Goal: Task Accomplishment & Management: Use online tool/utility

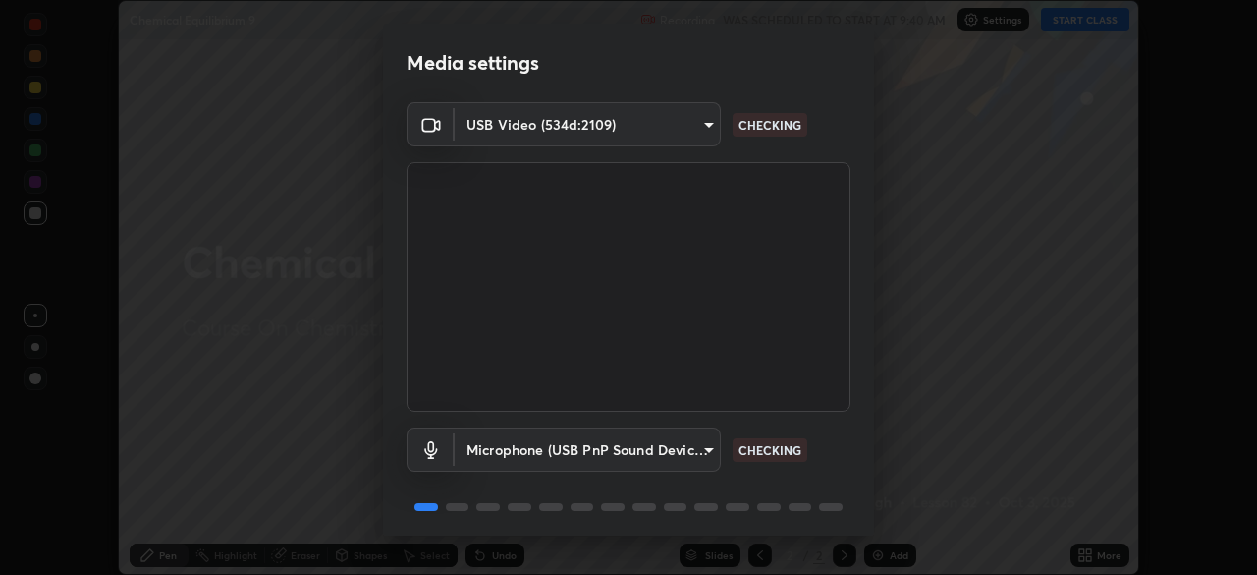
scroll to position [70, 0]
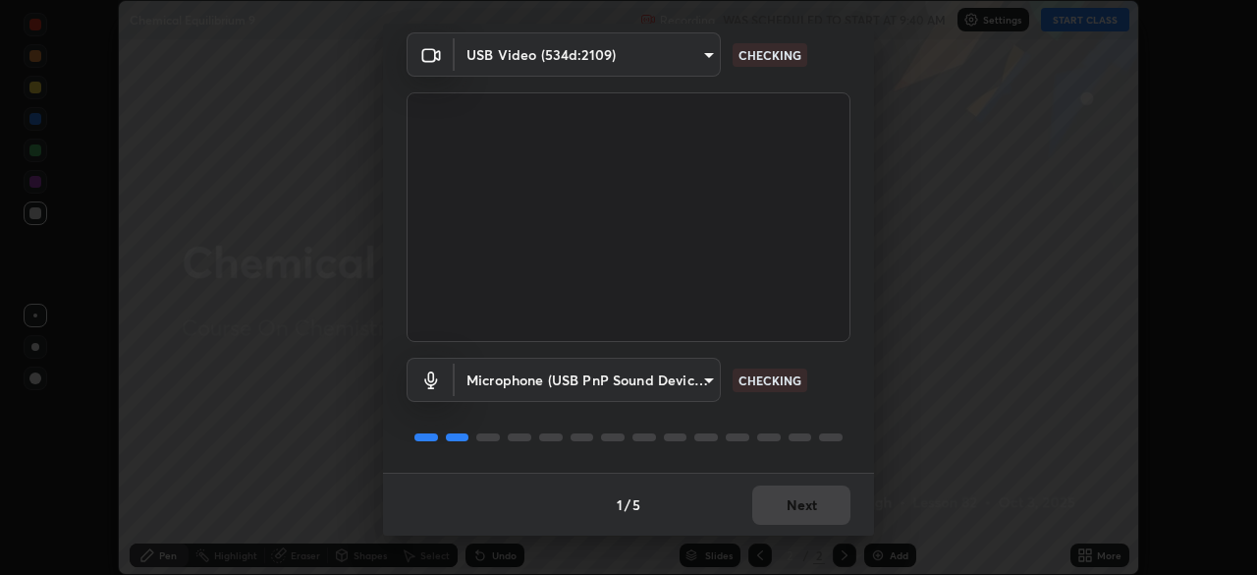
click at [797, 488] on div "1 / 5 Next" at bounding box center [628, 503] width 491 height 63
click at [790, 490] on div "1 / 5 Next" at bounding box center [628, 503] width 491 height 63
click at [794, 492] on div "1 / 5 Next" at bounding box center [628, 503] width 491 height 63
click at [796, 489] on div "1 / 5 Next" at bounding box center [628, 503] width 491 height 63
click at [796, 493] on div "1 / 5 Next" at bounding box center [628, 503] width 491 height 63
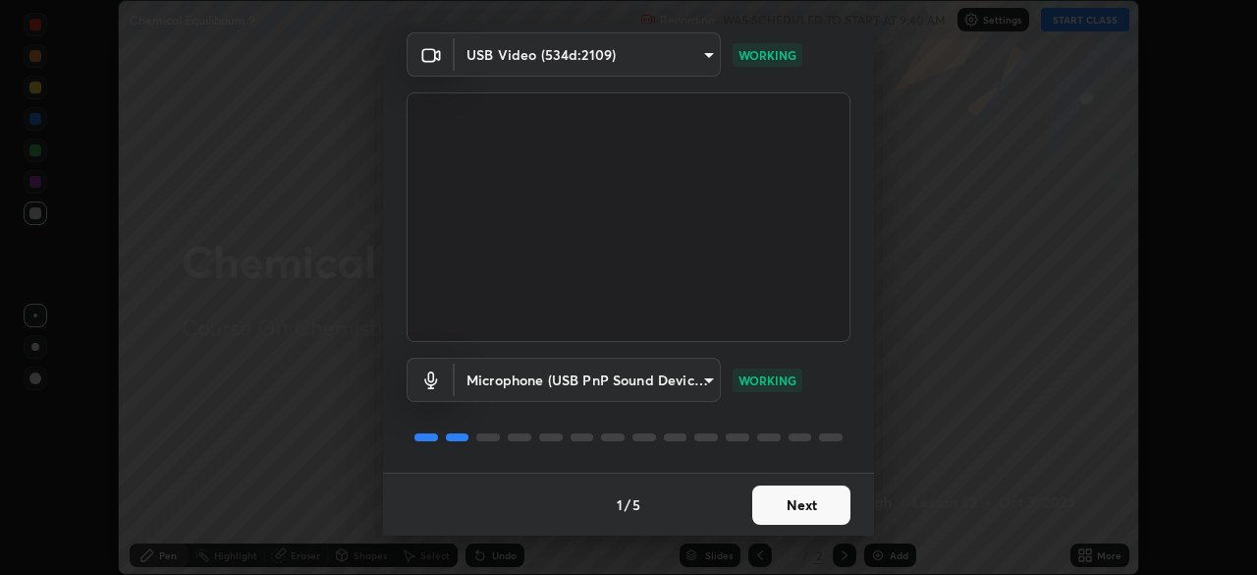
click at [781, 515] on button "Next" at bounding box center [801, 504] width 98 height 39
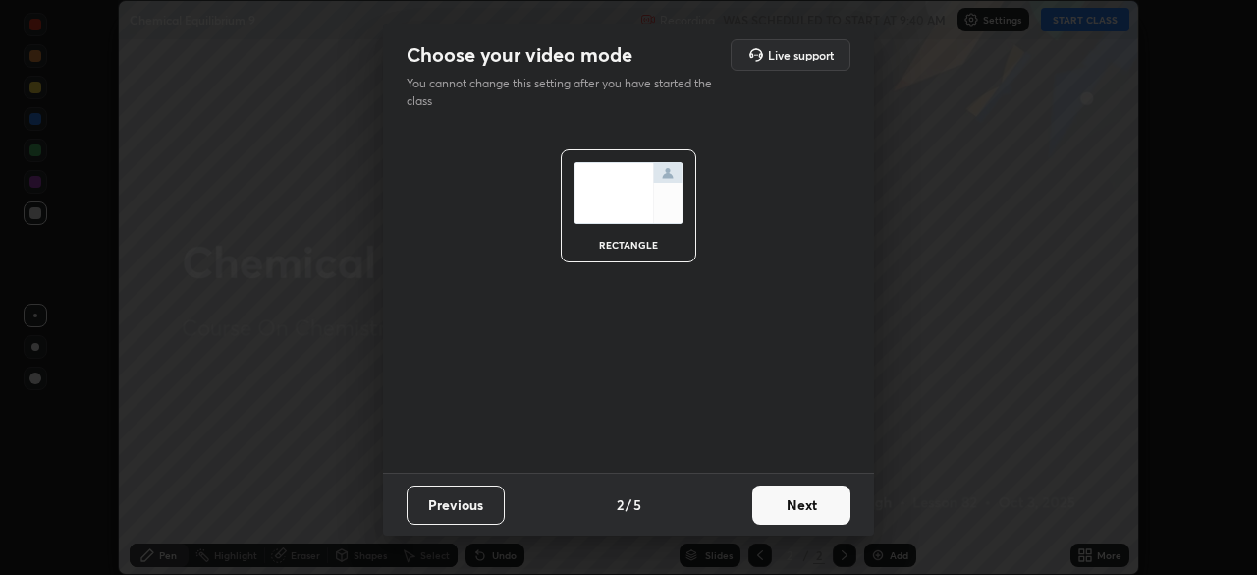
scroll to position [0, 0]
click at [786, 513] on button "Next" at bounding box center [801, 504] width 98 height 39
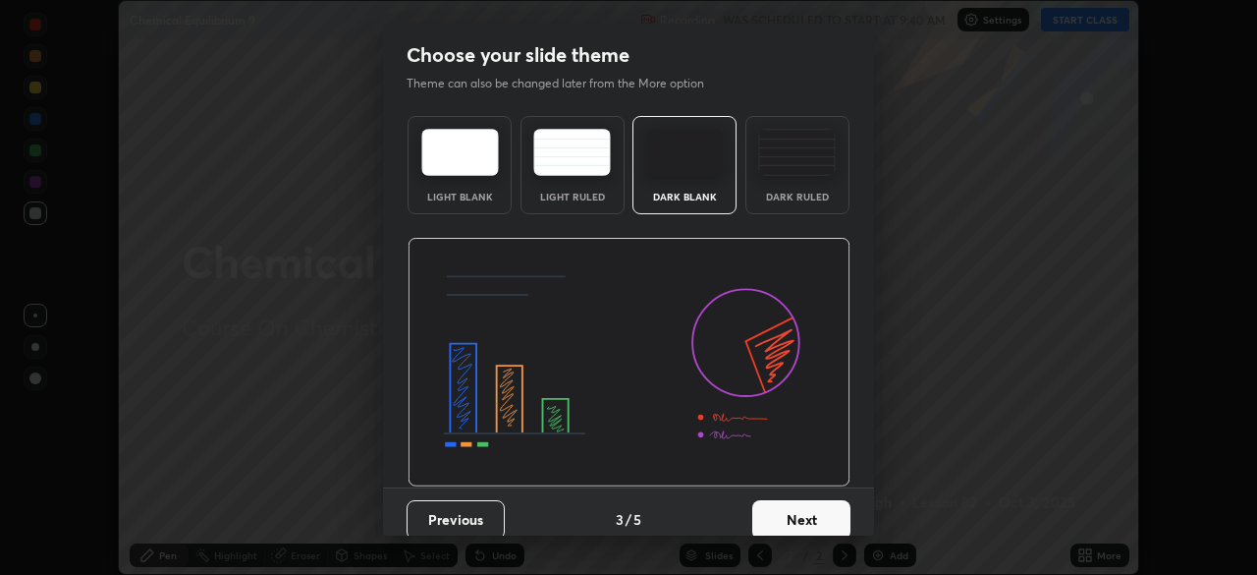
click at [784, 508] on button "Next" at bounding box center [801, 519] width 98 height 39
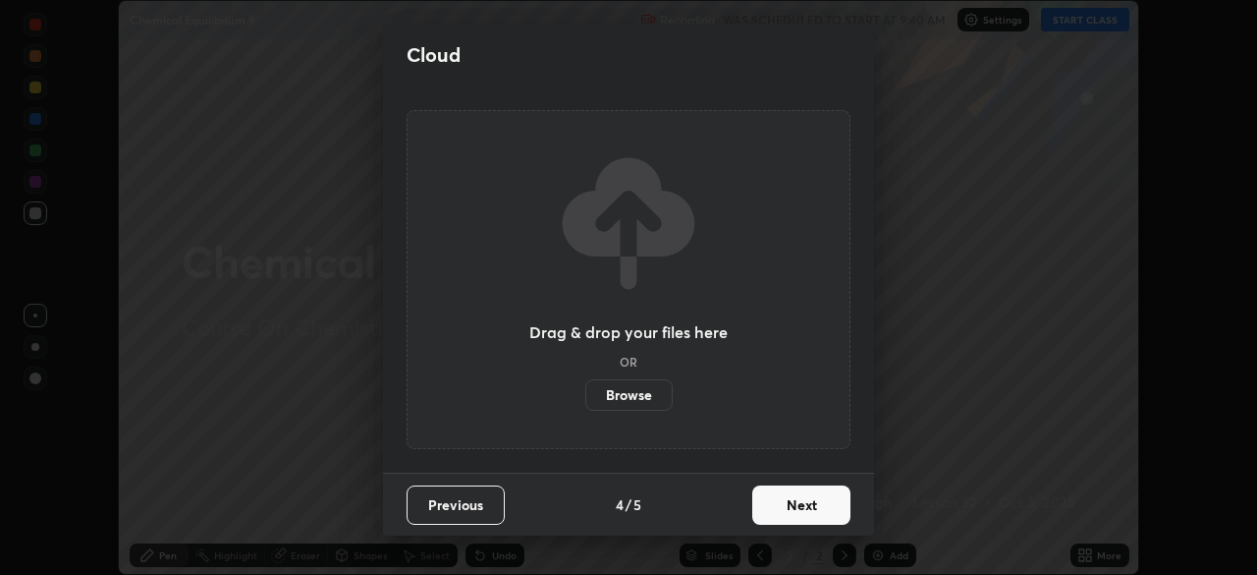
click at [793, 509] on button "Next" at bounding box center [801, 504] width 98 height 39
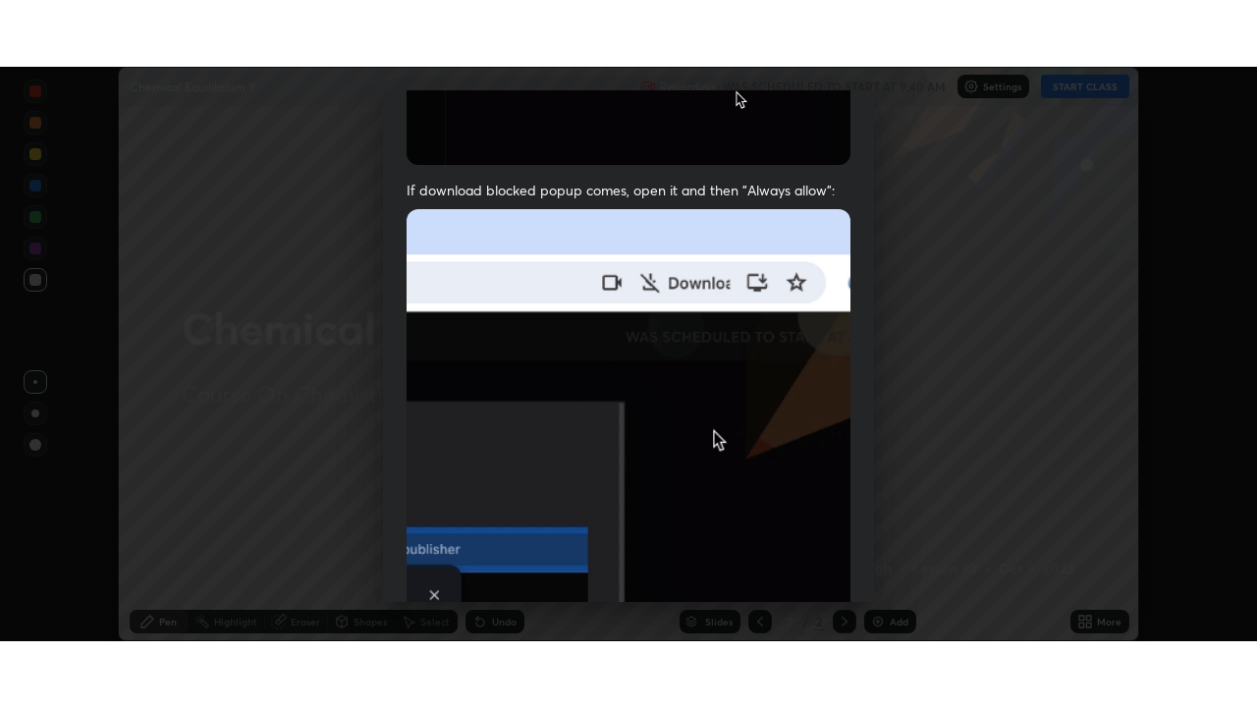
scroll to position [470, 0]
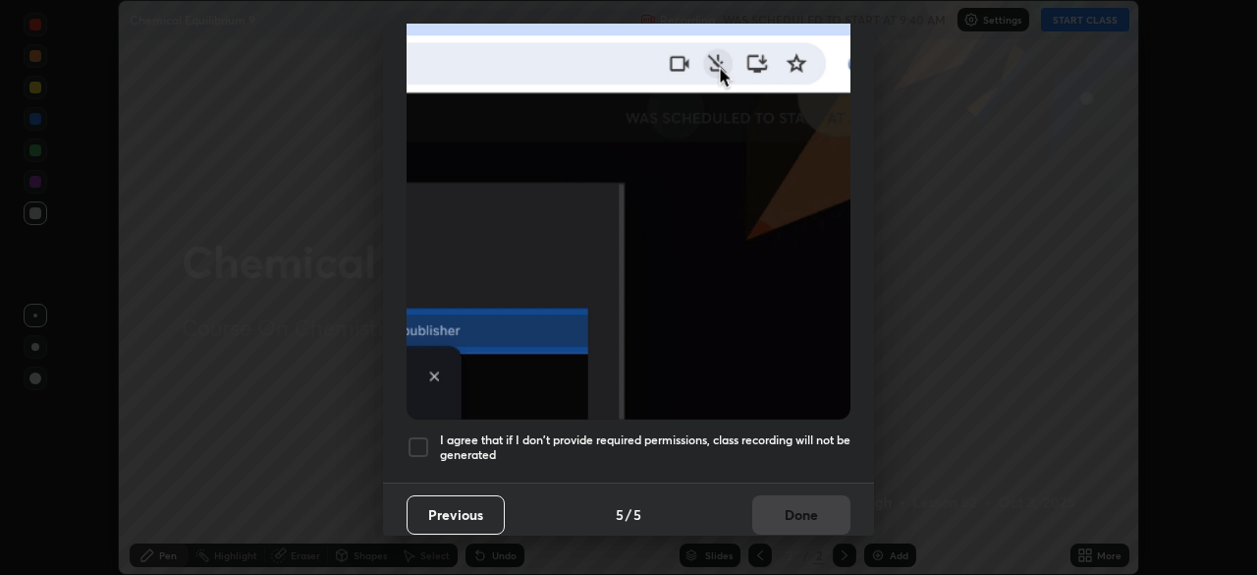
click at [425, 441] on div at bounding box center [419, 447] width 24 height 24
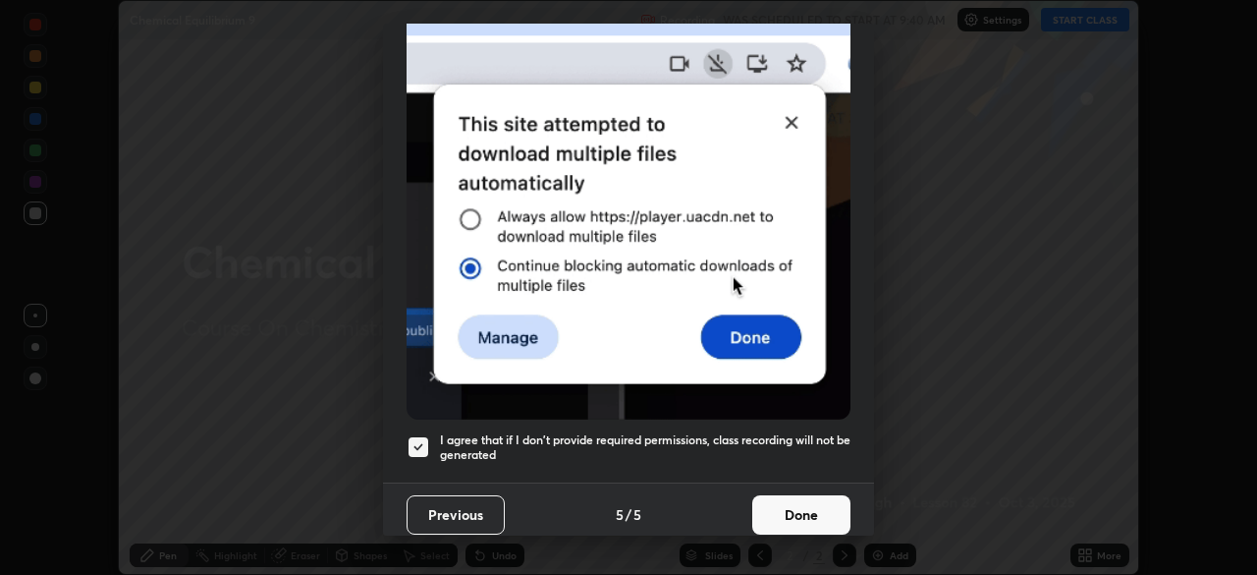
click at [795, 506] on button "Done" at bounding box center [801, 514] width 98 height 39
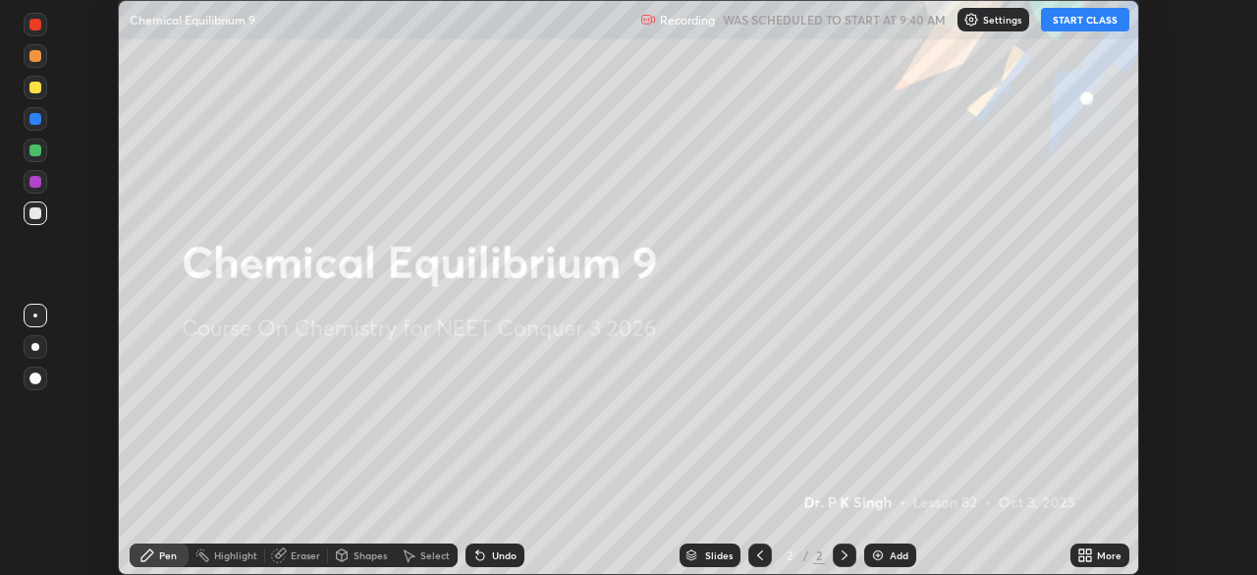
click at [1098, 545] on div "More" at bounding box center [1100, 555] width 59 height 24
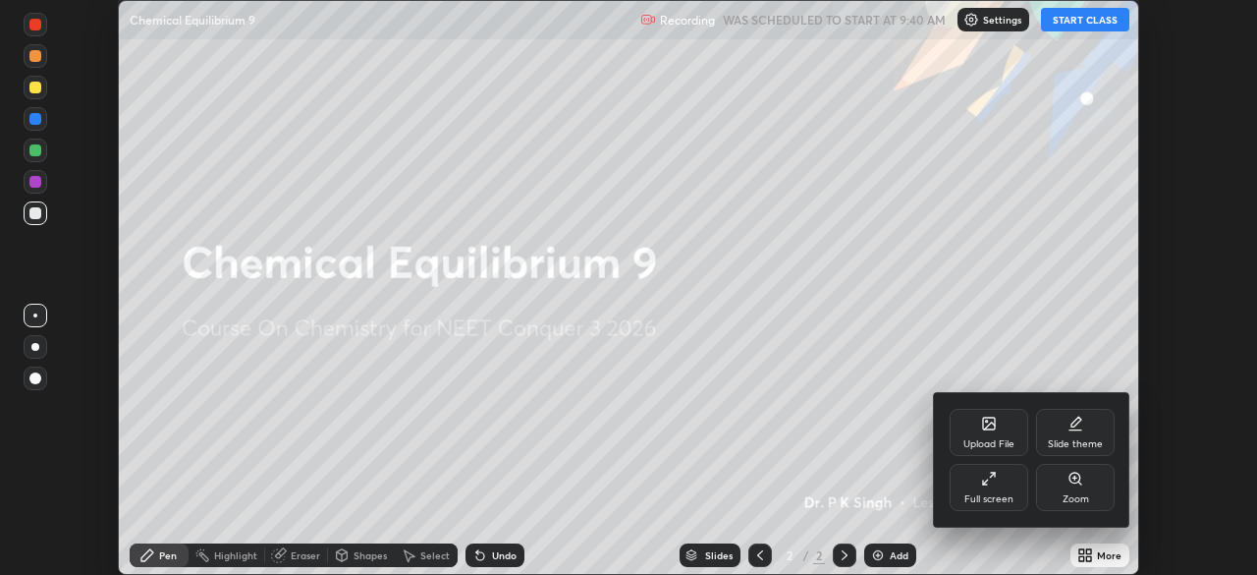
click at [970, 483] on div "Full screen" at bounding box center [989, 487] width 79 height 47
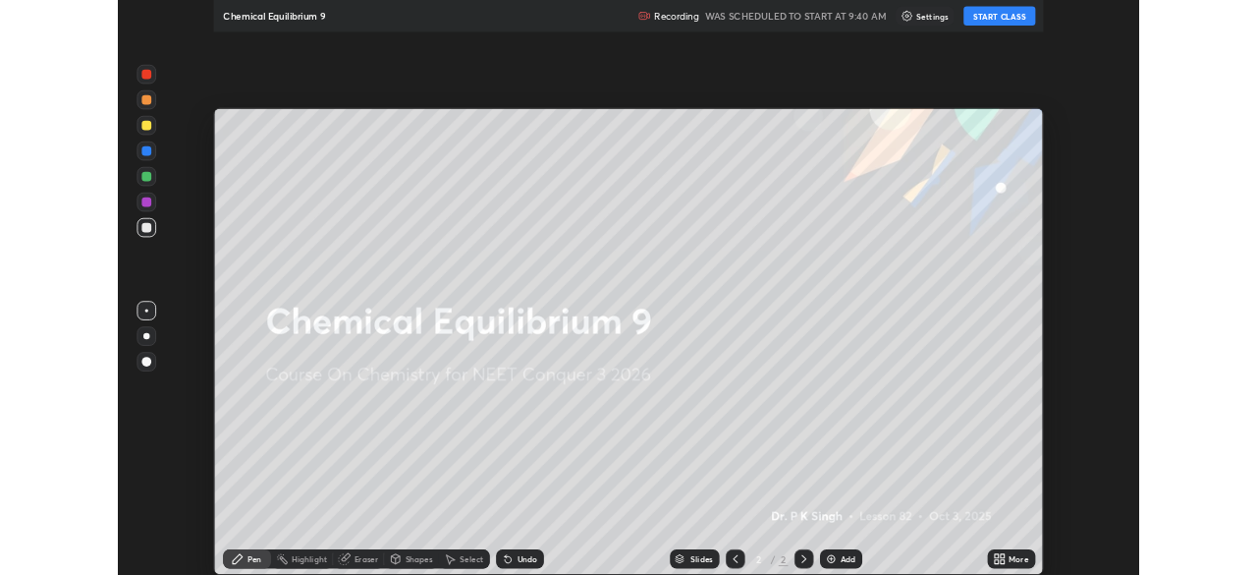
scroll to position [707, 1257]
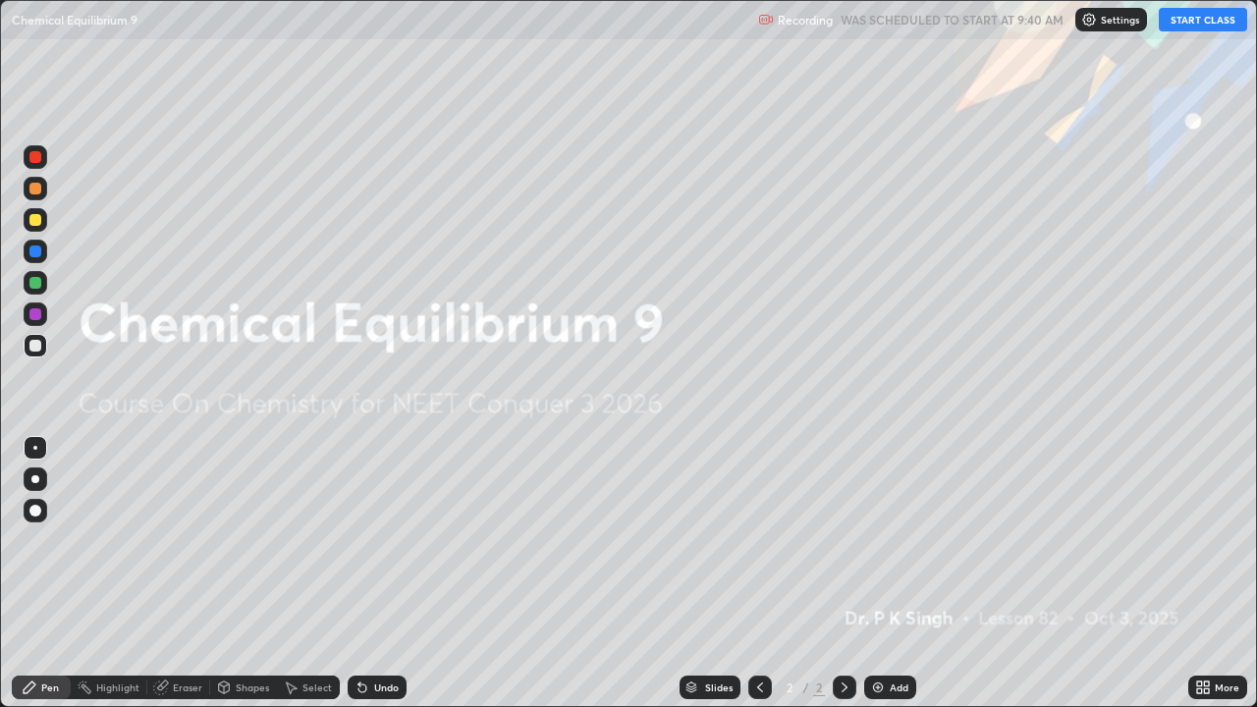
click at [1199, 574] on icon at bounding box center [1199, 684] width 5 height 5
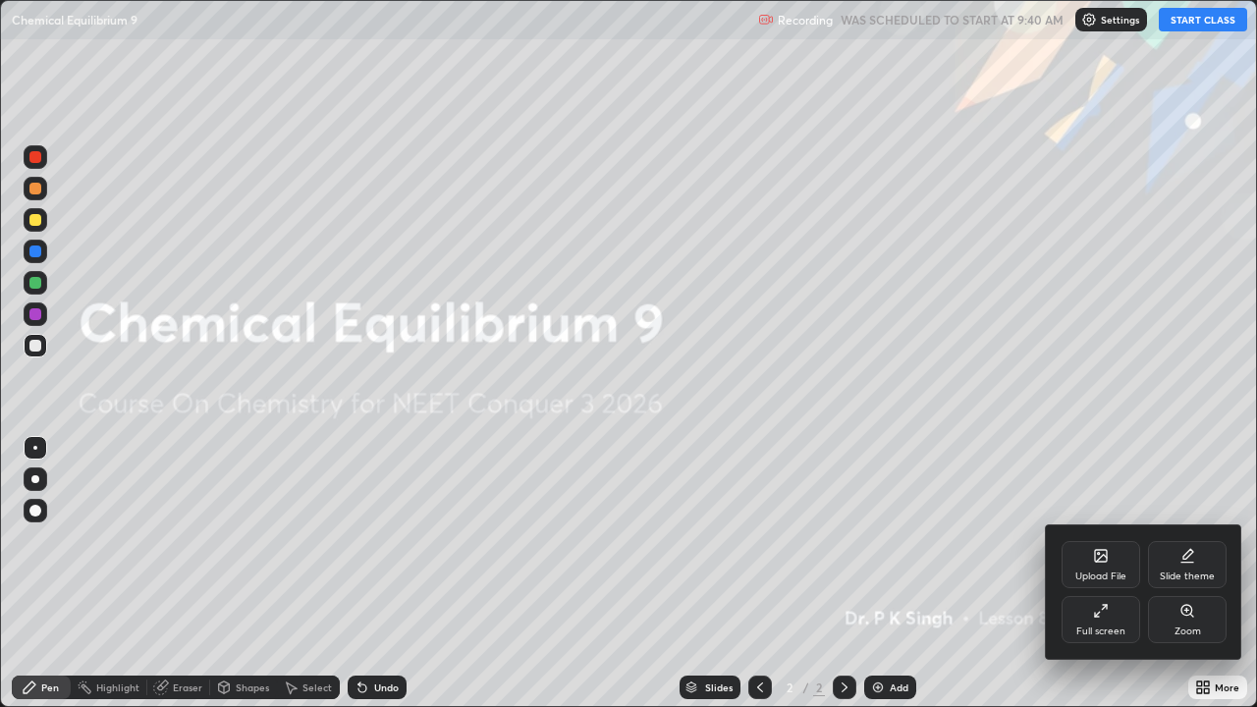
click at [1102, 574] on div "Upload File" at bounding box center [1100, 577] width 51 height 10
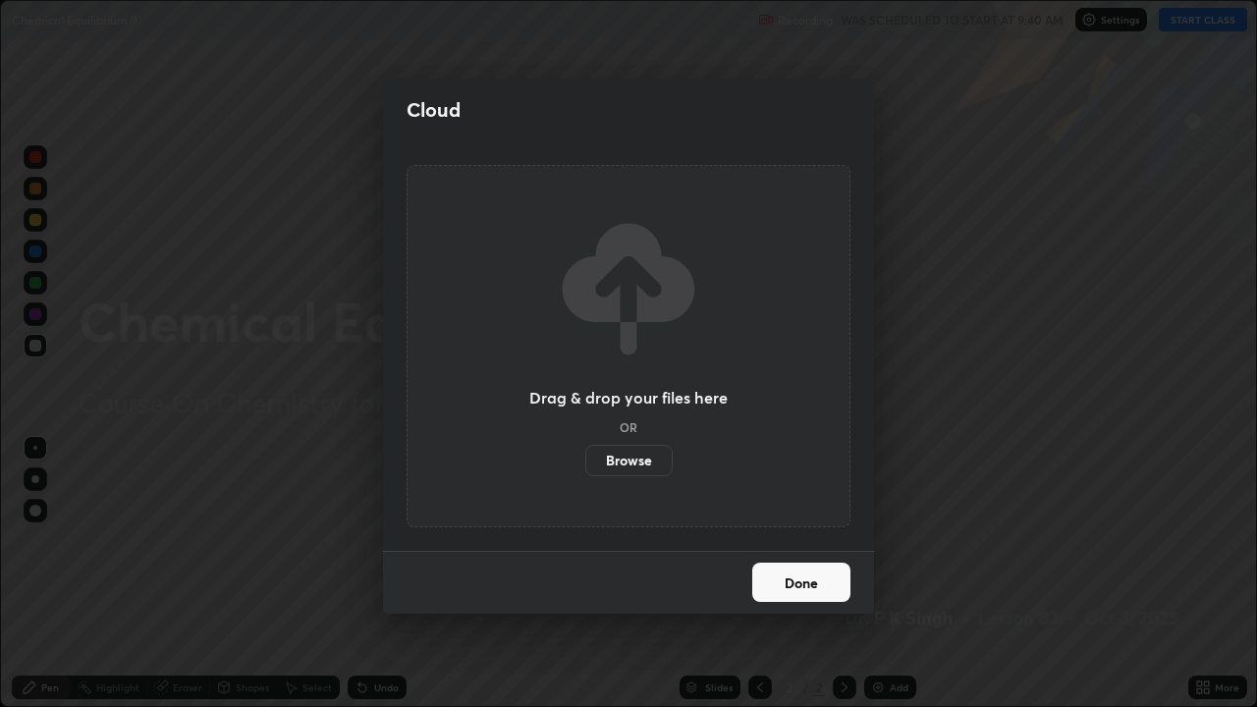
click at [622, 455] on label "Browse" at bounding box center [628, 460] width 87 height 31
click at [585, 455] on input "Browse" at bounding box center [585, 460] width 0 height 31
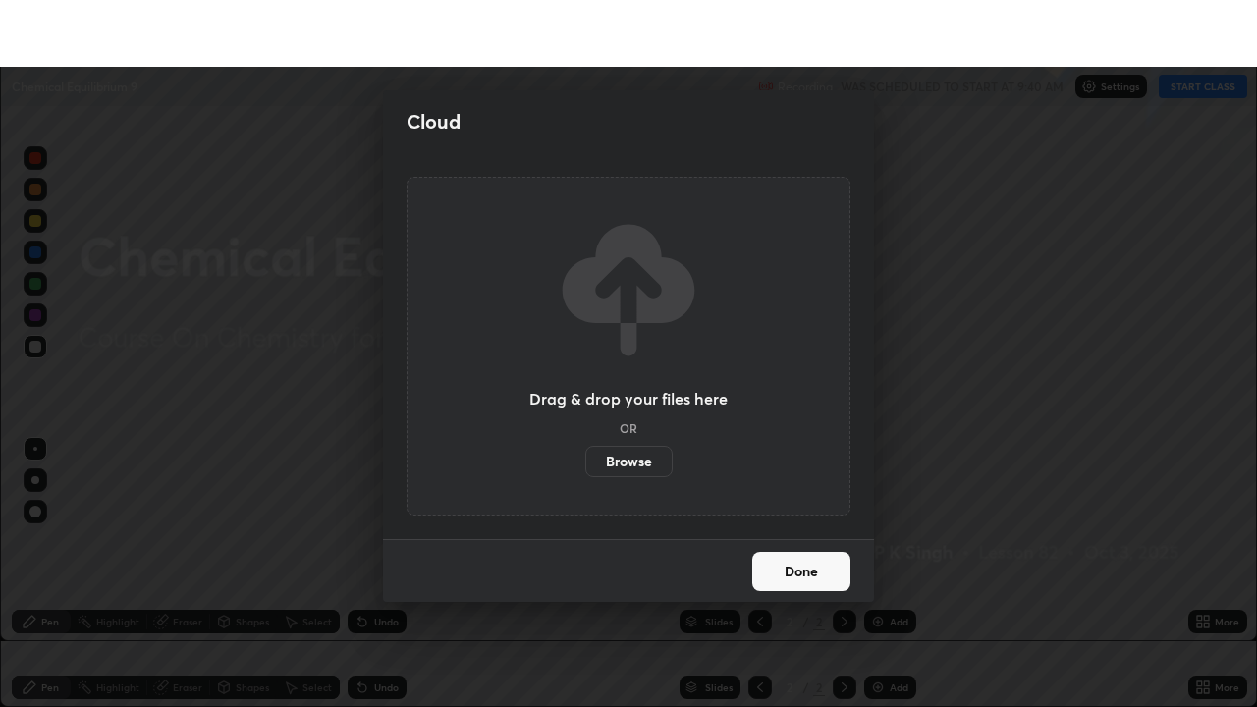
scroll to position [97642, 96959]
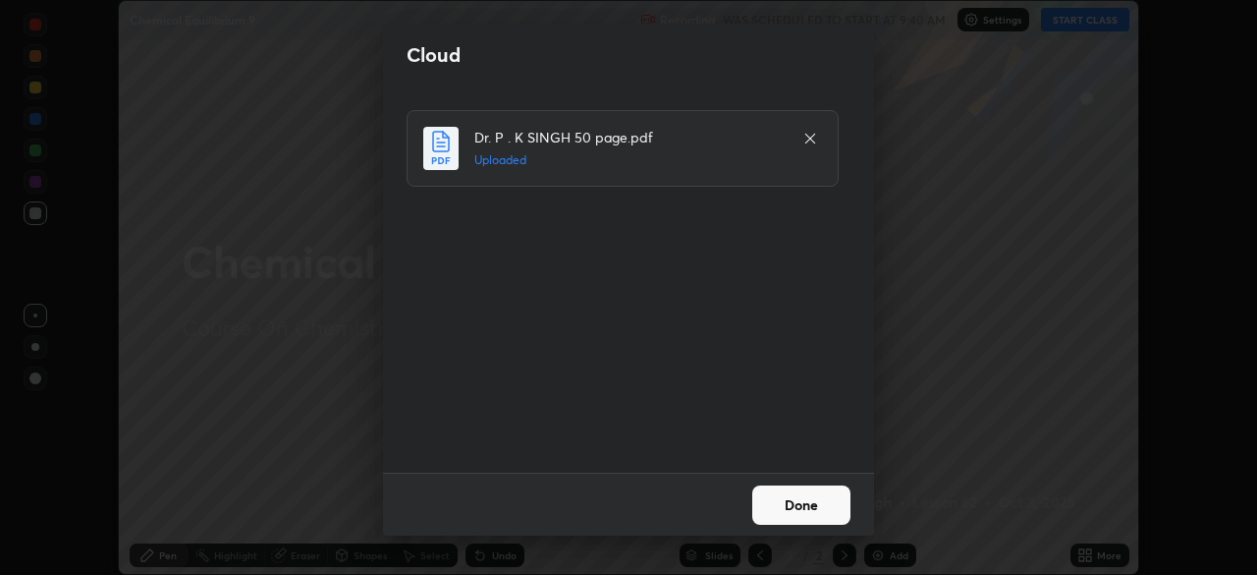
click at [787, 508] on button "Done" at bounding box center [801, 504] width 98 height 39
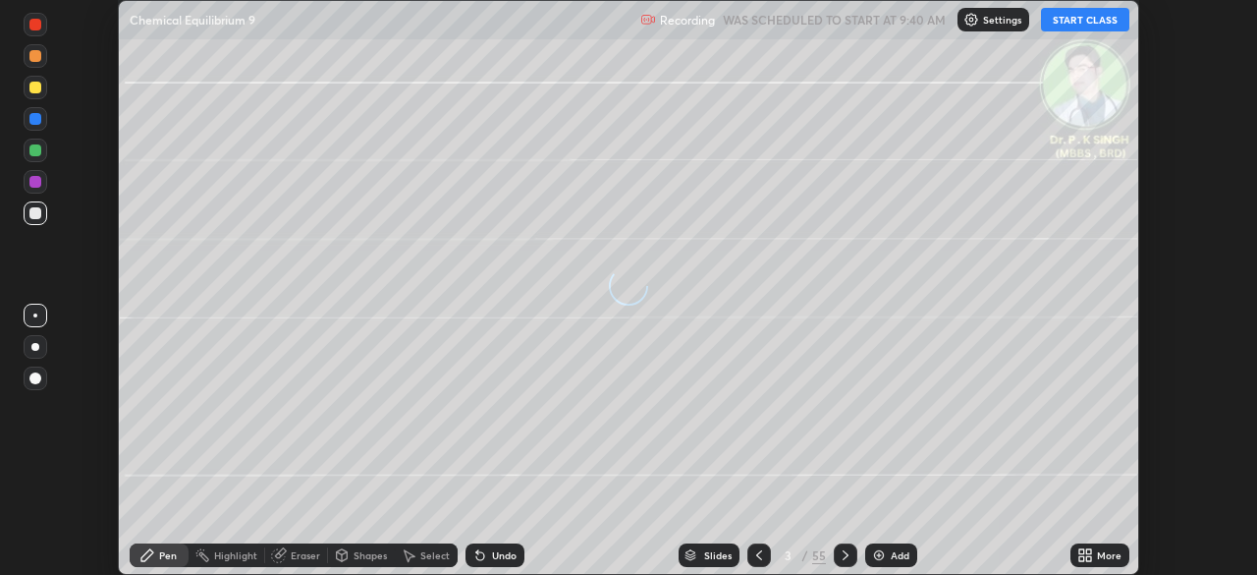
click at [1088, 555] on icon at bounding box center [1085, 555] width 16 height 16
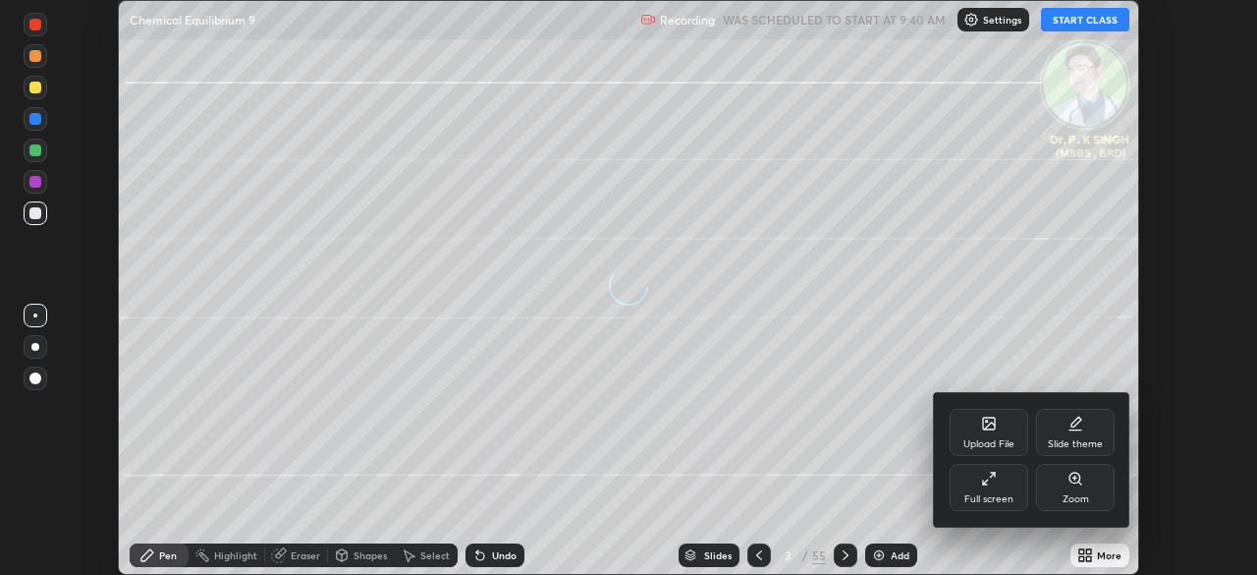
click at [984, 489] on div "Full screen" at bounding box center [989, 487] width 79 height 47
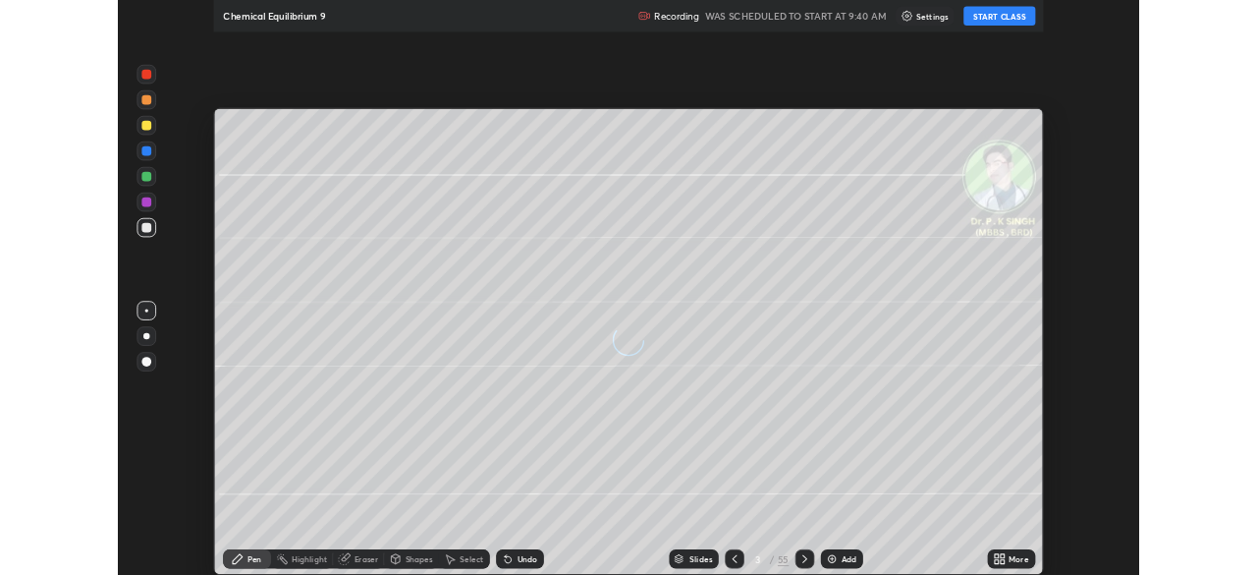
scroll to position [707, 1257]
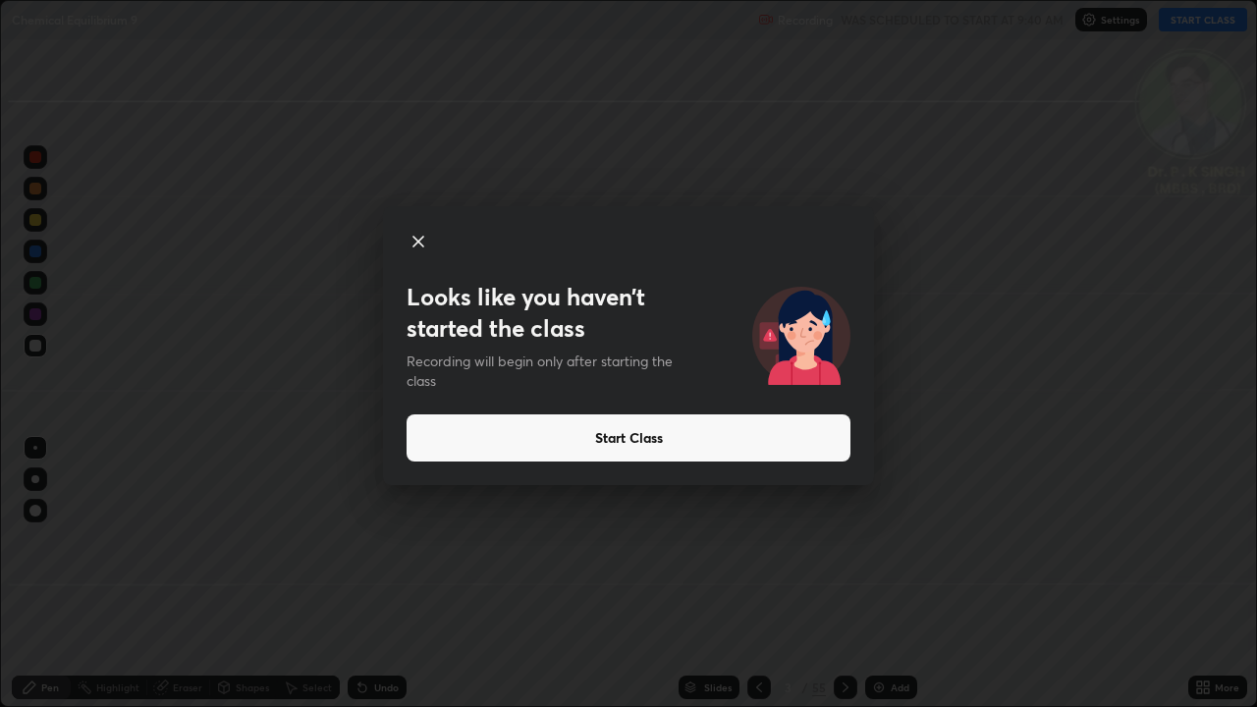
click at [613, 432] on button "Start Class" at bounding box center [629, 437] width 444 height 47
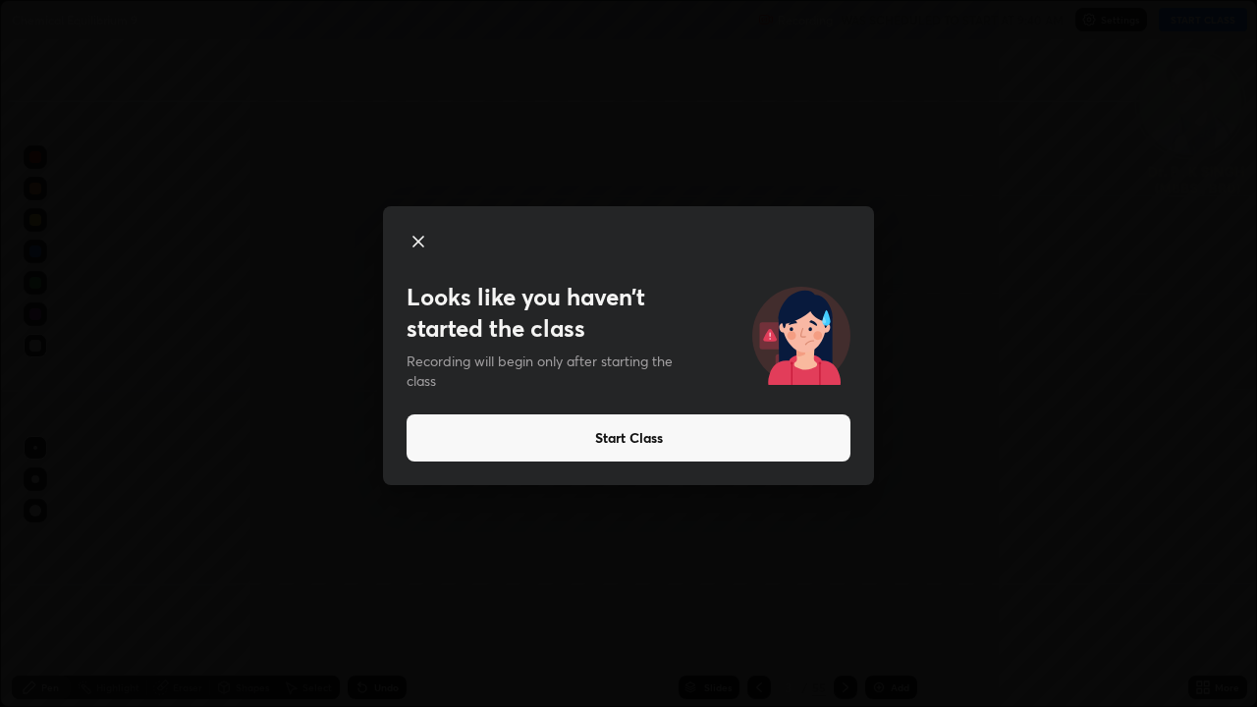
click at [603, 435] on button "Start Class" at bounding box center [629, 437] width 444 height 47
click at [601, 446] on button "Start Class" at bounding box center [629, 437] width 444 height 47
click at [597, 426] on button "Start Class" at bounding box center [629, 437] width 444 height 47
click at [596, 423] on button "Start Class" at bounding box center [629, 437] width 444 height 47
click at [597, 419] on button "Start Class" at bounding box center [629, 437] width 444 height 47
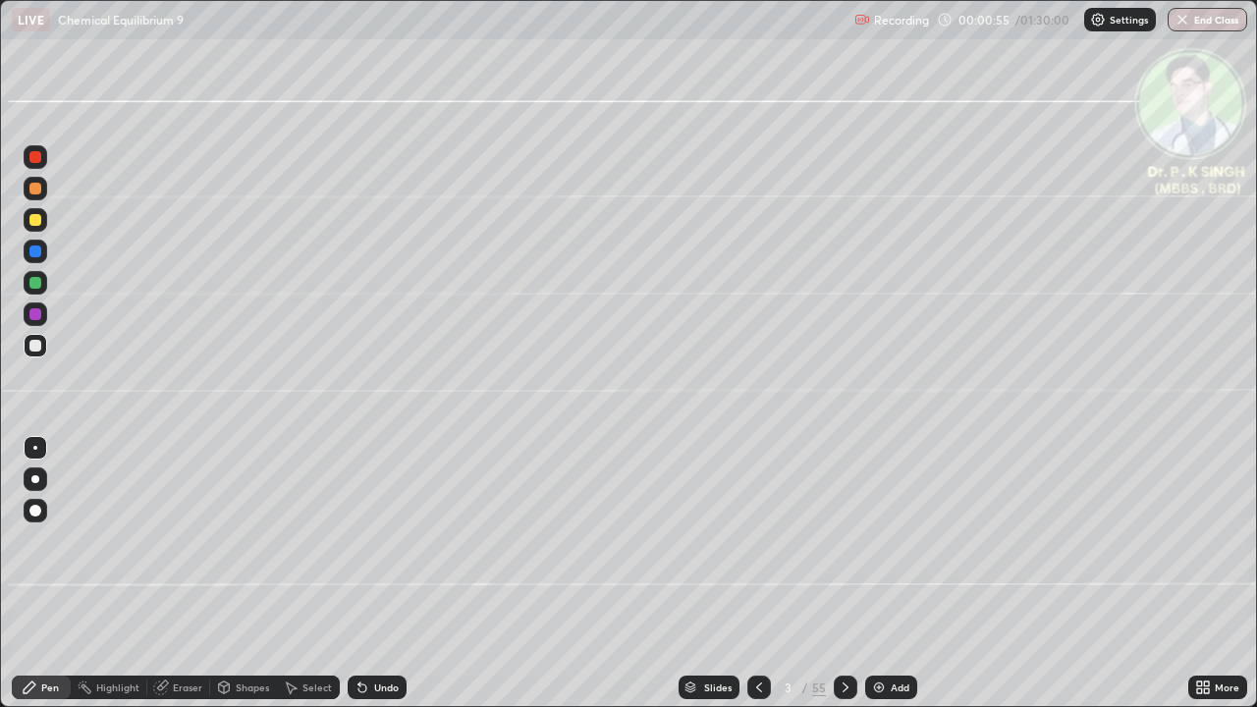
click at [39, 283] on div at bounding box center [35, 283] width 12 height 12
click at [40, 284] on div at bounding box center [35, 283] width 12 height 12
click at [32, 283] on div at bounding box center [35, 283] width 12 height 12
click at [843, 574] on icon at bounding box center [846, 688] width 16 height 16
click at [37, 226] on div at bounding box center [36, 220] width 24 height 24
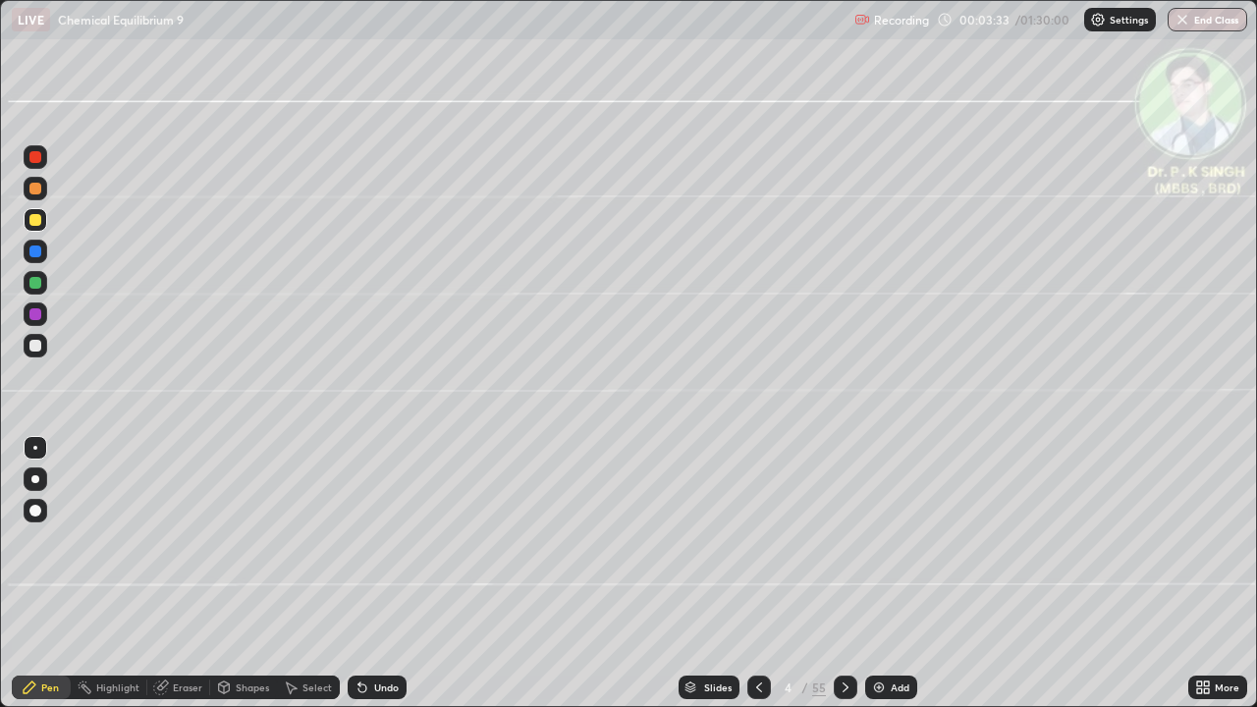
click at [181, 574] on div "Eraser" at bounding box center [187, 688] width 29 height 10
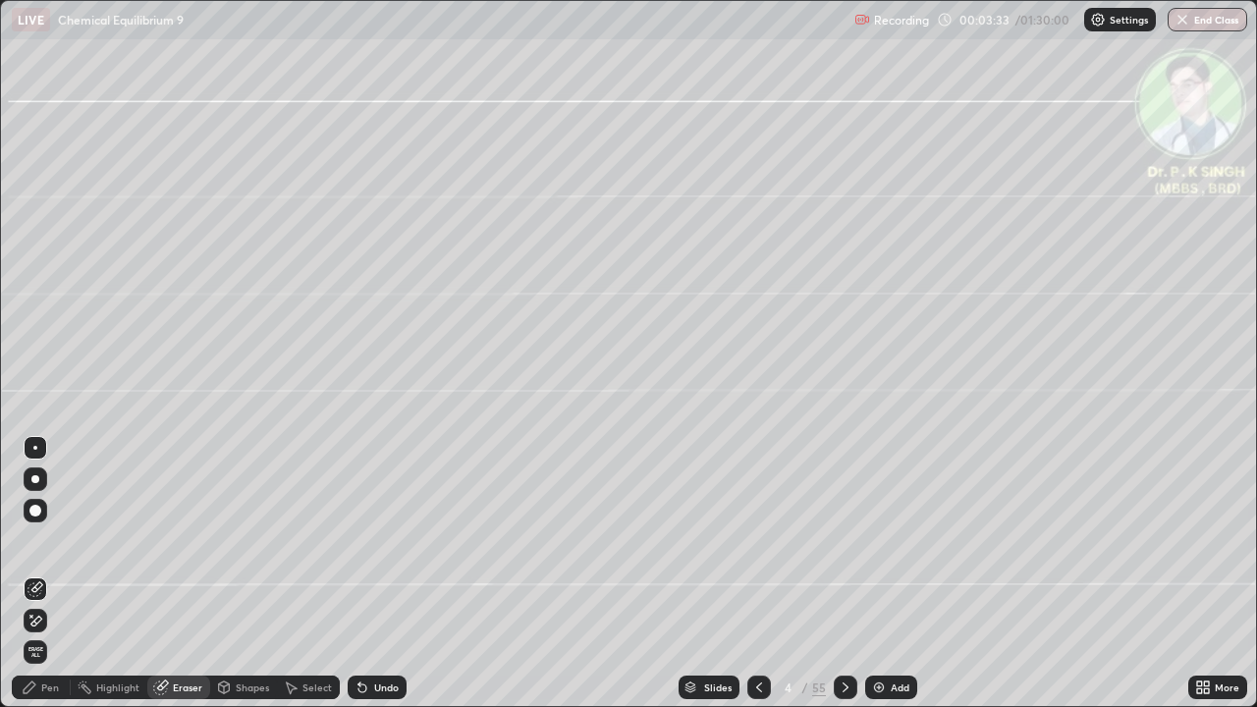
click at [41, 574] on span "Erase all" at bounding box center [36, 652] width 22 height 12
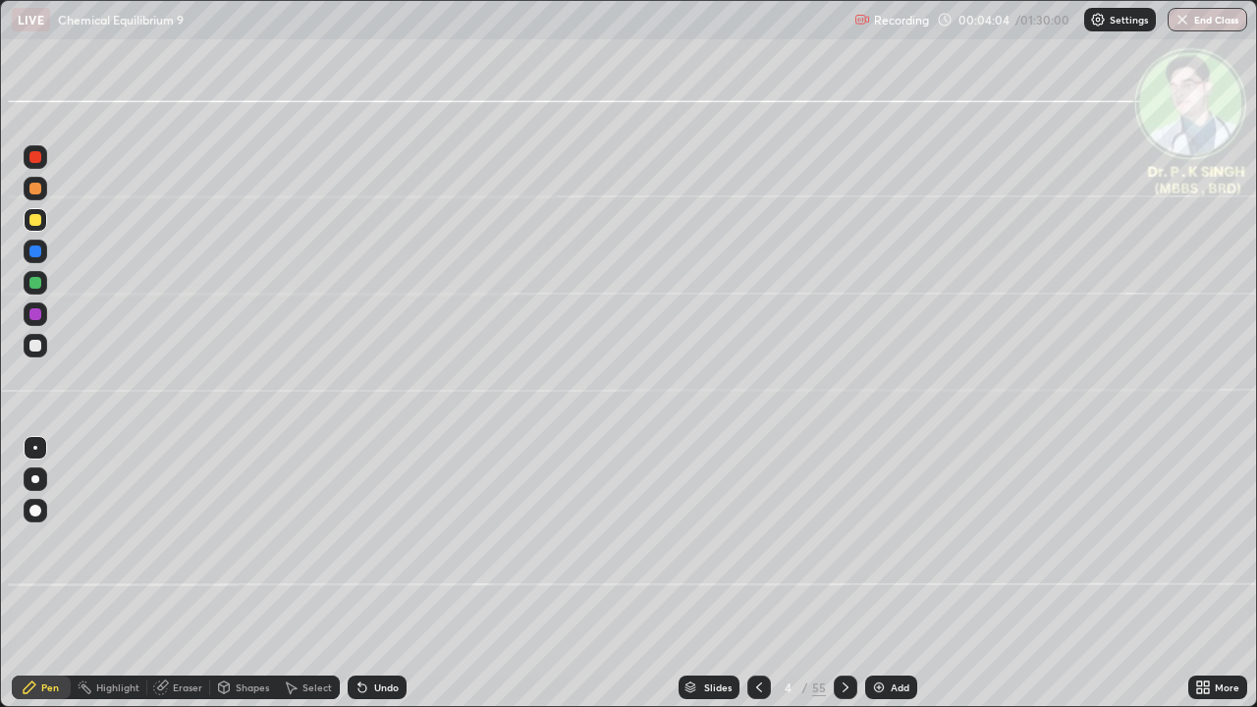
click at [757, 574] on icon at bounding box center [759, 688] width 6 height 10
click at [843, 574] on icon at bounding box center [846, 688] width 16 height 16
click at [844, 574] on div at bounding box center [846, 688] width 24 height 24
click at [840, 574] on div at bounding box center [846, 688] width 24 height 24
click at [754, 574] on div at bounding box center [759, 687] width 24 height 39
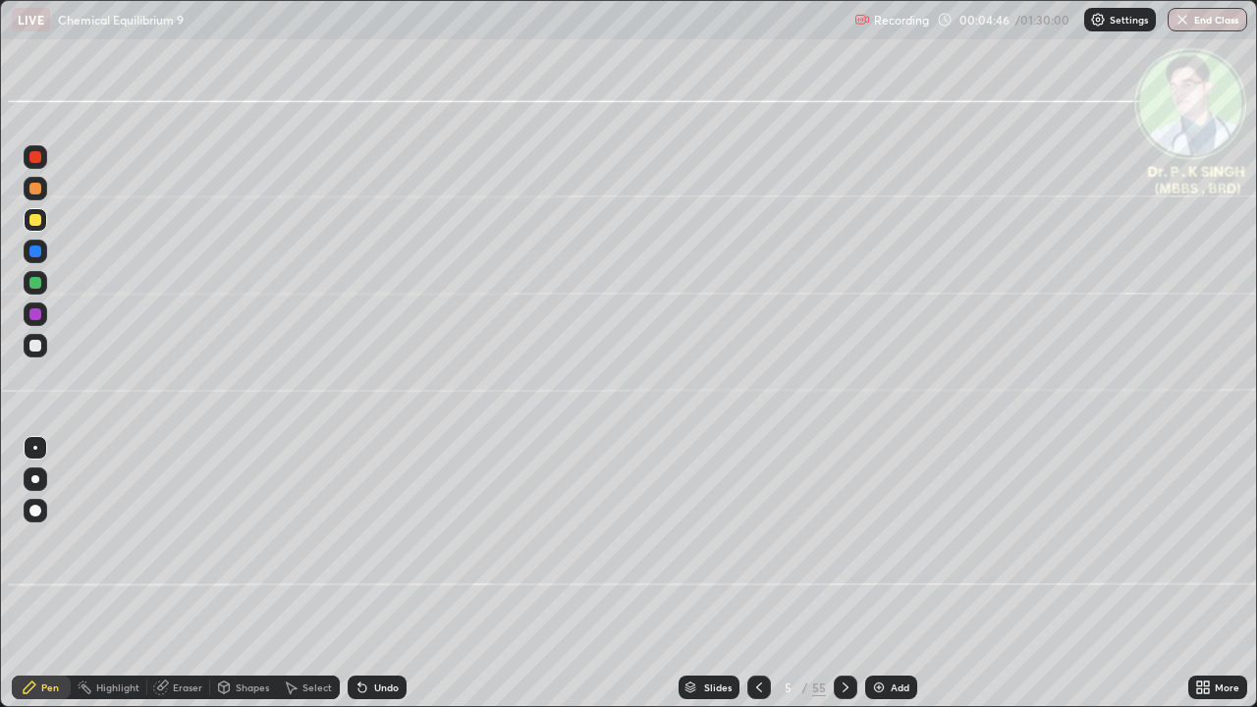
click at [756, 574] on div at bounding box center [759, 687] width 24 height 39
click at [843, 574] on div at bounding box center [846, 688] width 24 height 24
click at [843, 574] on icon at bounding box center [846, 688] width 6 height 10
click at [757, 574] on icon at bounding box center [759, 688] width 16 height 16
click at [760, 574] on icon at bounding box center [759, 688] width 16 height 16
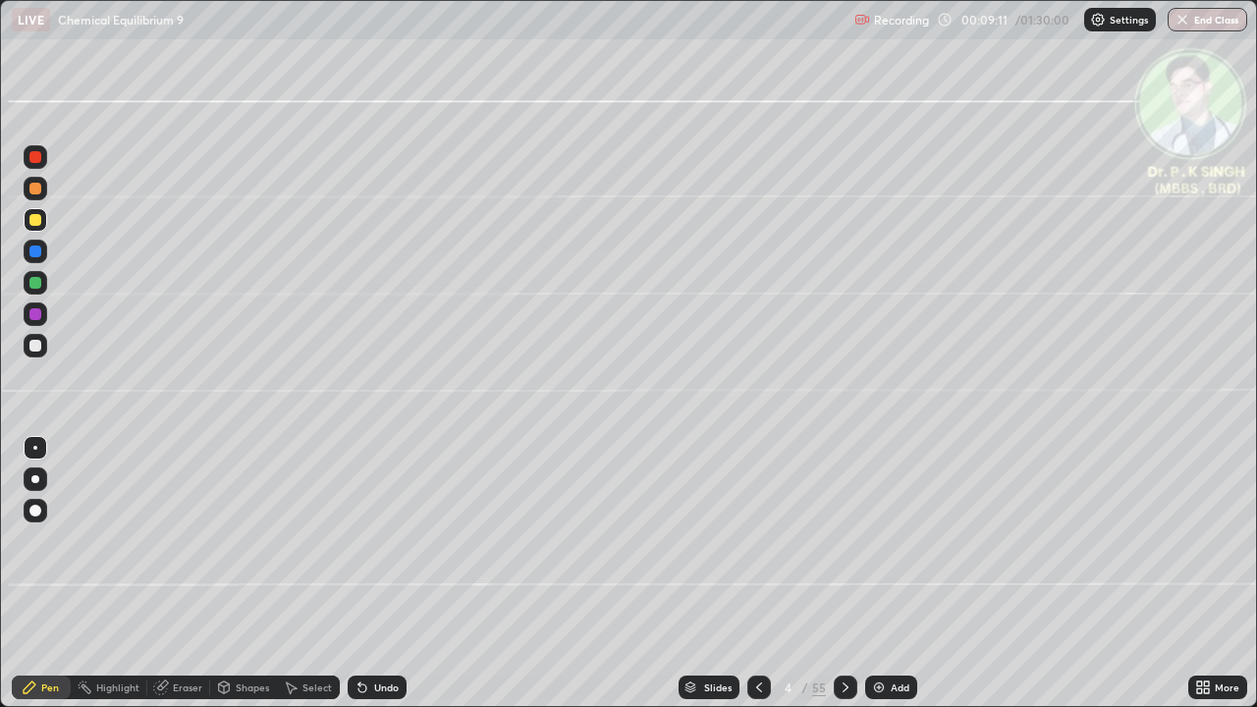
click at [841, 574] on icon at bounding box center [846, 688] width 16 height 16
click at [38, 222] on div at bounding box center [35, 220] width 12 height 12
click at [843, 574] on icon at bounding box center [846, 688] width 16 height 16
click at [148, 574] on div "Eraser" at bounding box center [178, 688] width 63 height 24
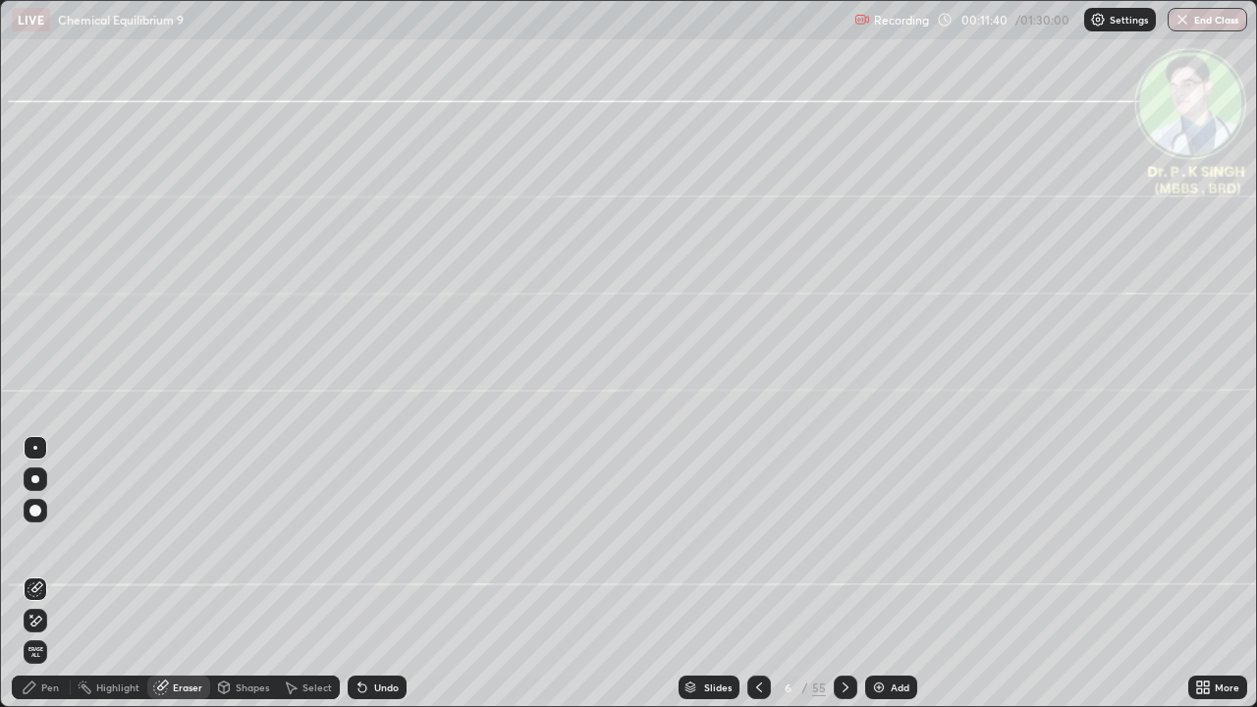
click at [39, 574] on span "Erase all" at bounding box center [36, 652] width 22 height 12
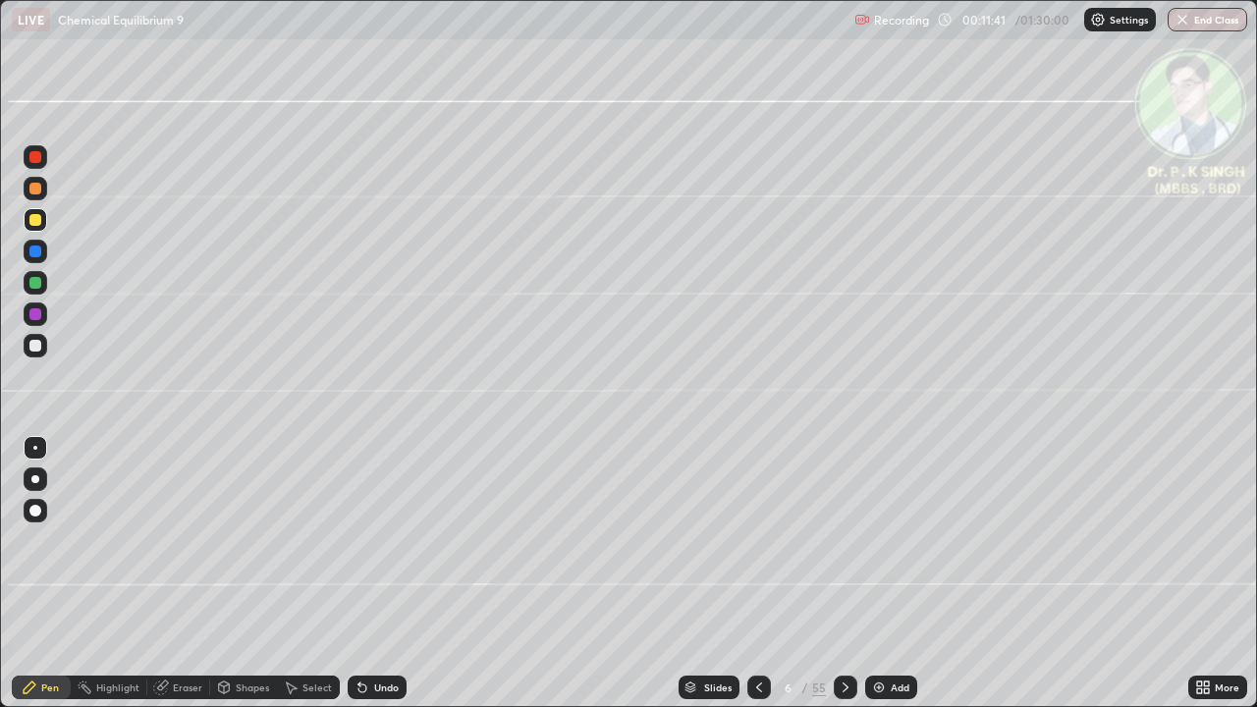
click at [36, 227] on div at bounding box center [36, 220] width 24 height 24
click at [40, 222] on div at bounding box center [35, 220] width 12 height 12
click at [41, 220] on div at bounding box center [36, 220] width 24 height 24
click at [34, 284] on div at bounding box center [35, 283] width 12 height 12
click at [36, 283] on div at bounding box center [35, 283] width 12 height 12
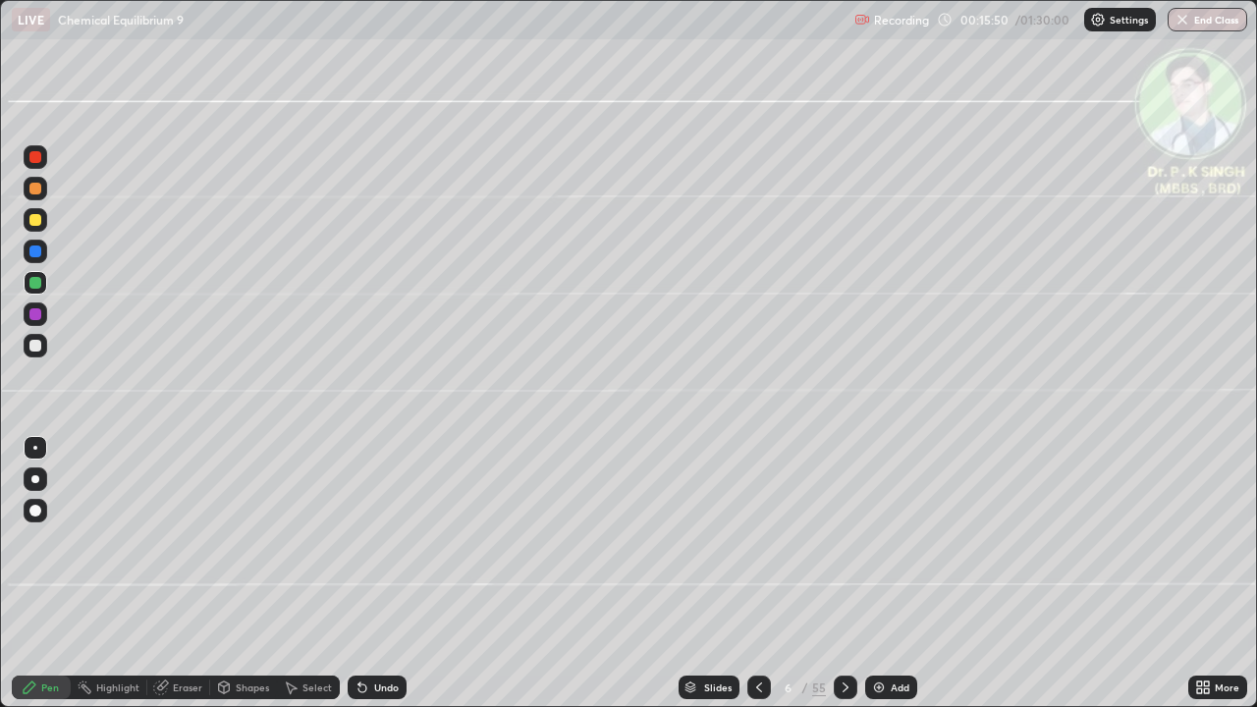
click at [42, 282] on div at bounding box center [36, 283] width 24 height 24
click at [844, 574] on icon at bounding box center [846, 688] width 16 height 16
click at [36, 283] on div at bounding box center [35, 283] width 12 height 12
click at [38, 227] on div at bounding box center [36, 220] width 24 height 24
click at [844, 574] on icon at bounding box center [846, 688] width 16 height 16
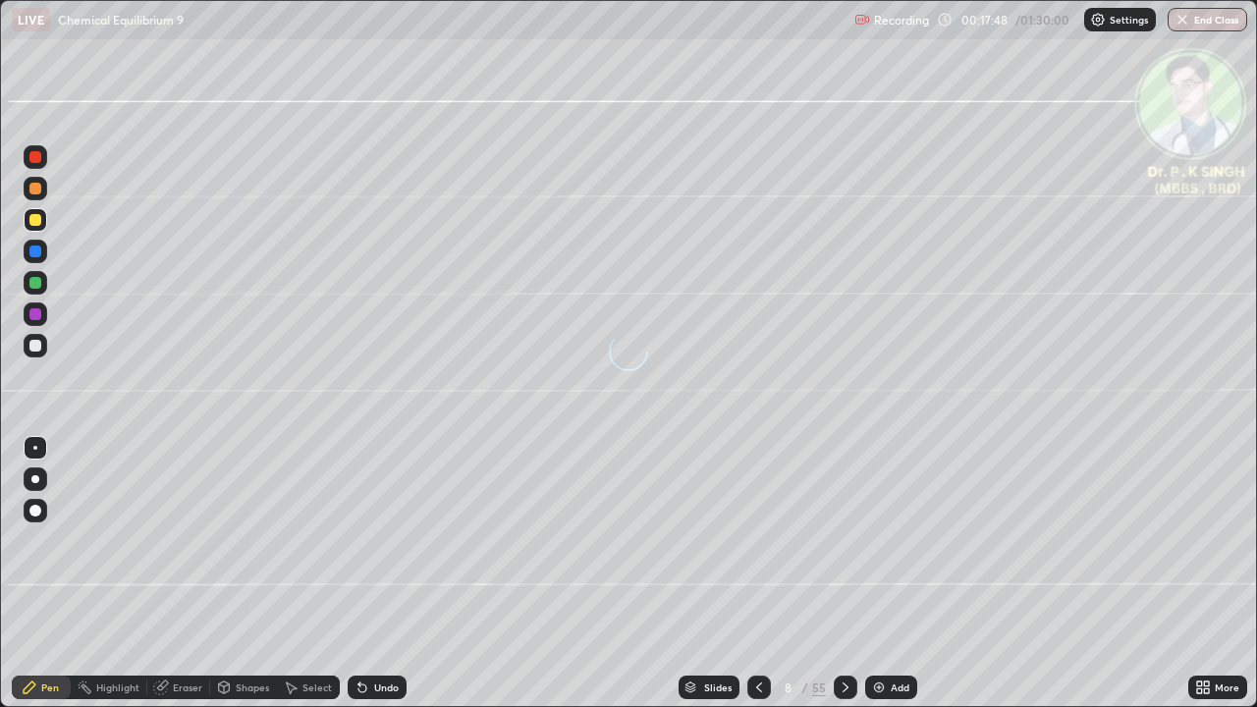
click at [39, 219] on div at bounding box center [35, 220] width 12 height 12
click at [757, 574] on icon at bounding box center [759, 688] width 16 height 16
click at [843, 574] on icon at bounding box center [846, 688] width 16 height 16
click at [38, 225] on div at bounding box center [35, 220] width 12 height 12
click at [167, 574] on icon at bounding box center [161, 688] width 16 height 16
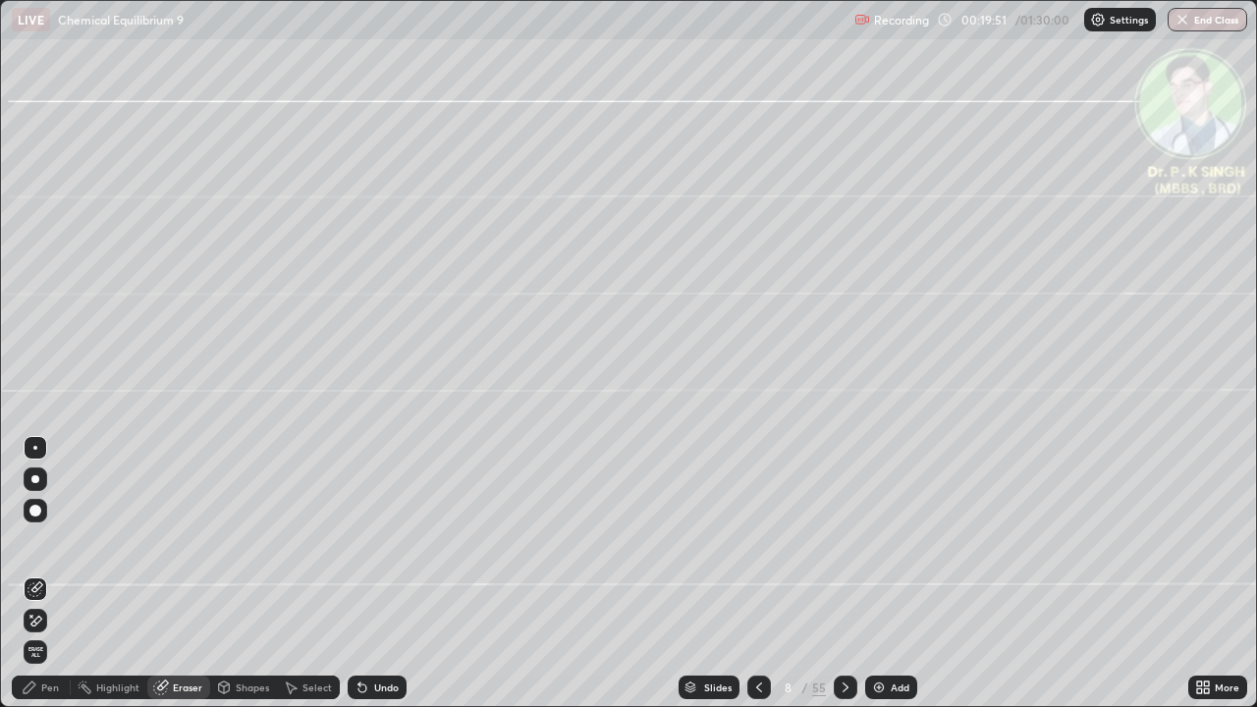
click at [39, 574] on icon at bounding box center [36, 621] width 16 height 17
click at [43, 574] on div "Pen" at bounding box center [50, 688] width 18 height 10
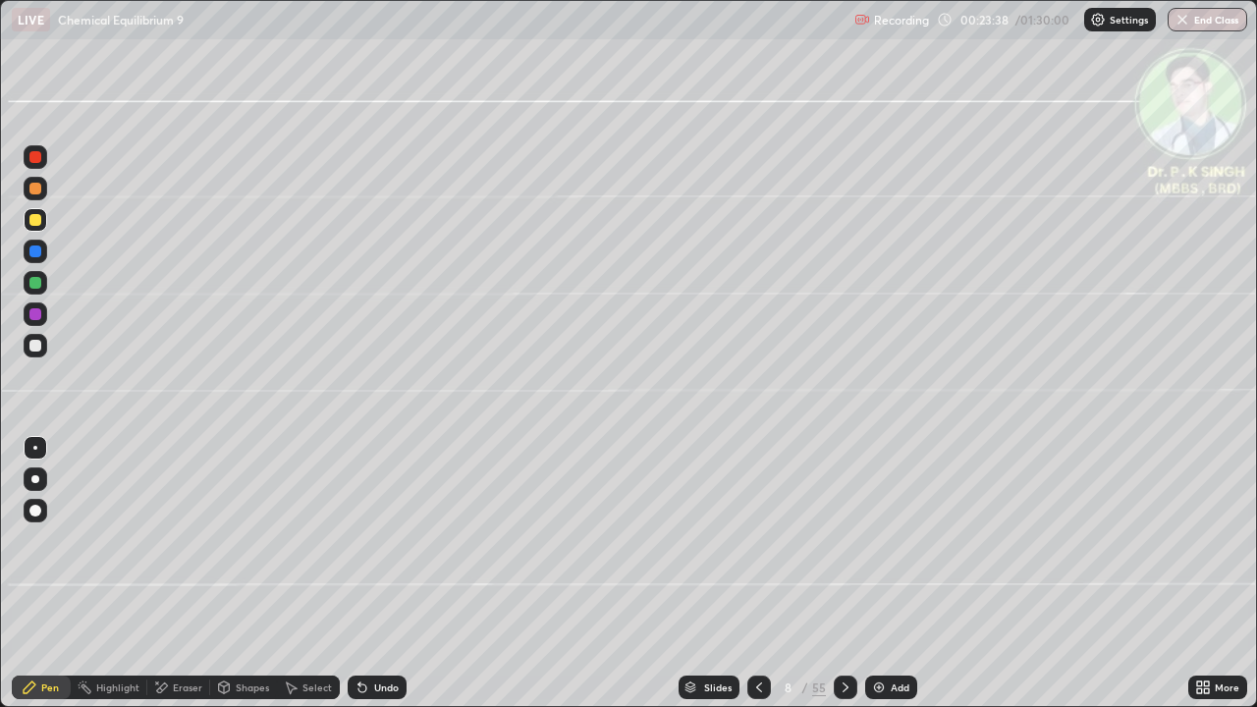
click at [845, 574] on div at bounding box center [846, 688] width 24 height 24
click at [39, 222] on div at bounding box center [35, 220] width 12 height 12
click at [842, 574] on icon at bounding box center [846, 688] width 16 height 16
click at [834, 574] on div at bounding box center [846, 688] width 24 height 24
click at [759, 574] on icon at bounding box center [759, 688] width 16 height 16
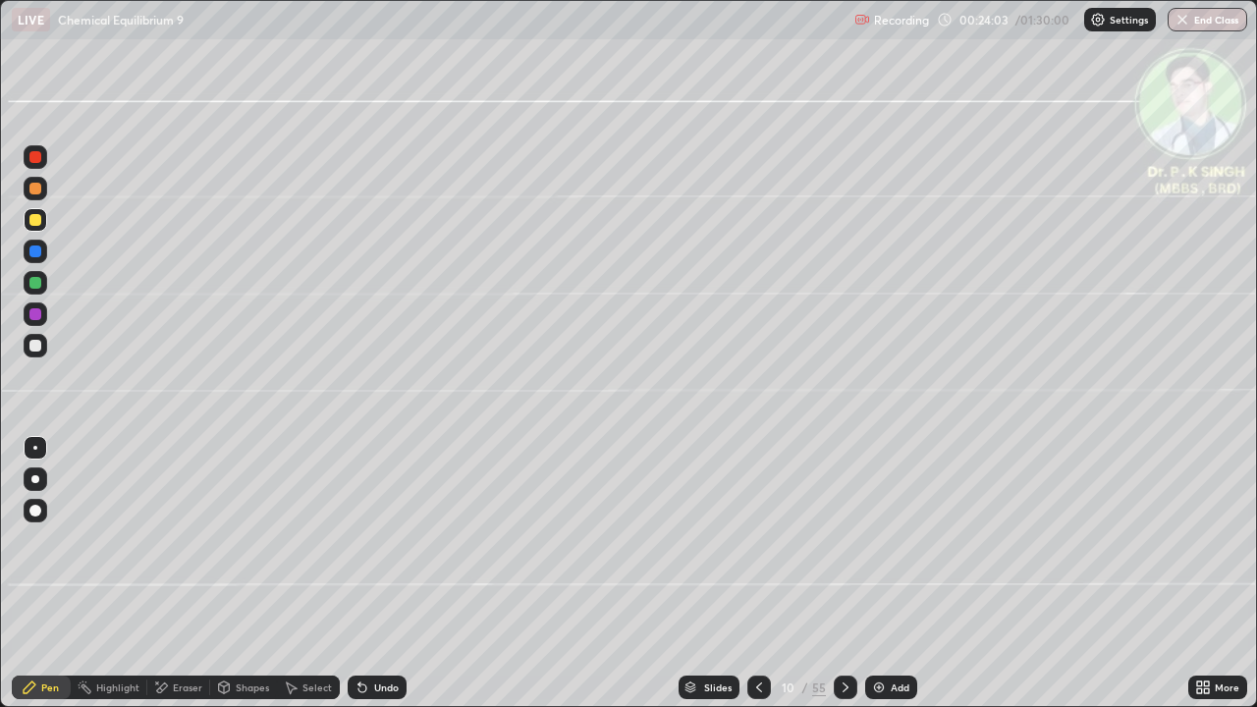
click at [758, 574] on icon at bounding box center [759, 688] width 16 height 16
click at [748, 574] on div at bounding box center [759, 688] width 24 height 24
click at [847, 574] on icon at bounding box center [846, 688] width 16 height 16
click at [38, 282] on div at bounding box center [35, 283] width 12 height 12
click at [38, 217] on div at bounding box center [35, 220] width 12 height 12
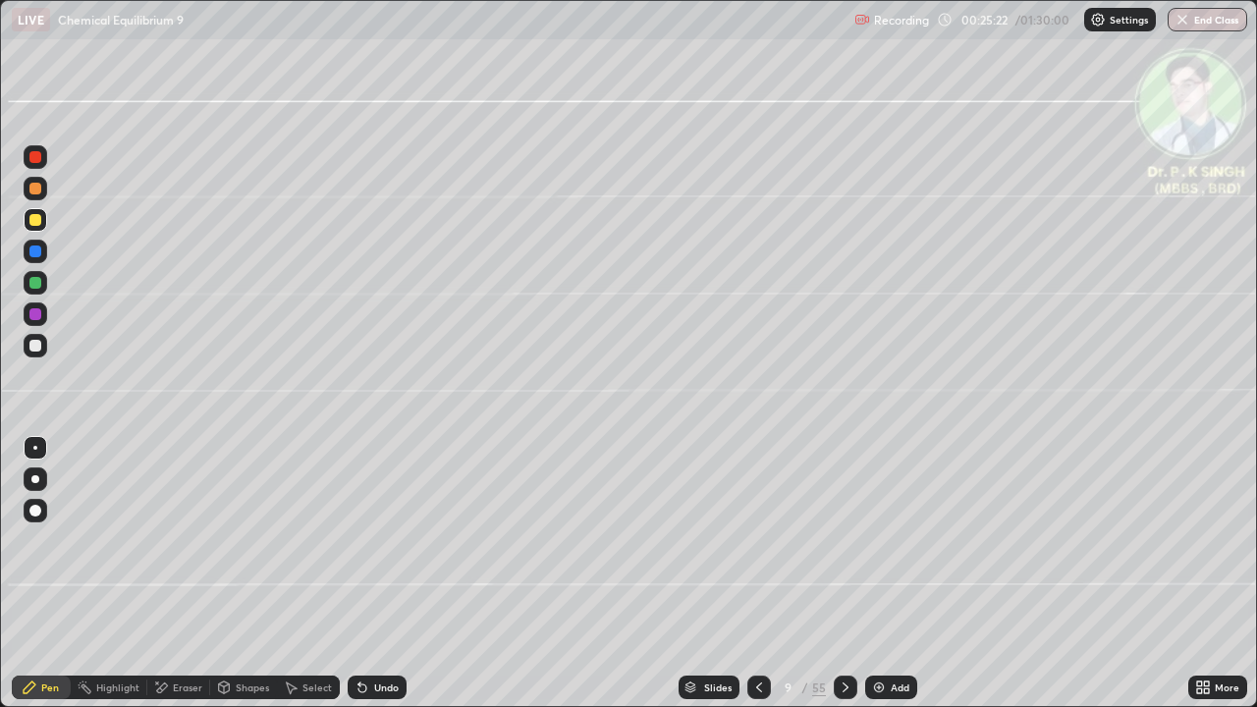
click at [43, 227] on div at bounding box center [36, 220] width 24 height 24
click at [44, 224] on div at bounding box center [36, 220] width 24 height 24
click at [843, 574] on icon at bounding box center [846, 688] width 16 height 16
click at [39, 284] on div at bounding box center [35, 283] width 12 height 12
click at [35, 225] on div at bounding box center [35, 220] width 12 height 12
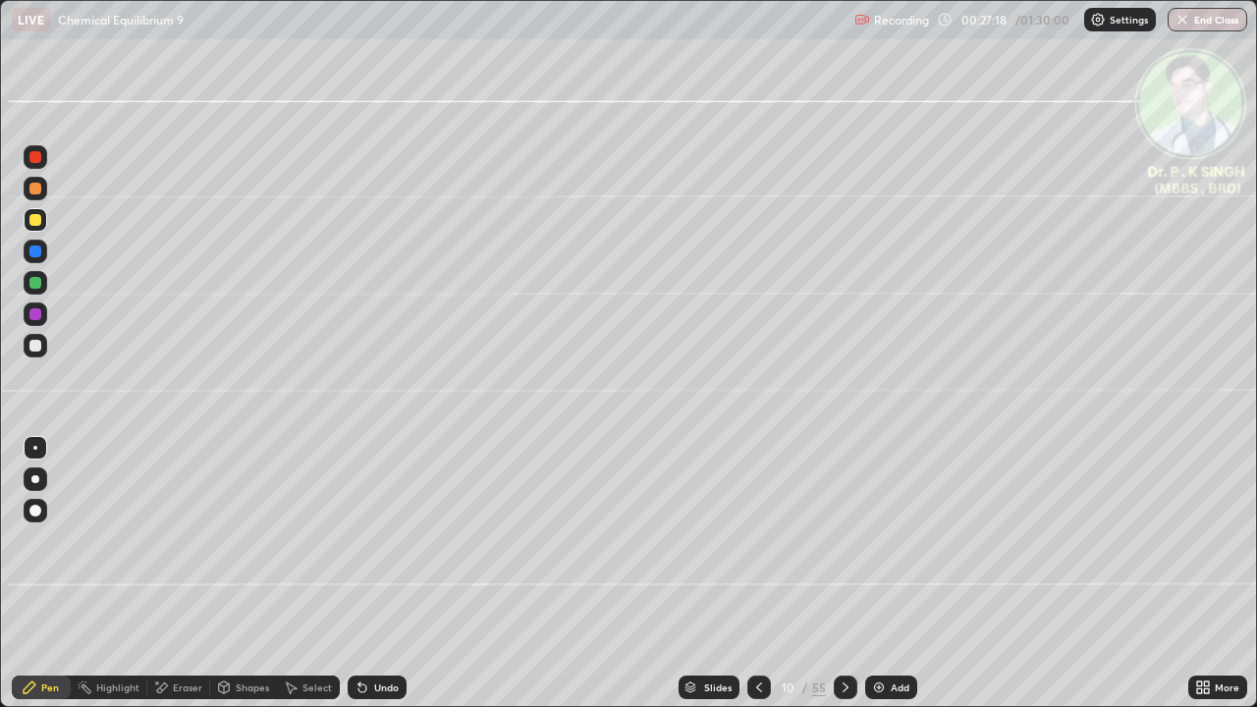
click at [39, 223] on div at bounding box center [35, 220] width 12 height 12
click at [843, 574] on icon at bounding box center [846, 688] width 16 height 16
click at [165, 574] on div "Eraser" at bounding box center [178, 688] width 63 height 24
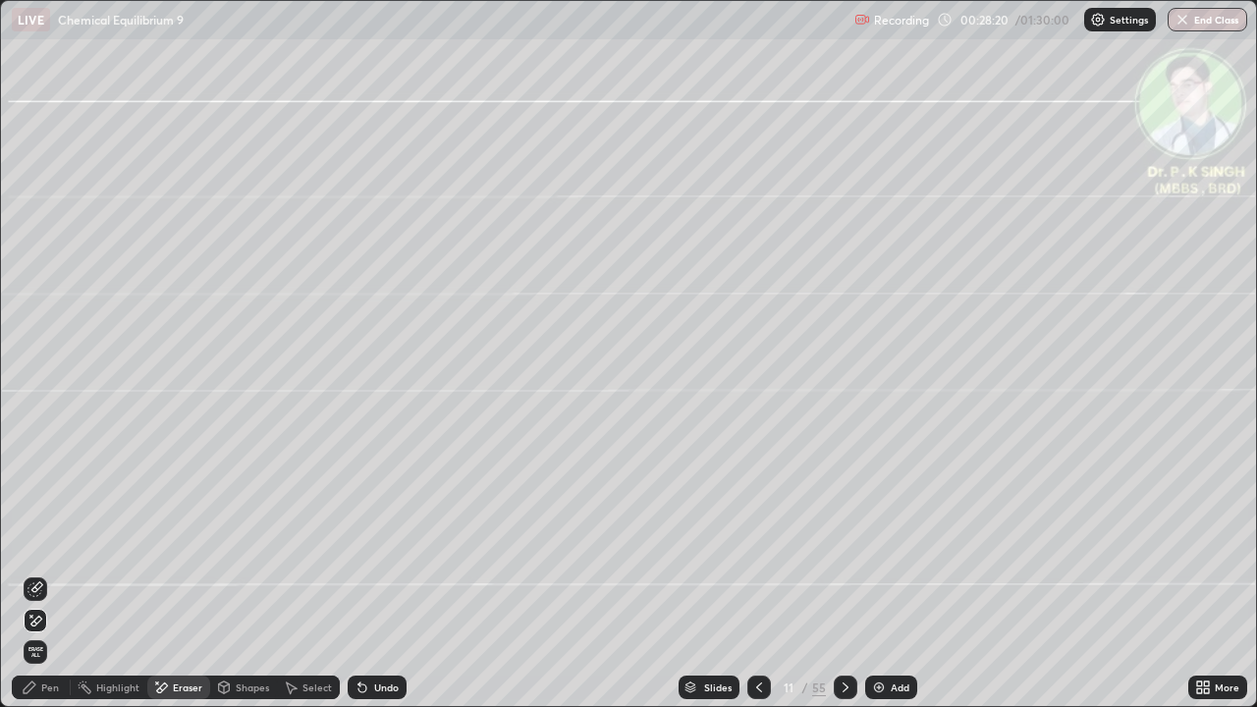
click at [35, 574] on span "Erase all" at bounding box center [36, 652] width 22 height 12
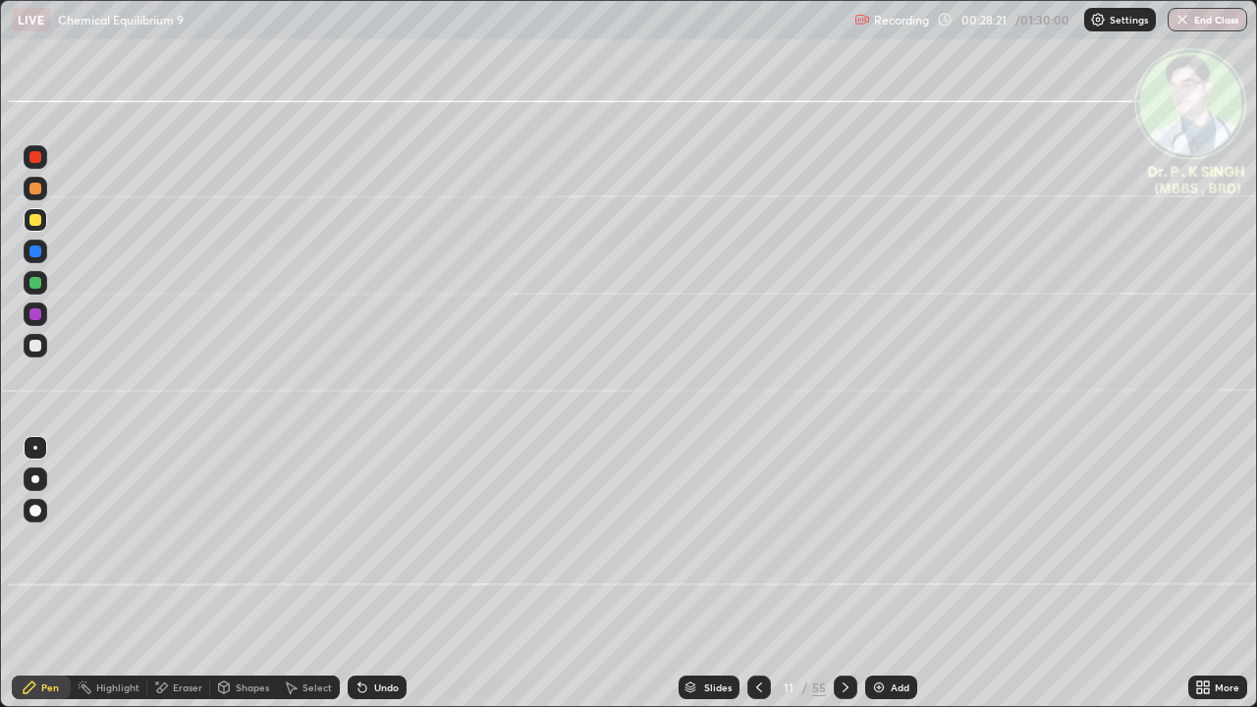
click at [40, 282] on div at bounding box center [35, 283] width 12 height 12
click at [41, 222] on div at bounding box center [36, 220] width 24 height 24
click at [845, 574] on icon at bounding box center [846, 688] width 16 height 16
click at [34, 222] on div at bounding box center [35, 220] width 12 height 12
click at [757, 574] on icon at bounding box center [759, 688] width 16 height 16
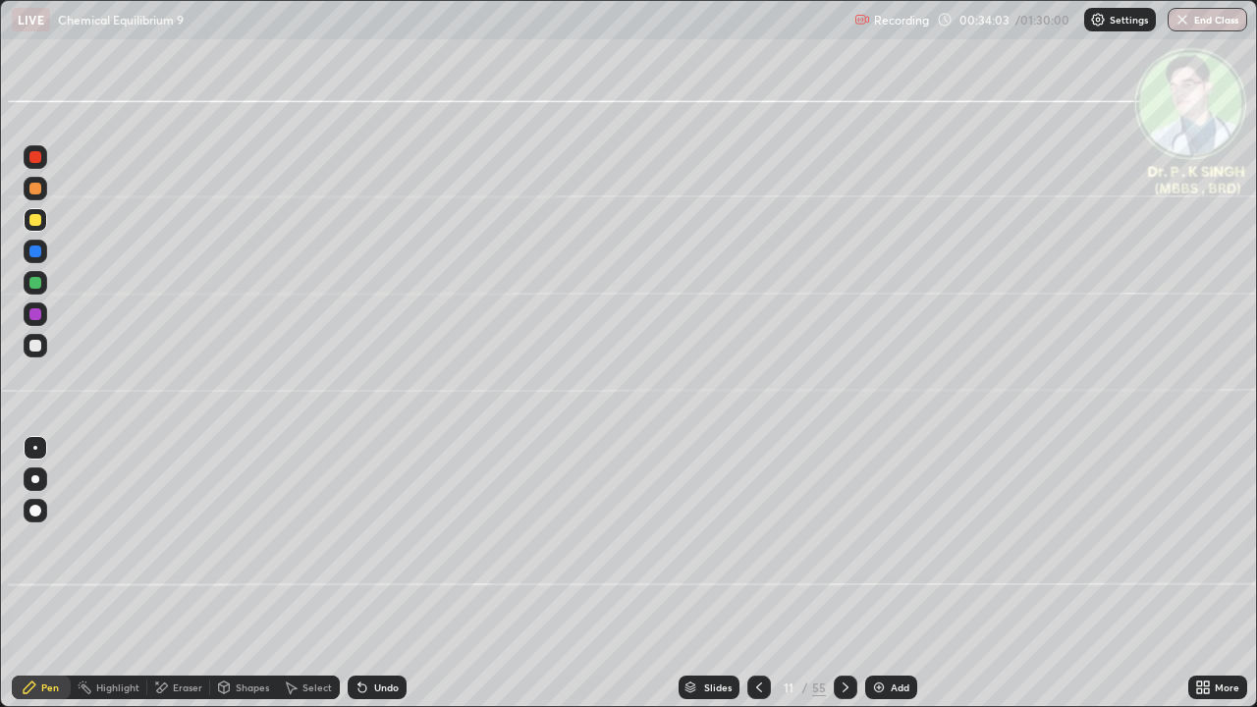
click at [845, 574] on icon at bounding box center [846, 688] width 16 height 16
click at [843, 574] on icon at bounding box center [846, 688] width 16 height 16
click at [759, 574] on icon at bounding box center [759, 688] width 16 height 16
click at [756, 574] on icon at bounding box center [759, 688] width 16 height 16
click at [848, 574] on div at bounding box center [846, 687] width 24 height 39
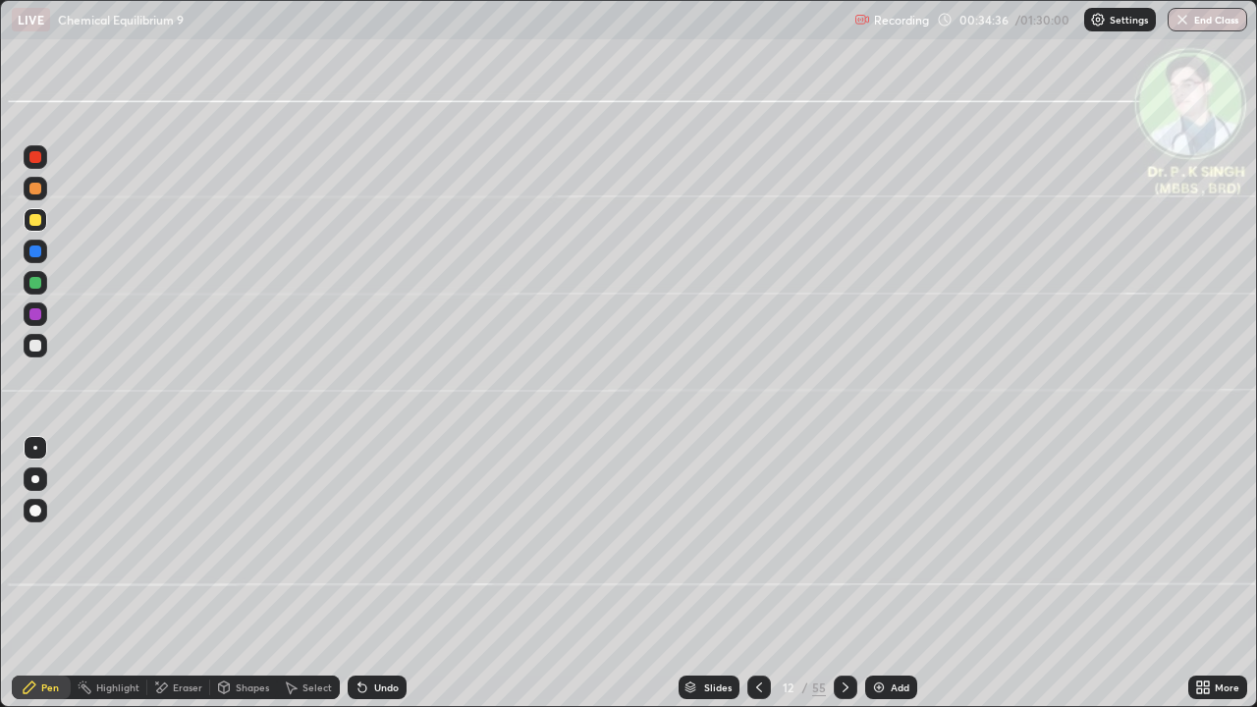
click at [842, 574] on icon at bounding box center [846, 688] width 16 height 16
click at [148, 574] on div "Eraser" at bounding box center [178, 688] width 63 height 24
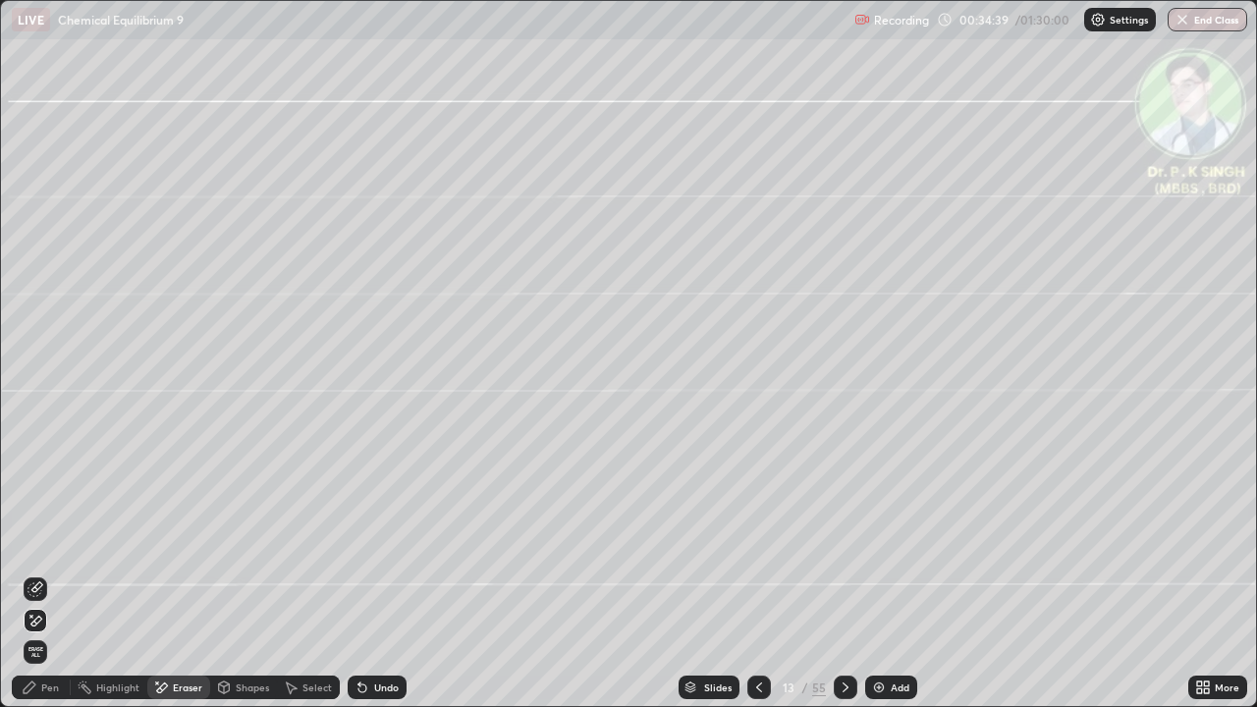
click at [42, 574] on span "Erase all" at bounding box center [36, 652] width 22 height 12
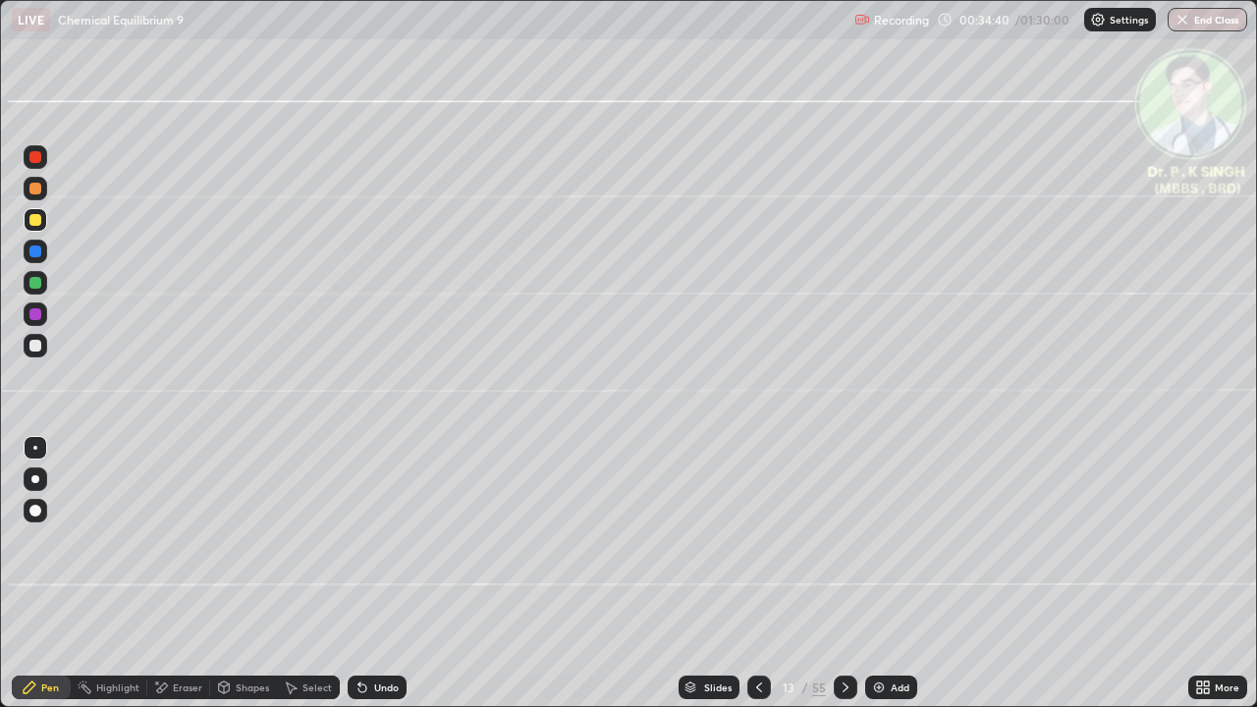
click at [42, 288] on div at bounding box center [36, 283] width 24 height 24
click at [37, 221] on div at bounding box center [35, 220] width 12 height 12
click at [843, 574] on icon at bounding box center [846, 688] width 16 height 16
click at [35, 285] on div at bounding box center [35, 283] width 12 height 12
click at [40, 221] on div at bounding box center [35, 220] width 12 height 12
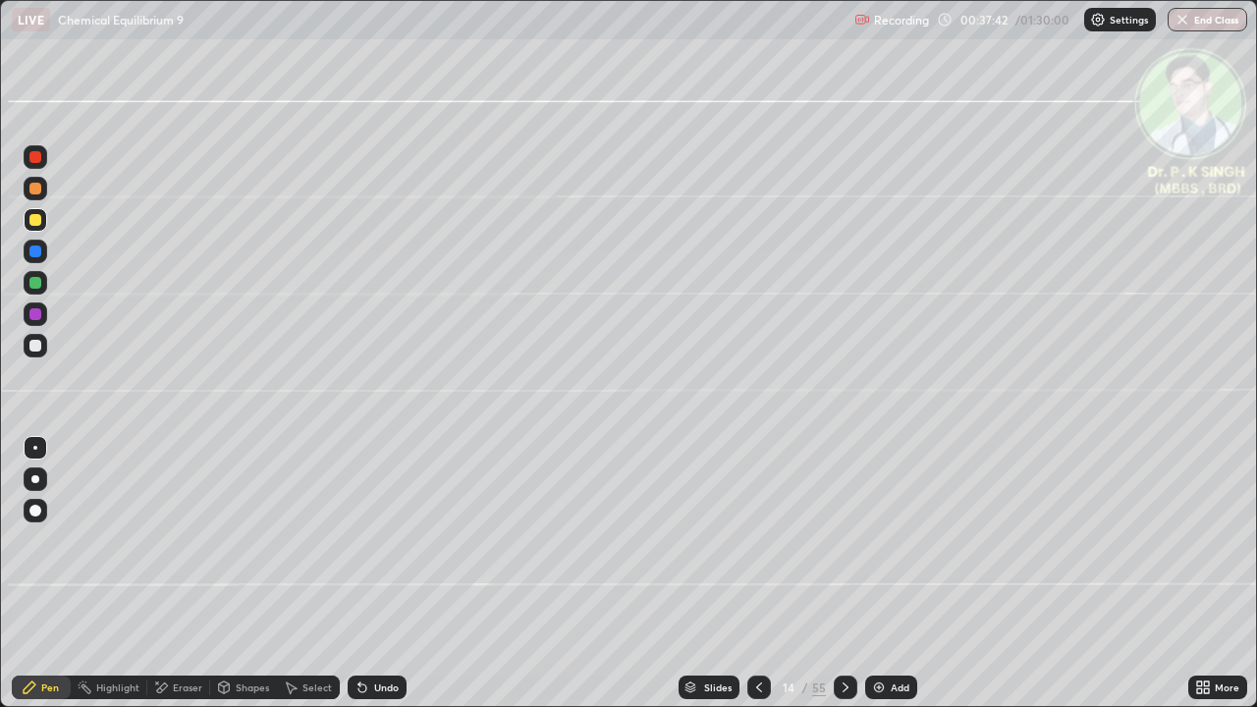
click at [40, 224] on div at bounding box center [36, 220] width 24 height 24
click at [847, 574] on div at bounding box center [846, 687] width 24 height 39
click at [757, 574] on icon at bounding box center [759, 688] width 16 height 16
click at [757, 574] on div at bounding box center [759, 688] width 24 height 24
click at [851, 574] on icon at bounding box center [846, 688] width 16 height 16
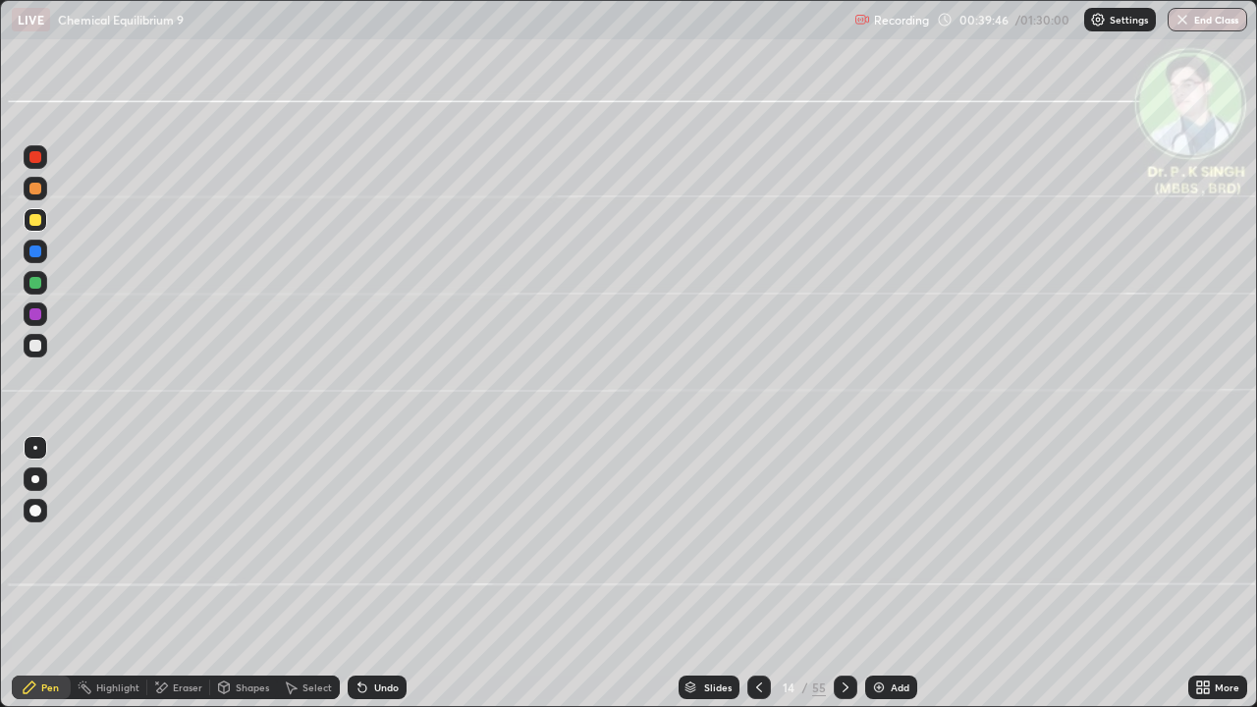
click at [848, 574] on div at bounding box center [846, 688] width 24 height 24
click at [165, 574] on icon at bounding box center [162, 688] width 11 height 10
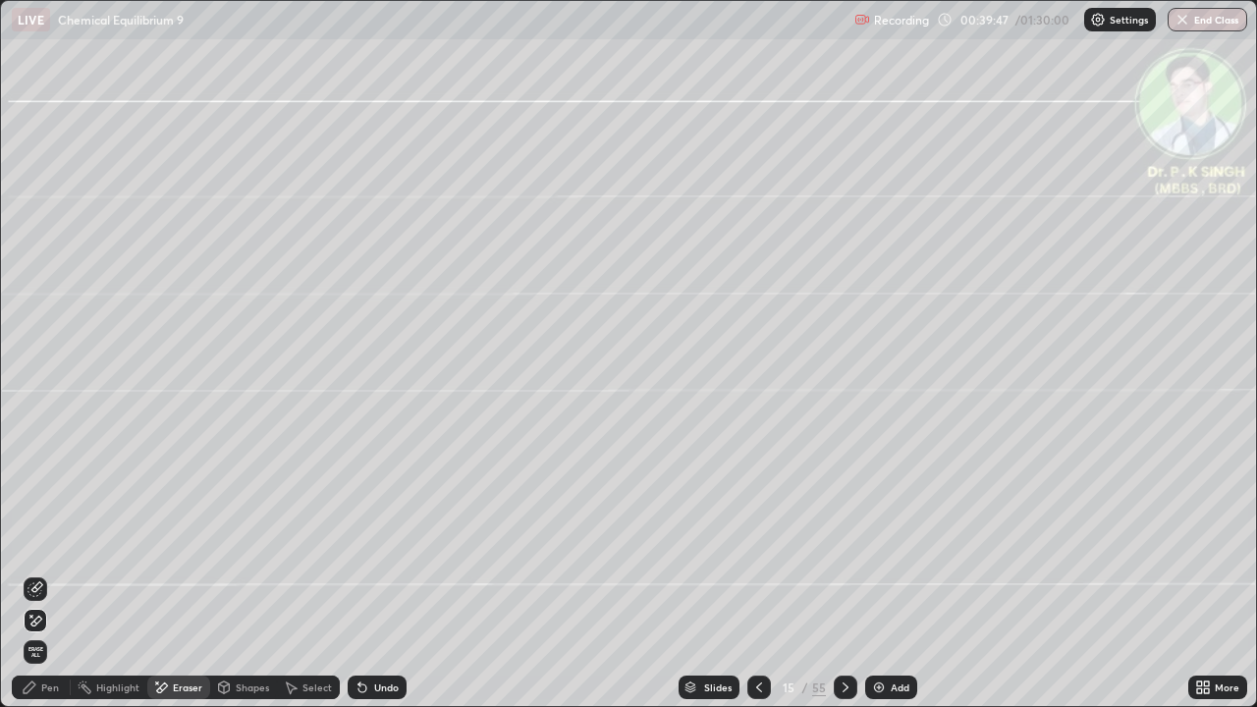
click at [34, 574] on span "Erase all" at bounding box center [36, 652] width 22 height 12
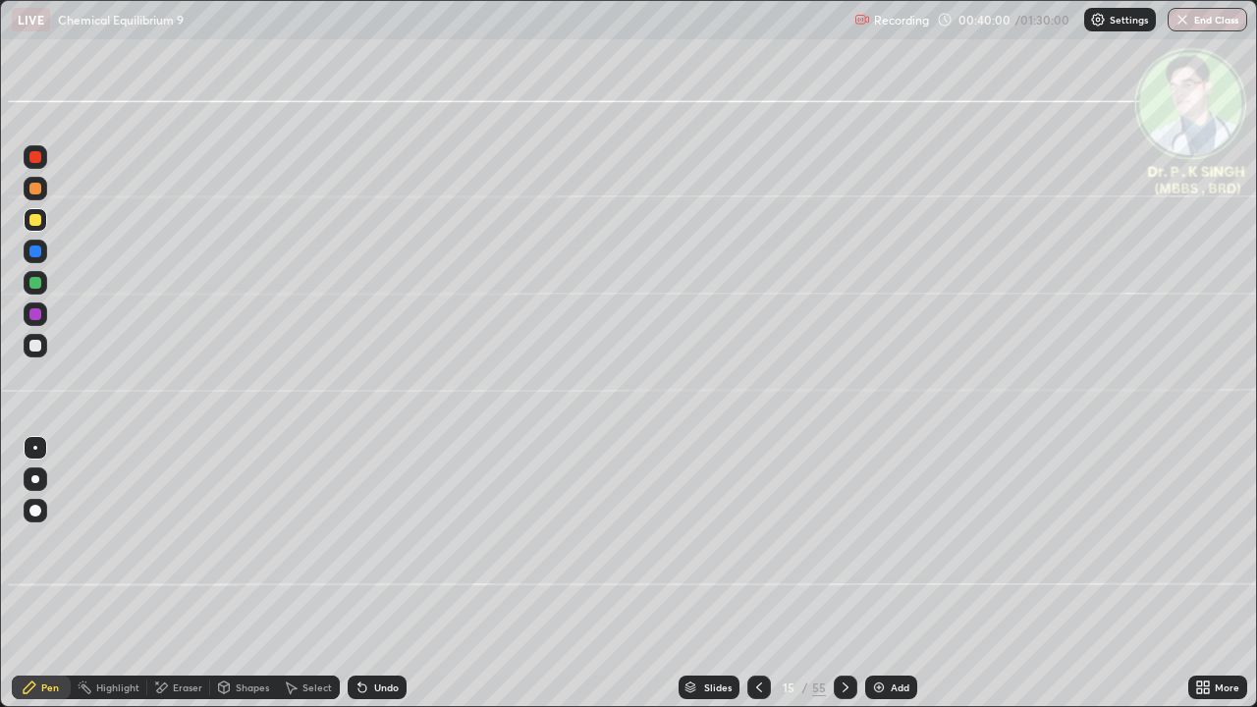
click at [36, 223] on div at bounding box center [35, 220] width 12 height 12
click at [843, 574] on icon at bounding box center [846, 688] width 16 height 16
click at [41, 284] on div at bounding box center [36, 283] width 24 height 24
click at [41, 253] on div at bounding box center [36, 252] width 24 height 24
click at [44, 222] on div at bounding box center [36, 220] width 24 height 24
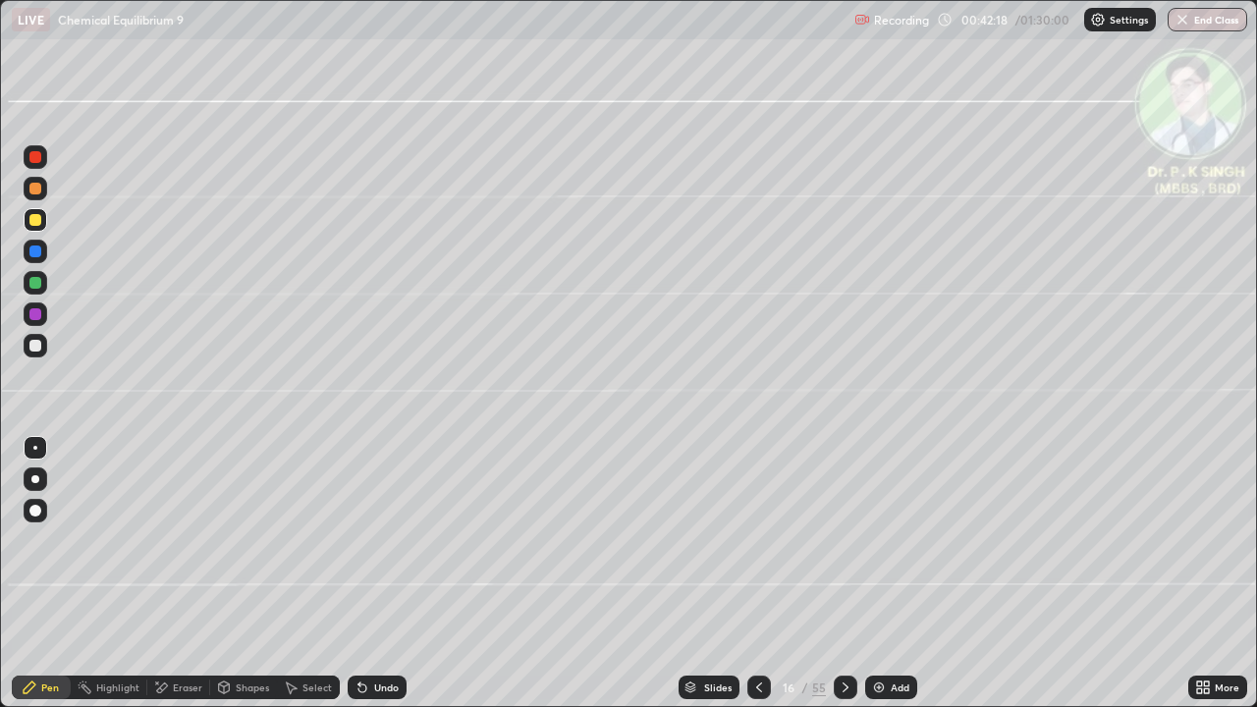
click at [39, 222] on div at bounding box center [35, 220] width 12 height 12
click at [42, 219] on div at bounding box center [36, 220] width 24 height 24
click at [41, 221] on div at bounding box center [36, 220] width 24 height 24
click at [45, 221] on div at bounding box center [36, 220] width 24 height 24
click at [843, 574] on icon at bounding box center [846, 688] width 16 height 16
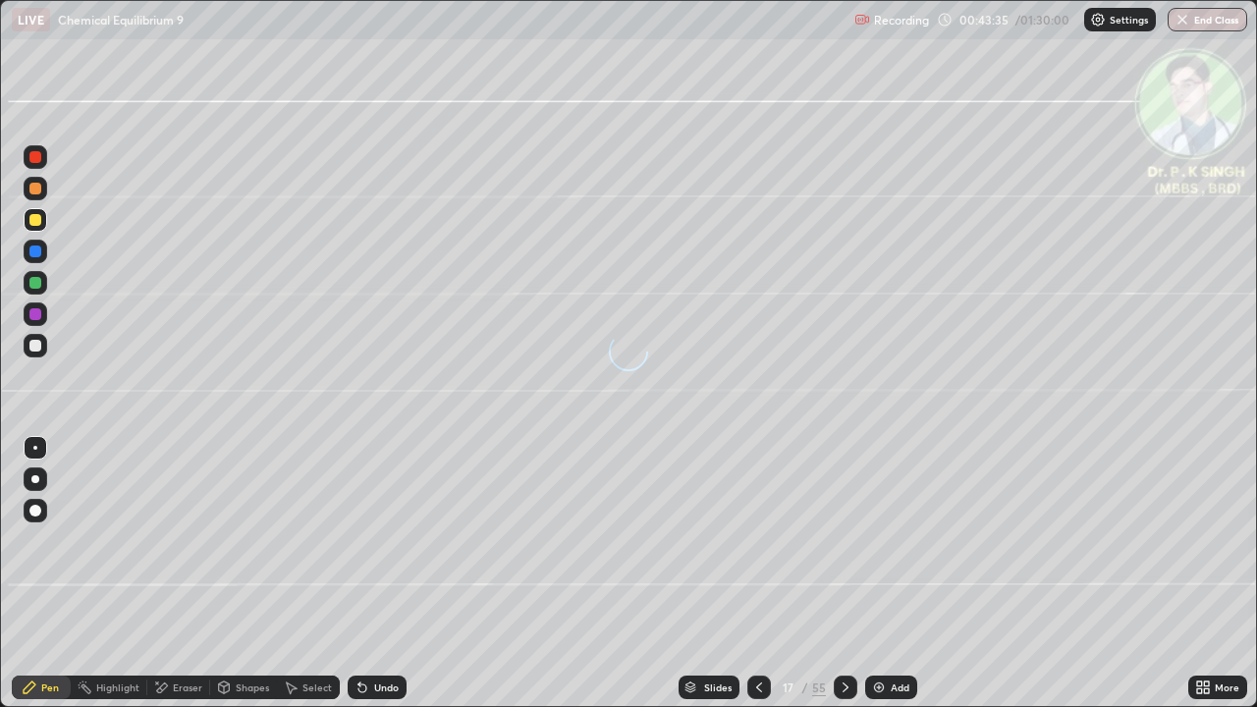
click at [39, 252] on div at bounding box center [35, 252] width 12 height 12
click at [40, 223] on div at bounding box center [35, 220] width 12 height 12
click at [168, 574] on icon at bounding box center [161, 688] width 16 height 17
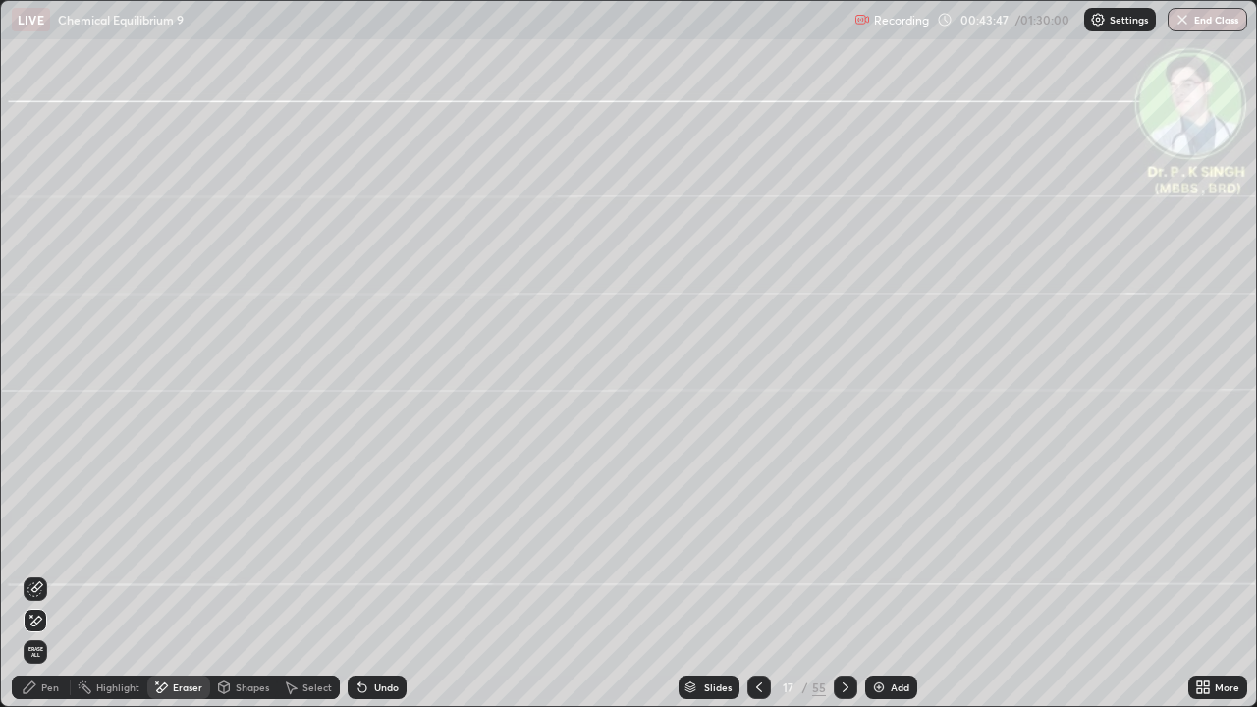
click at [35, 574] on span "Erase all" at bounding box center [36, 652] width 22 height 12
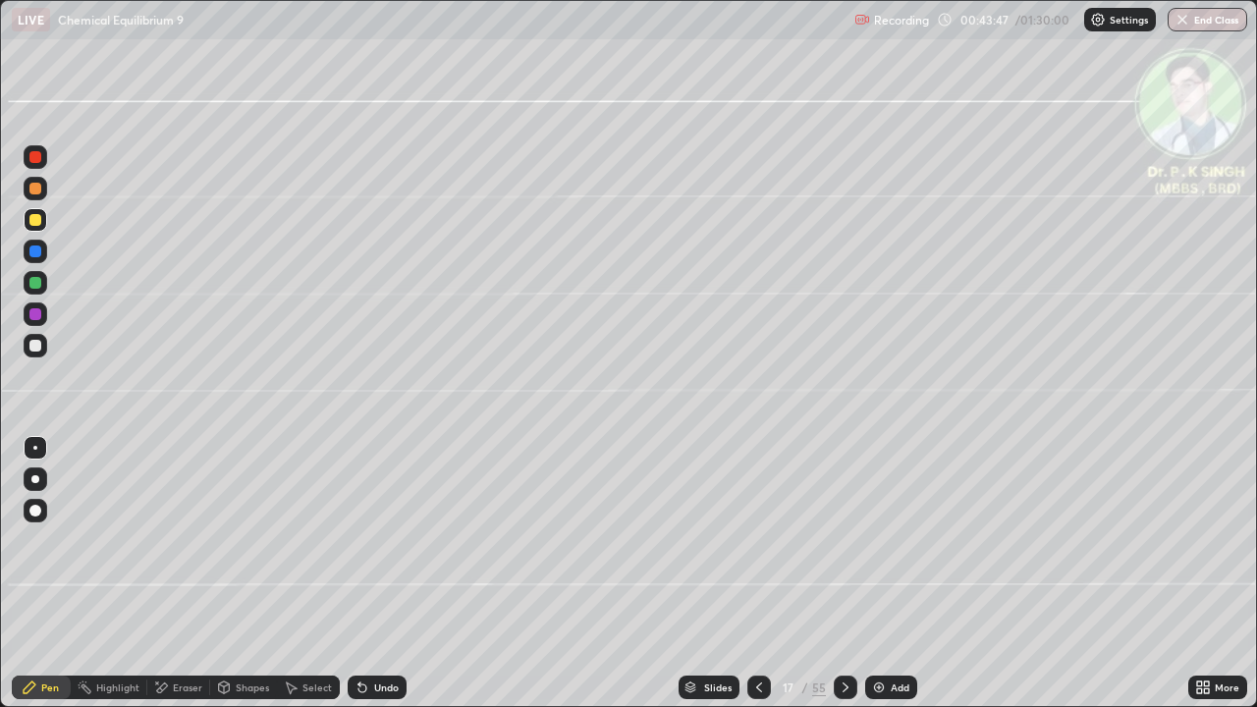
click at [43, 574] on div "Pen" at bounding box center [41, 688] width 59 height 24
click at [163, 574] on icon at bounding box center [162, 688] width 11 height 10
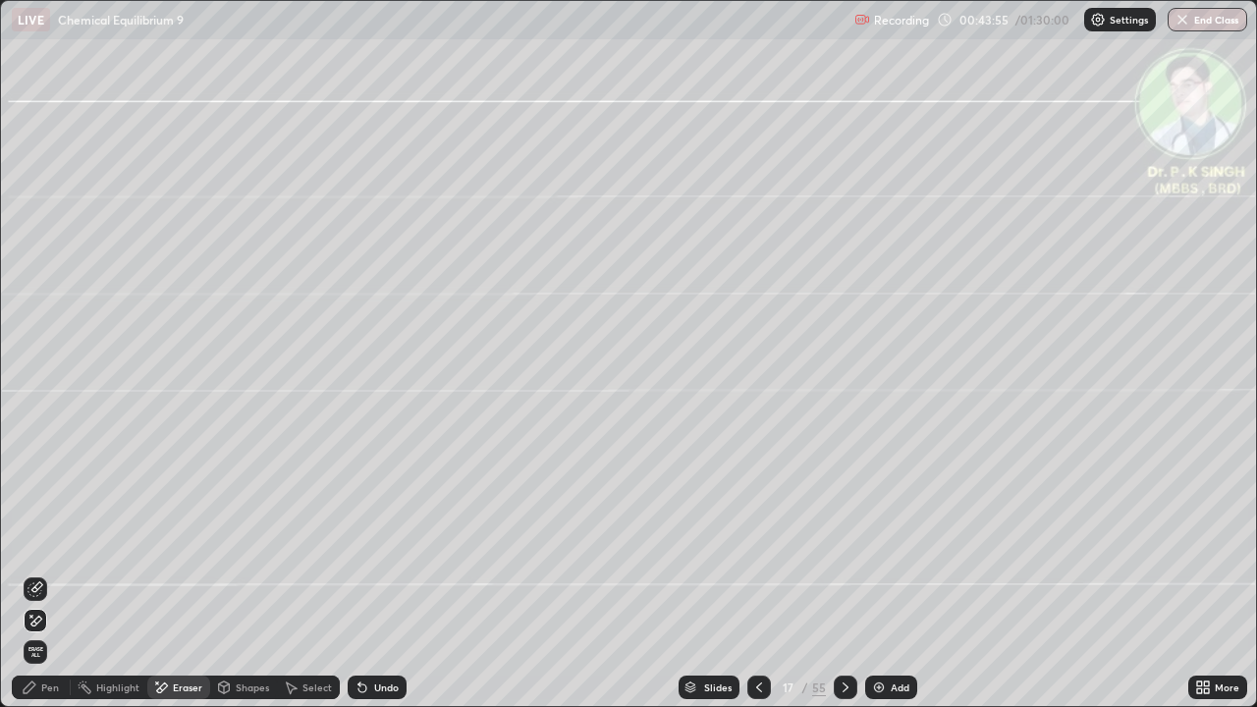
click at [37, 574] on span "Erase all" at bounding box center [36, 652] width 22 height 12
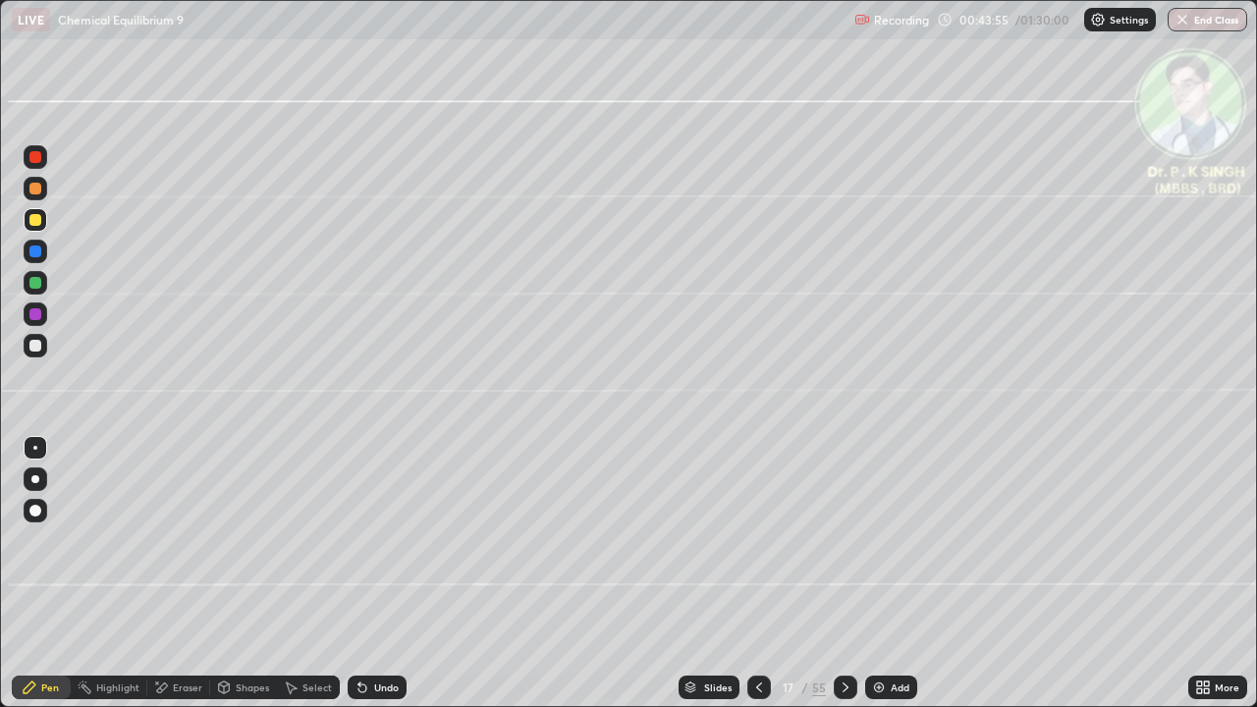
click at [46, 574] on div "Pen" at bounding box center [50, 688] width 18 height 10
click at [840, 574] on div at bounding box center [846, 688] width 24 height 24
click at [38, 285] on div at bounding box center [35, 283] width 12 height 12
click at [31, 224] on div at bounding box center [35, 220] width 12 height 12
click at [38, 223] on div at bounding box center [35, 220] width 12 height 12
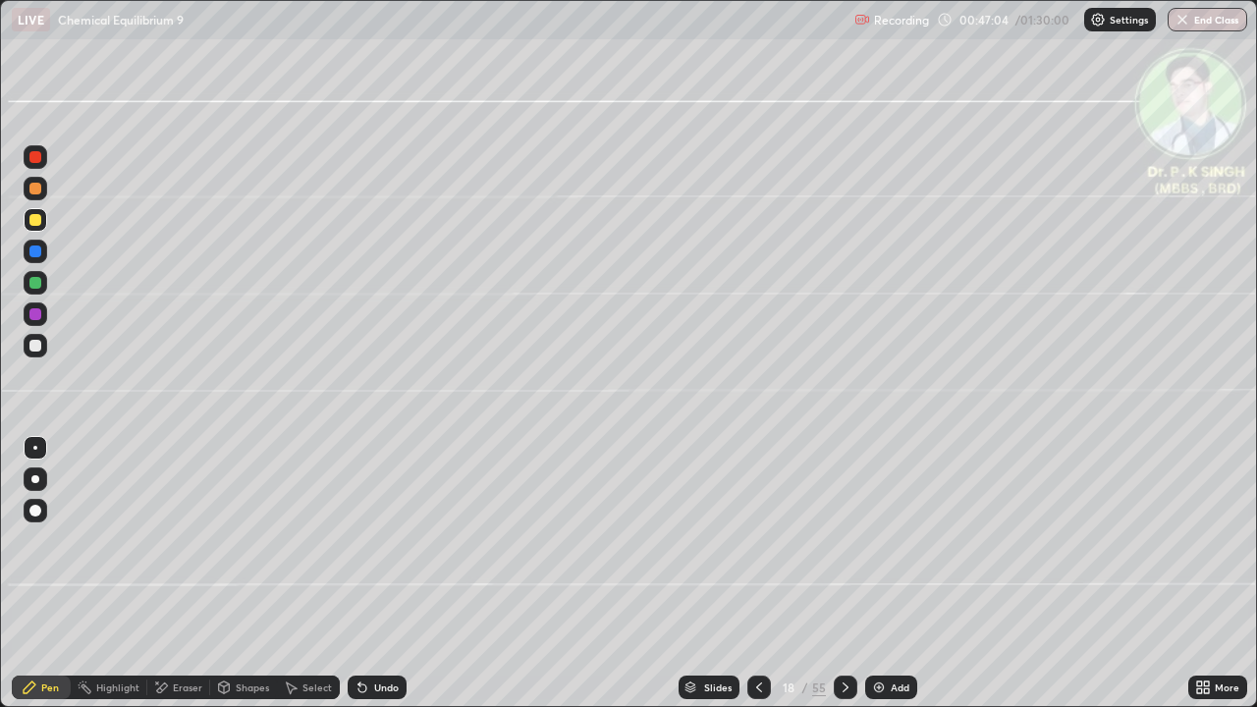
click at [38, 224] on div at bounding box center [35, 220] width 12 height 12
click at [41, 222] on div at bounding box center [36, 220] width 24 height 24
click at [842, 574] on icon at bounding box center [846, 688] width 16 height 16
click at [40, 224] on div at bounding box center [36, 220] width 24 height 24
click at [844, 574] on icon at bounding box center [846, 688] width 16 height 16
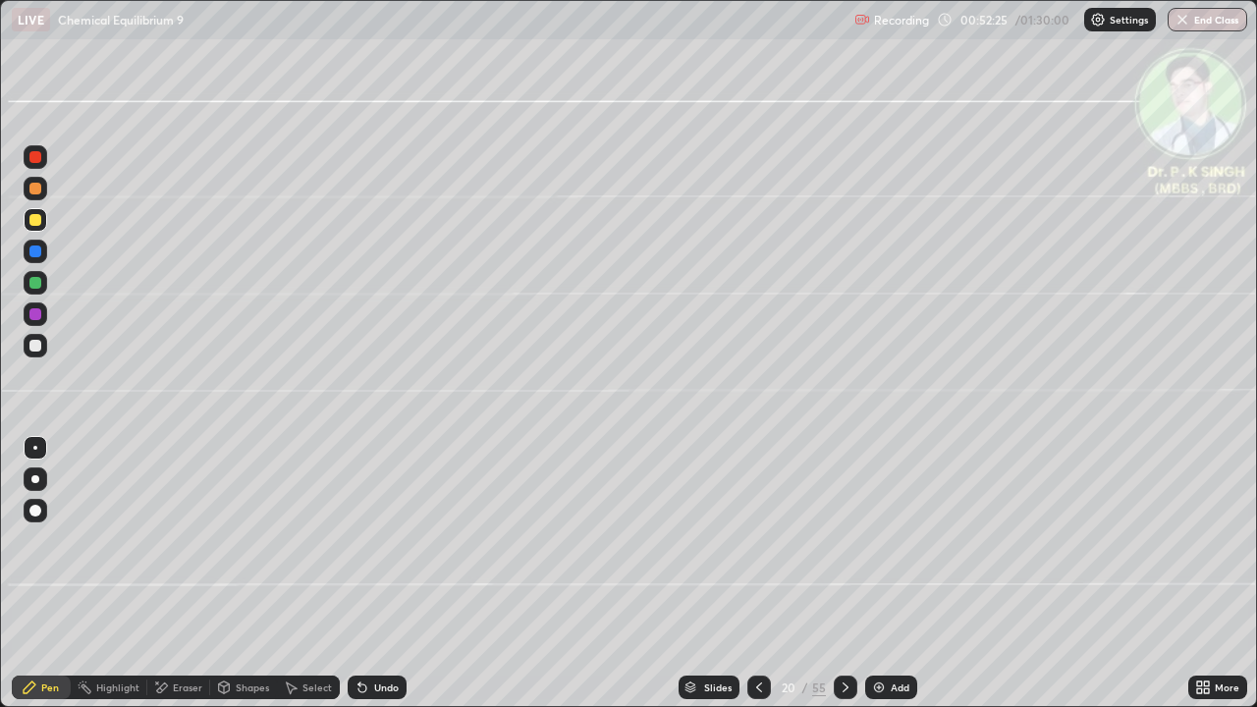
click at [850, 574] on div at bounding box center [846, 688] width 24 height 24
click at [41, 251] on div at bounding box center [36, 252] width 24 height 24
click at [36, 220] on div at bounding box center [35, 220] width 12 height 12
click at [45, 223] on div at bounding box center [36, 220] width 24 height 24
click at [36, 222] on div at bounding box center [35, 220] width 12 height 12
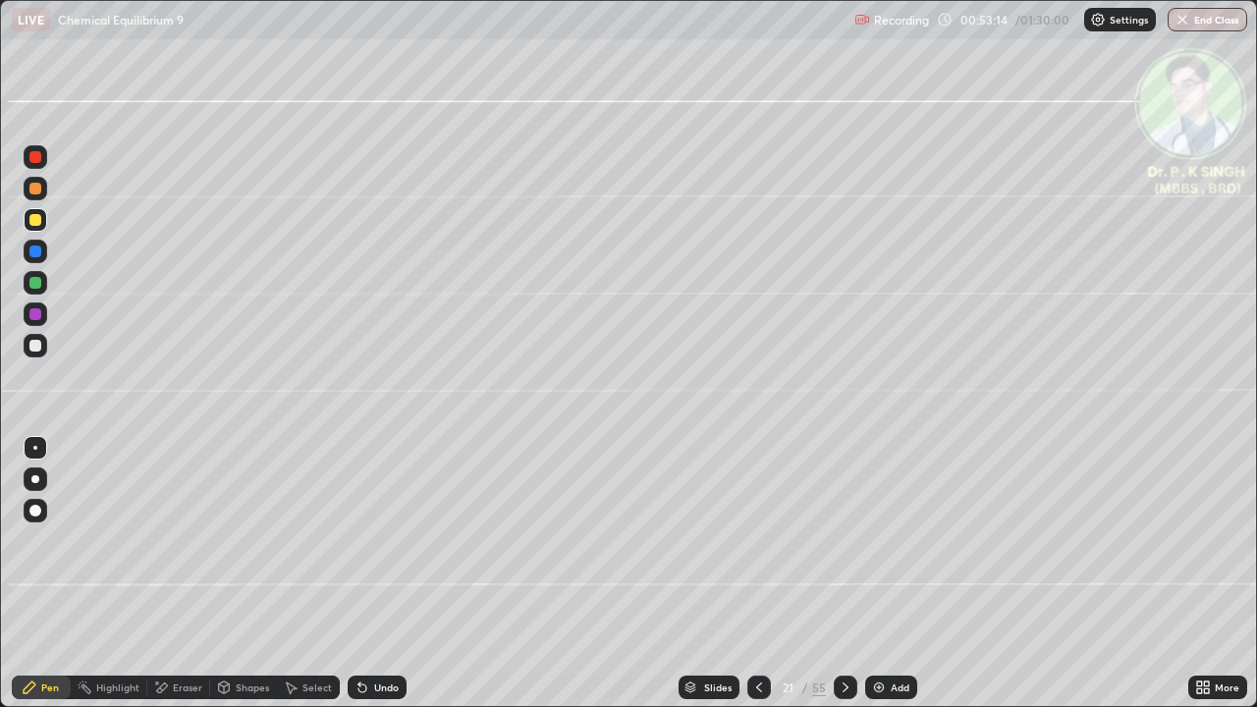
click at [757, 574] on icon at bounding box center [759, 688] width 16 height 16
click at [756, 574] on icon at bounding box center [759, 688] width 16 height 16
click at [757, 574] on icon at bounding box center [759, 688] width 16 height 16
click at [751, 574] on icon at bounding box center [759, 688] width 16 height 16
click at [845, 574] on div at bounding box center [846, 688] width 24 height 24
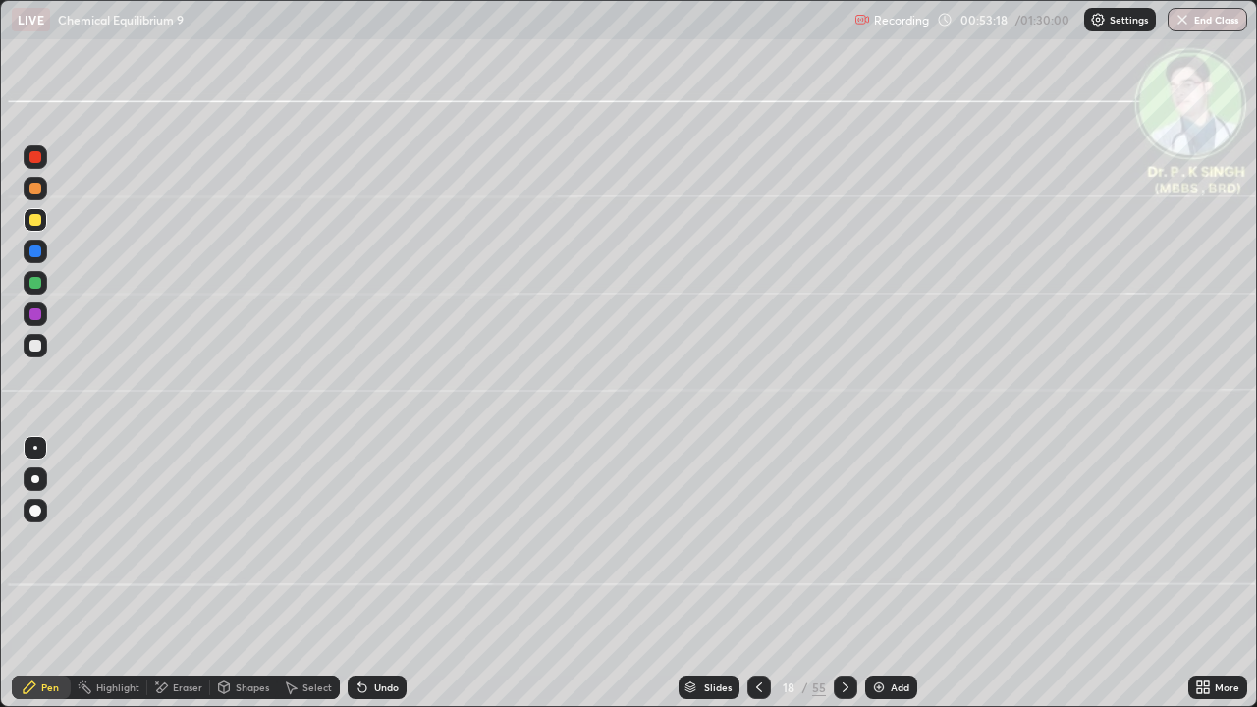
click at [843, 574] on icon at bounding box center [846, 688] width 16 height 16
click at [846, 574] on icon at bounding box center [846, 688] width 16 height 16
click at [166, 574] on icon at bounding box center [161, 688] width 16 height 17
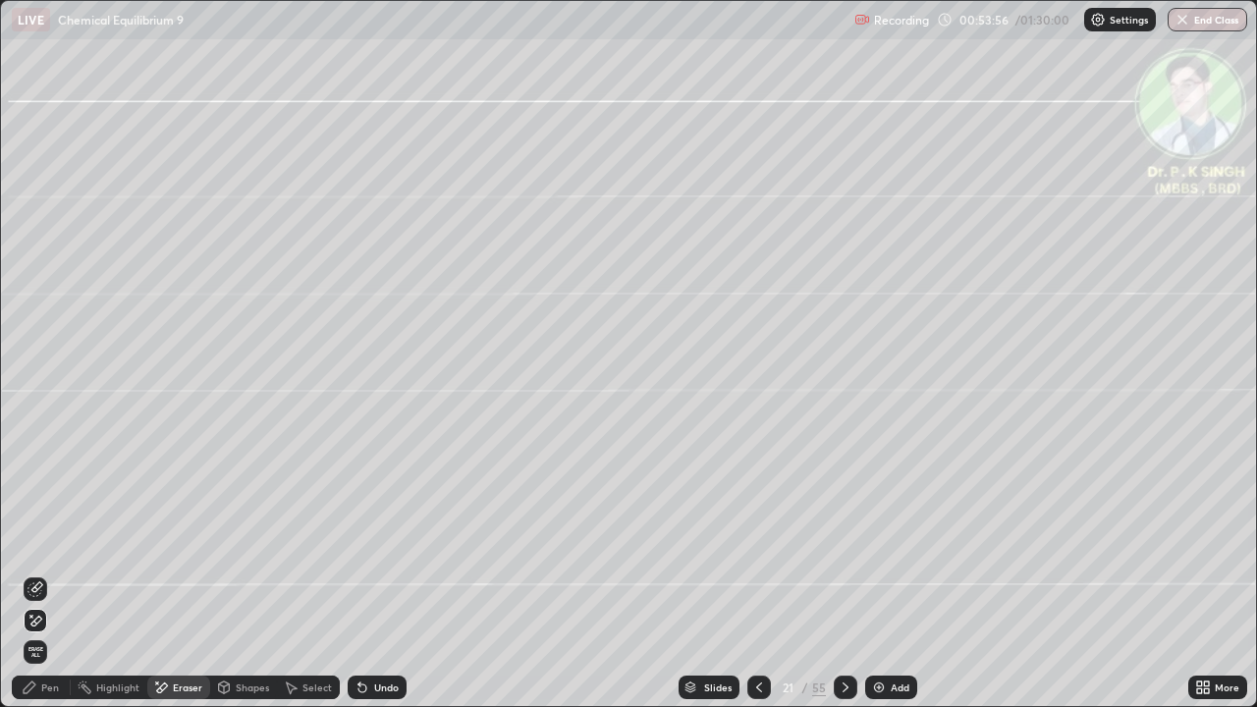
click at [34, 574] on icon at bounding box center [36, 621] width 11 height 10
click at [50, 574] on div "Pen" at bounding box center [50, 688] width 18 height 10
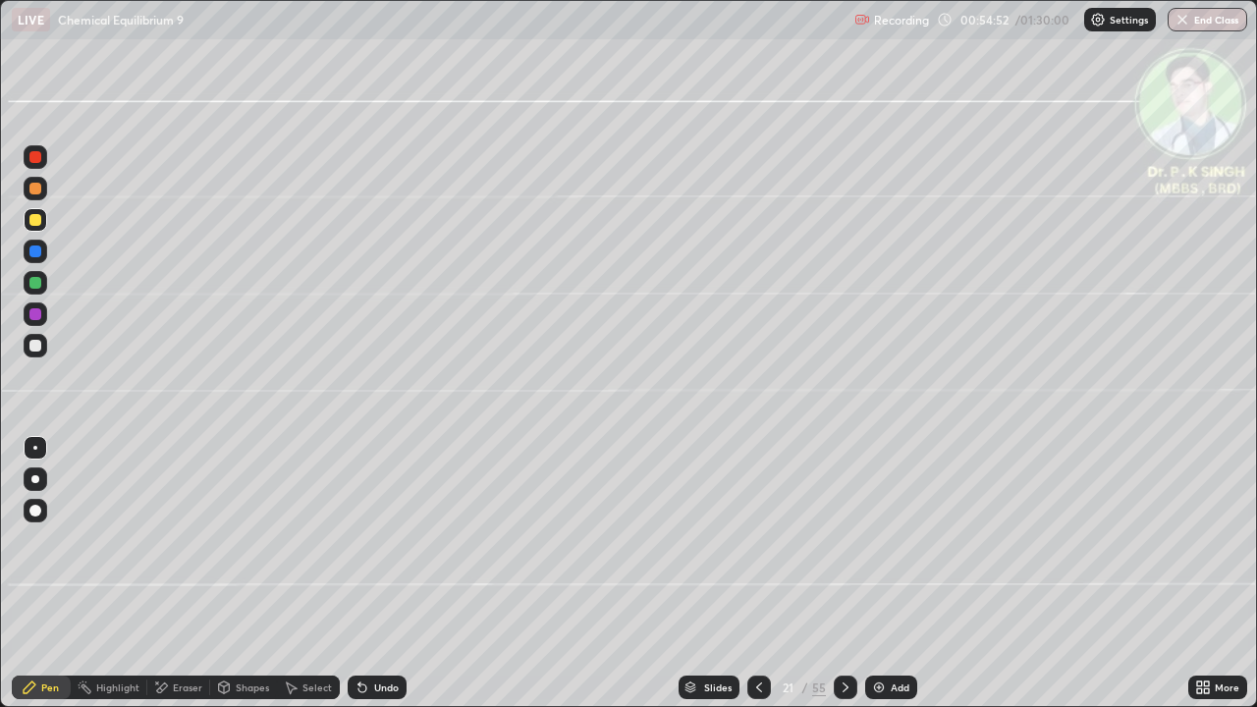
click at [843, 574] on icon at bounding box center [846, 688] width 16 height 16
click at [844, 574] on icon at bounding box center [846, 688] width 16 height 16
click at [759, 574] on icon at bounding box center [759, 688] width 6 height 10
click at [757, 574] on icon at bounding box center [759, 688] width 16 height 16
click at [846, 574] on div at bounding box center [846, 688] width 24 height 24
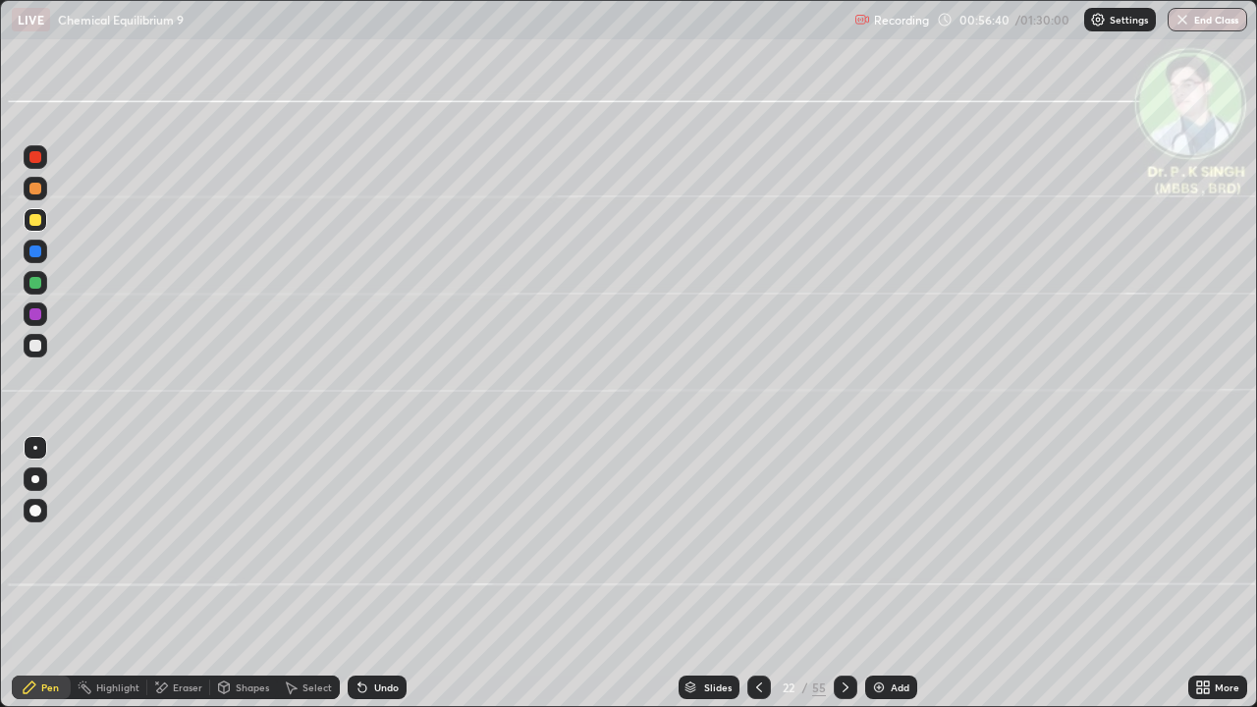
click at [37, 574] on div "Pen" at bounding box center [41, 688] width 59 height 24
click at [36, 283] on div at bounding box center [35, 283] width 12 height 12
click at [38, 285] on div at bounding box center [35, 283] width 12 height 12
click at [31, 226] on div at bounding box center [36, 220] width 24 height 24
click at [30, 220] on div at bounding box center [35, 220] width 12 height 12
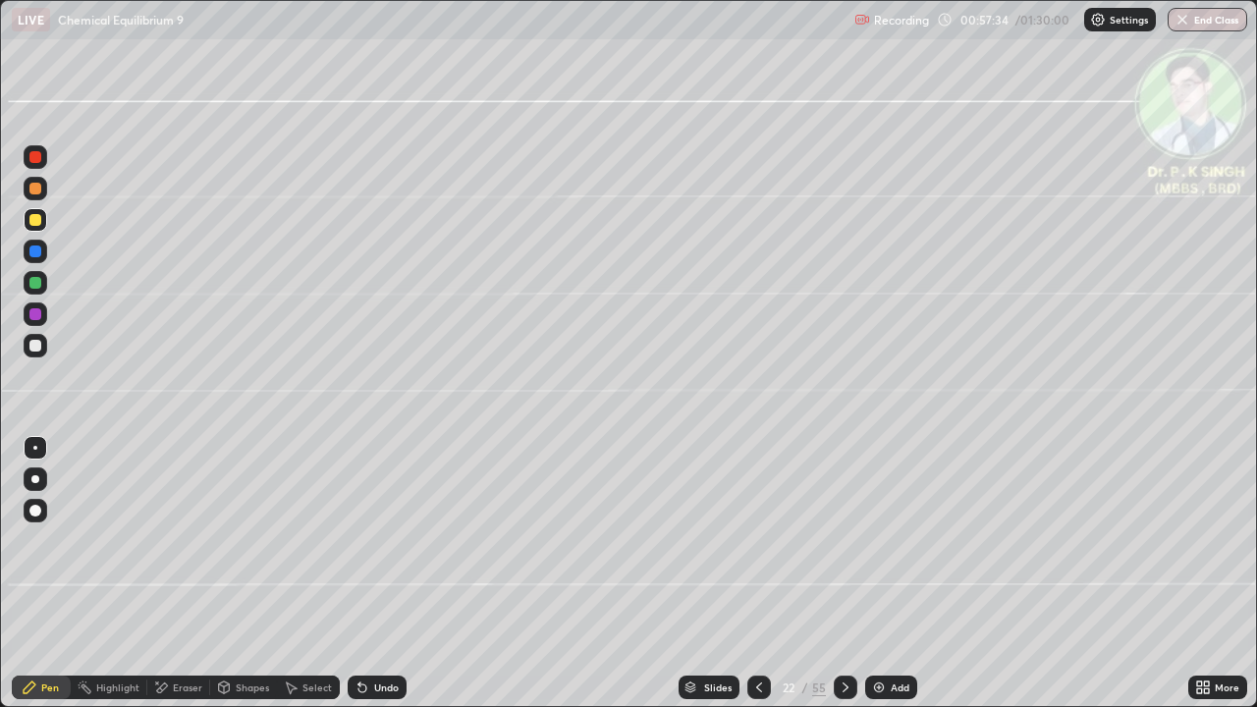
click at [844, 574] on div at bounding box center [846, 688] width 24 height 24
click at [841, 574] on icon at bounding box center [846, 688] width 16 height 16
click at [843, 574] on icon at bounding box center [846, 688] width 16 height 16
click at [834, 574] on div at bounding box center [846, 688] width 24 height 24
click at [846, 574] on icon at bounding box center [846, 688] width 16 height 16
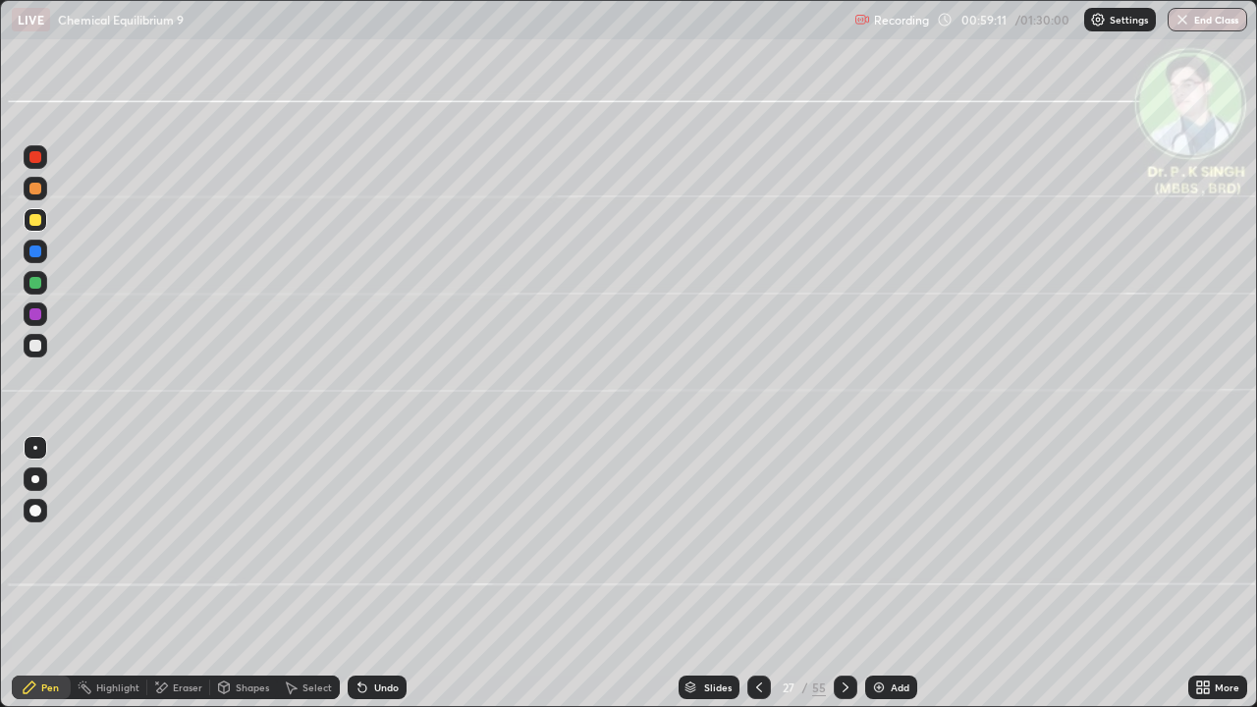
click at [39, 220] on div at bounding box center [35, 220] width 12 height 12
click at [41, 219] on div at bounding box center [36, 220] width 24 height 24
click at [756, 574] on icon at bounding box center [759, 688] width 16 height 16
click at [758, 574] on icon at bounding box center [759, 688] width 16 height 16
click at [757, 574] on icon at bounding box center [759, 688] width 16 height 16
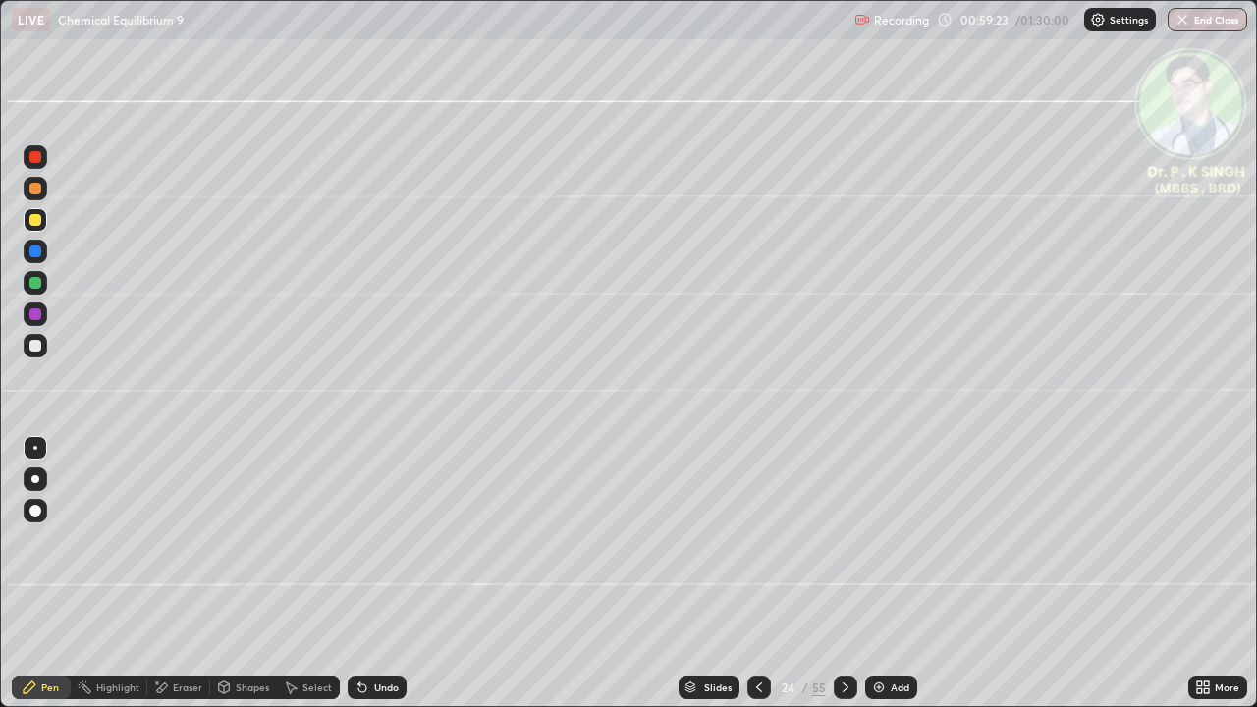
click at [756, 574] on icon at bounding box center [759, 688] width 16 height 16
click at [759, 574] on div at bounding box center [759, 688] width 24 height 24
click at [37, 218] on div at bounding box center [35, 220] width 12 height 12
click at [843, 574] on icon at bounding box center [846, 688] width 16 height 16
click at [170, 574] on div "Eraser" at bounding box center [178, 688] width 63 height 24
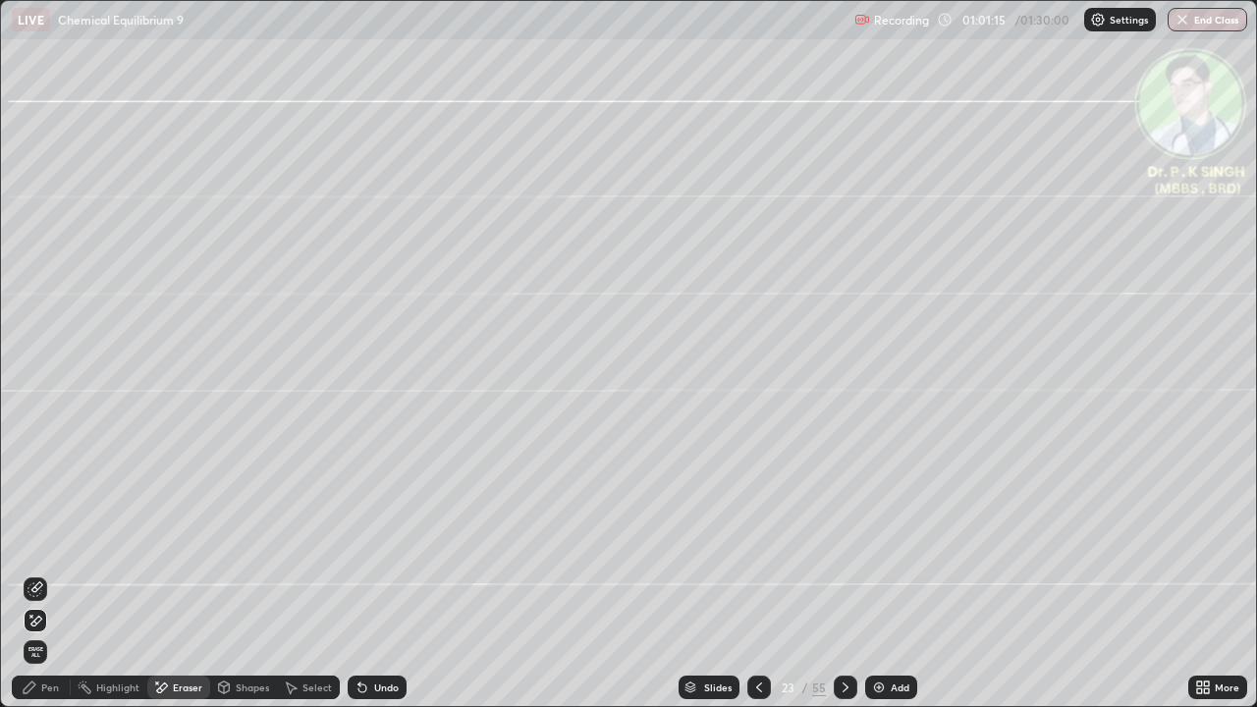
click at [37, 574] on span "Erase all" at bounding box center [36, 652] width 22 height 12
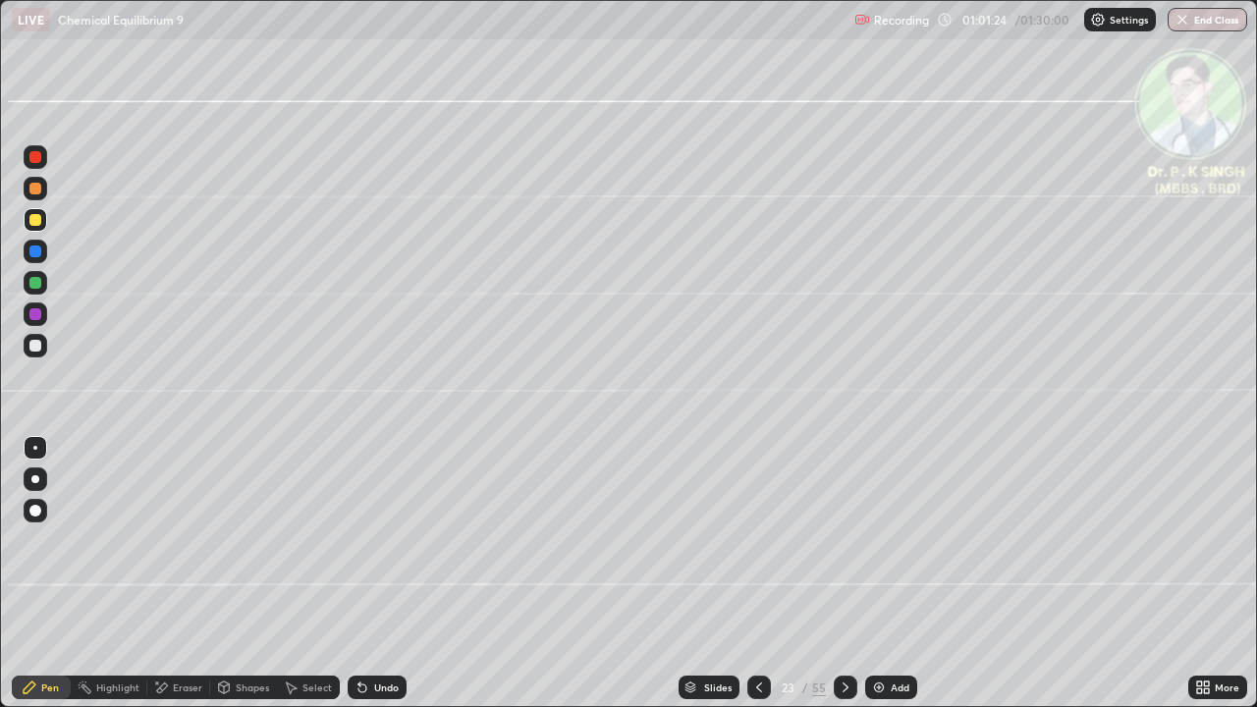
click at [757, 574] on icon at bounding box center [759, 688] width 16 height 16
click at [840, 574] on icon at bounding box center [846, 688] width 16 height 16
click at [29, 221] on div at bounding box center [35, 220] width 12 height 12
click at [41, 222] on div at bounding box center [36, 220] width 24 height 24
click at [40, 253] on div at bounding box center [35, 252] width 12 height 12
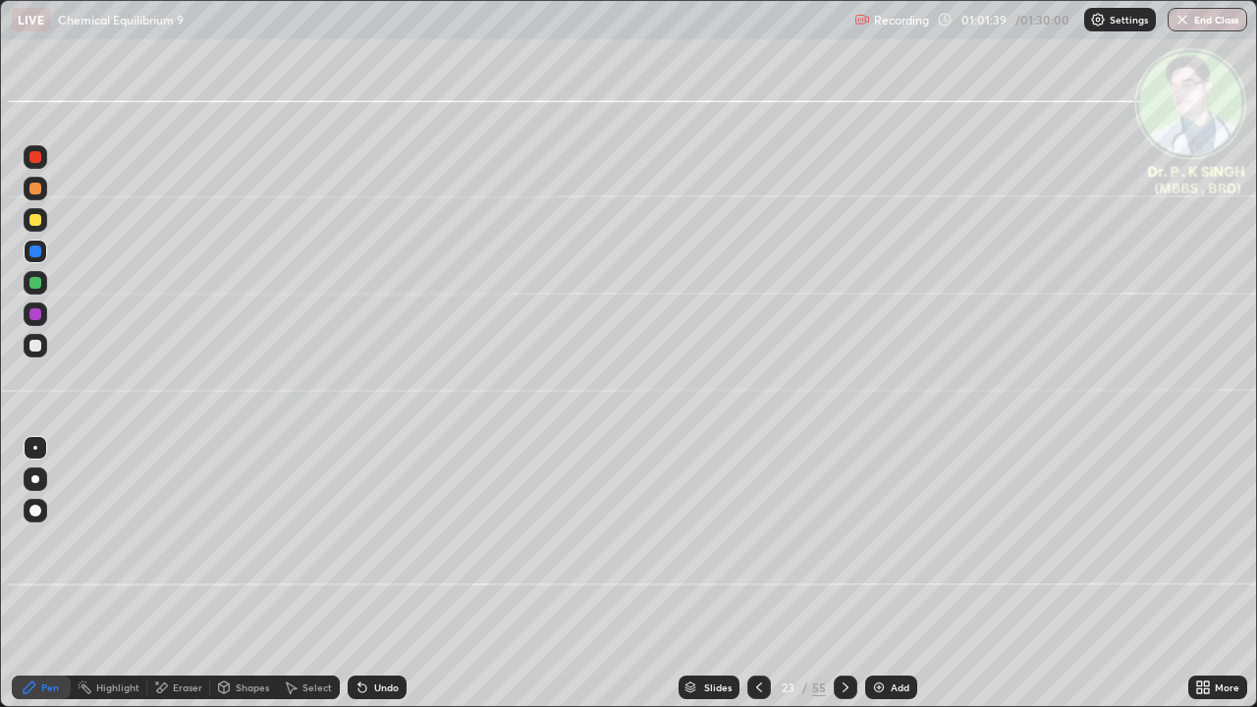
click at [45, 250] on div at bounding box center [36, 252] width 24 height 24
click at [36, 222] on div at bounding box center [35, 220] width 12 height 12
click at [38, 259] on div at bounding box center [36, 252] width 24 height 24
click at [33, 224] on div at bounding box center [35, 220] width 12 height 12
click at [844, 574] on icon at bounding box center [846, 688] width 16 height 16
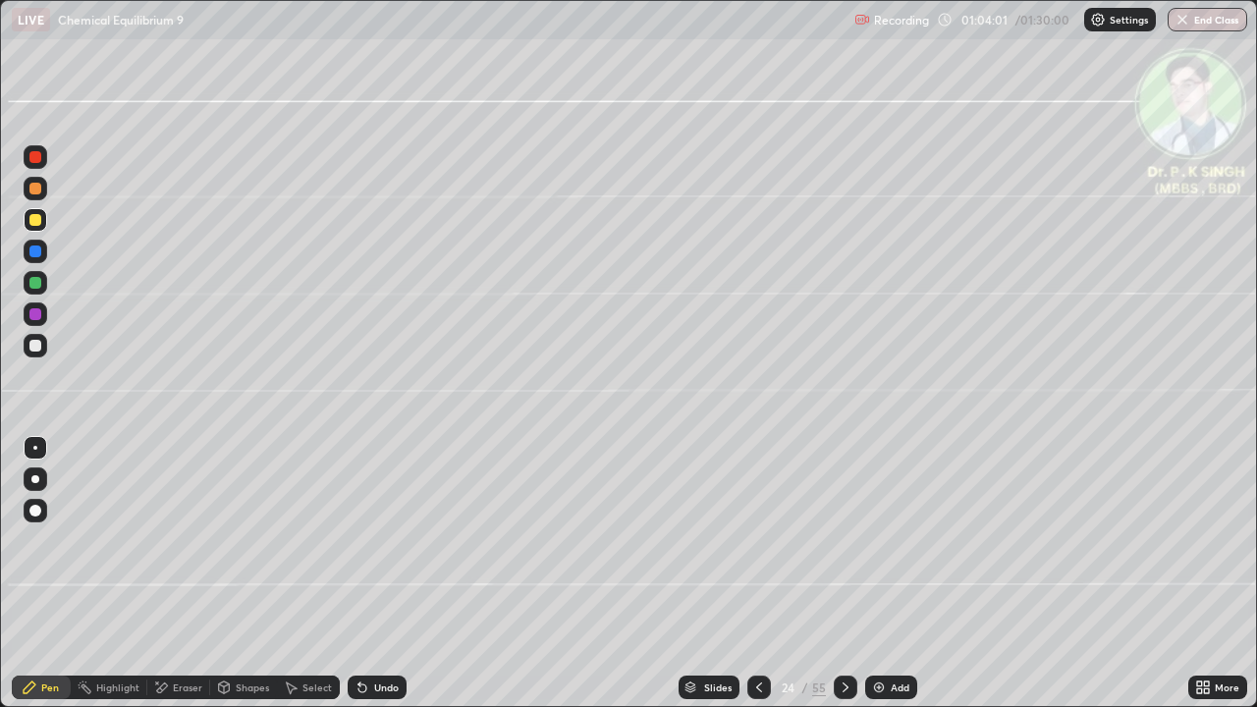
click at [845, 574] on icon at bounding box center [846, 688] width 16 height 16
click at [842, 574] on div at bounding box center [846, 687] width 24 height 39
click at [845, 574] on icon at bounding box center [846, 688] width 16 height 16
click at [753, 574] on div at bounding box center [759, 688] width 24 height 24
click at [759, 574] on icon at bounding box center [759, 688] width 6 height 10
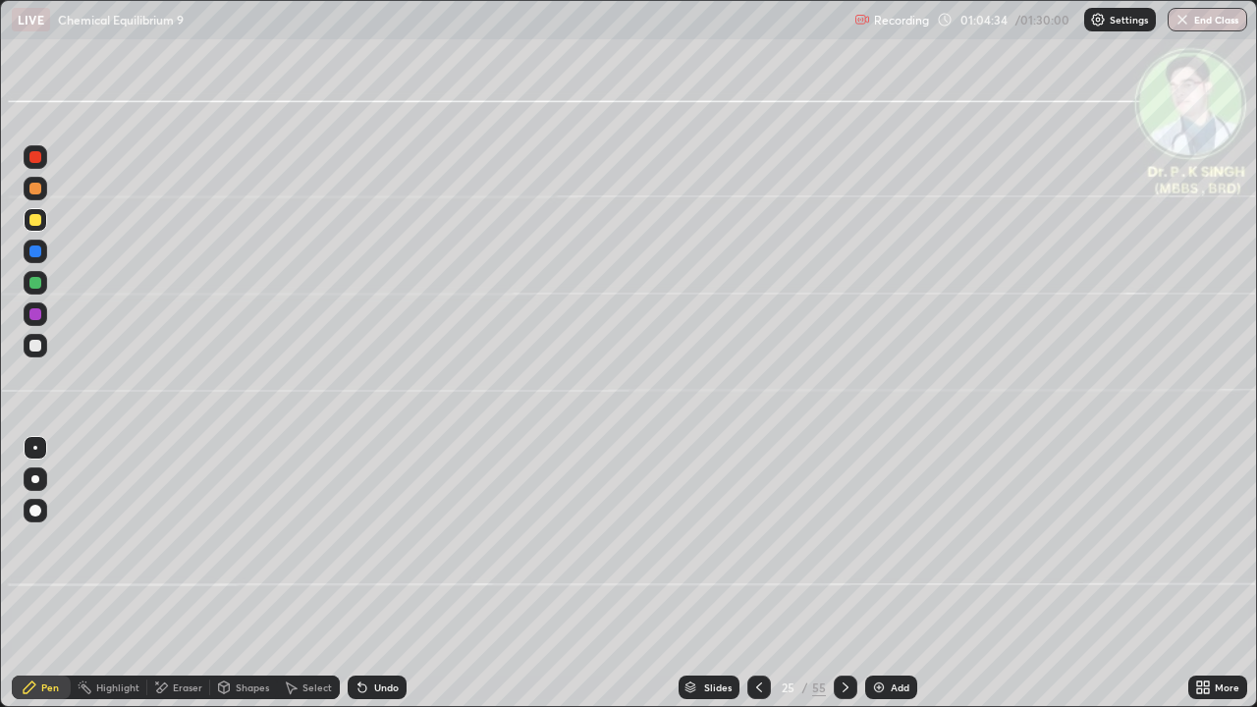
click at [759, 574] on icon at bounding box center [759, 688] width 6 height 10
click at [845, 574] on icon at bounding box center [846, 688] width 16 height 16
click at [39, 245] on div at bounding box center [36, 252] width 24 height 24
click at [31, 220] on div at bounding box center [35, 220] width 12 height 12
click at [846, 574] on div at bounding box center [846, 688] width 24 height 24
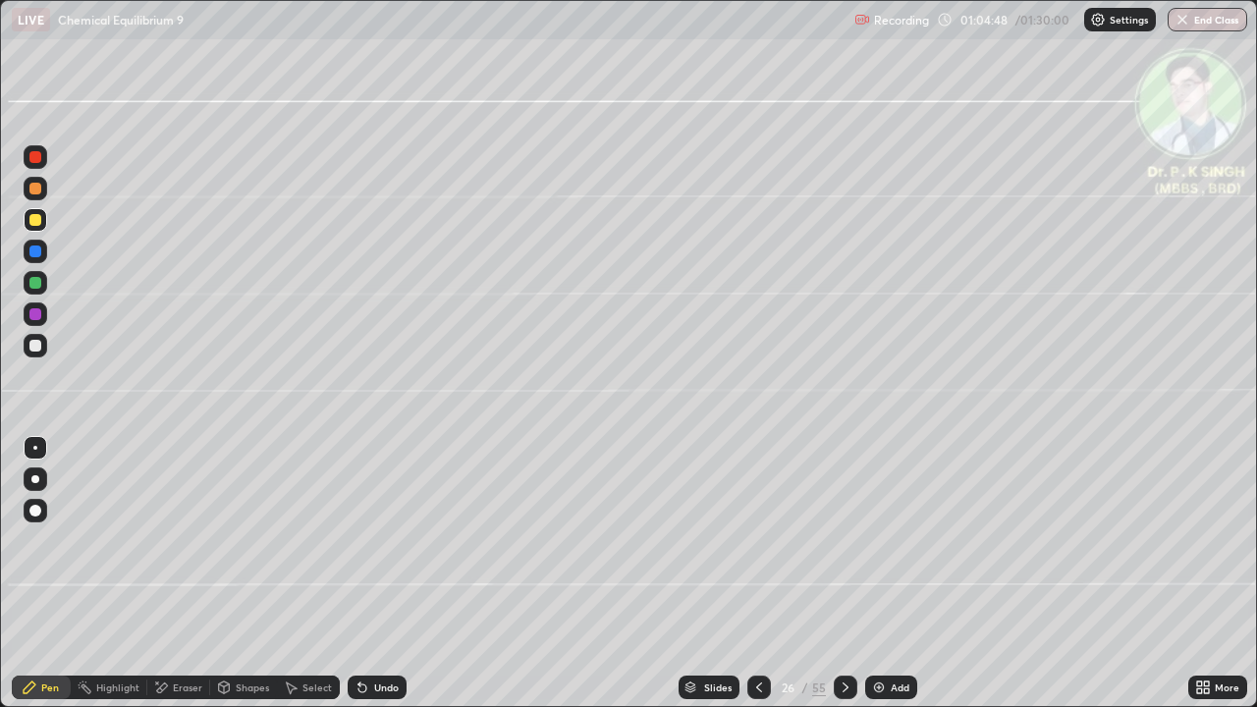
click at [843, 574] on div at bounding box center [846, 688] width 24 height 24
click at [180, 574] on div "Eraser" at bounding box center [178, 688] width 63 height 24
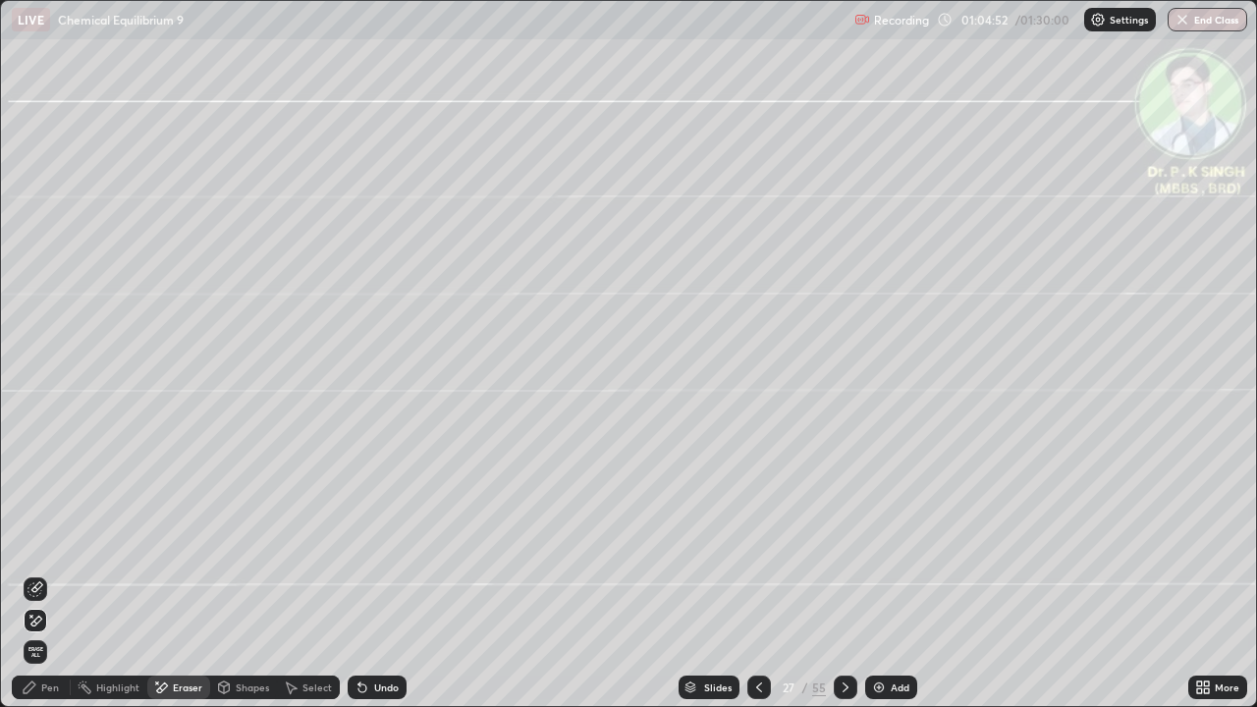
click at [40, 574] on span "Erase all" at bounding box center [36, 652] width 22 height 12
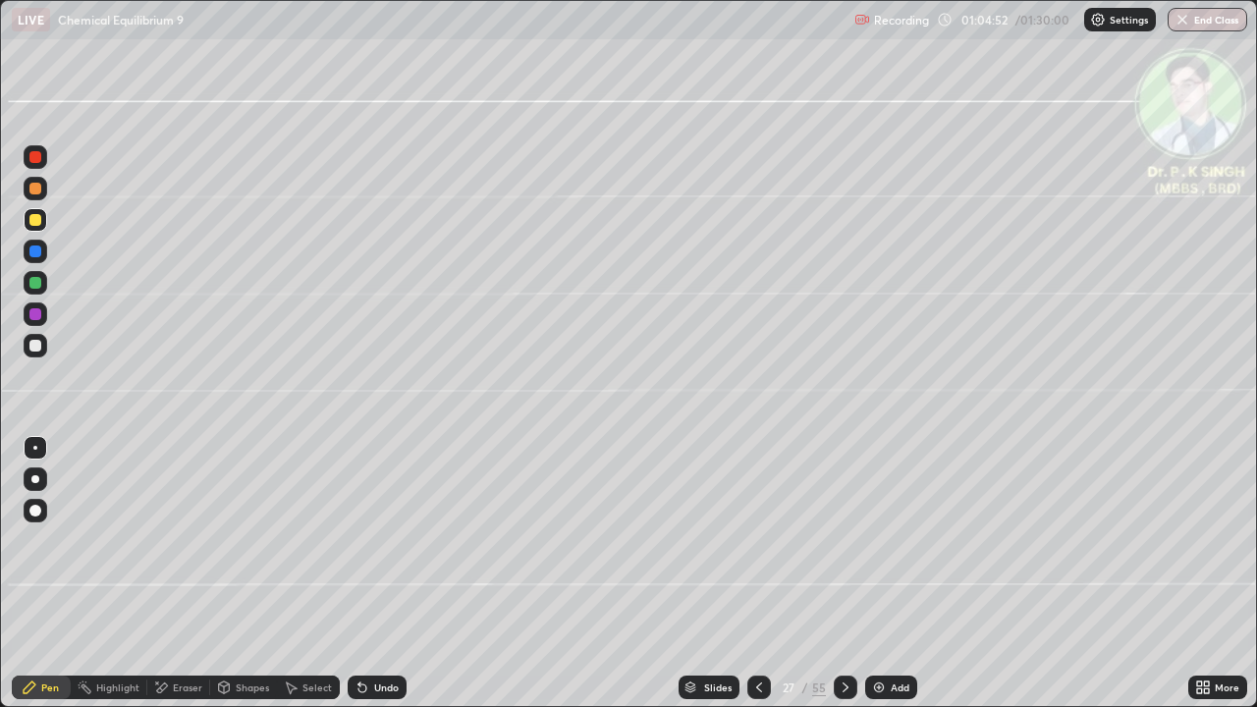
click at [38, 574] on div "Pen" at bounding box center [41, 688] width 59 height 24
click at [43, 226] on div at bounding box center [36, 220] width 24 height 24
click at [756, 574] on icon at bounding box center [759, 688] width 16 height 16
click at [757, 574] on icon at bounding box center [759, 688] width 16 height 16
click at [758, 574] on icon at bounding box center [759, 688] width 16 height 16
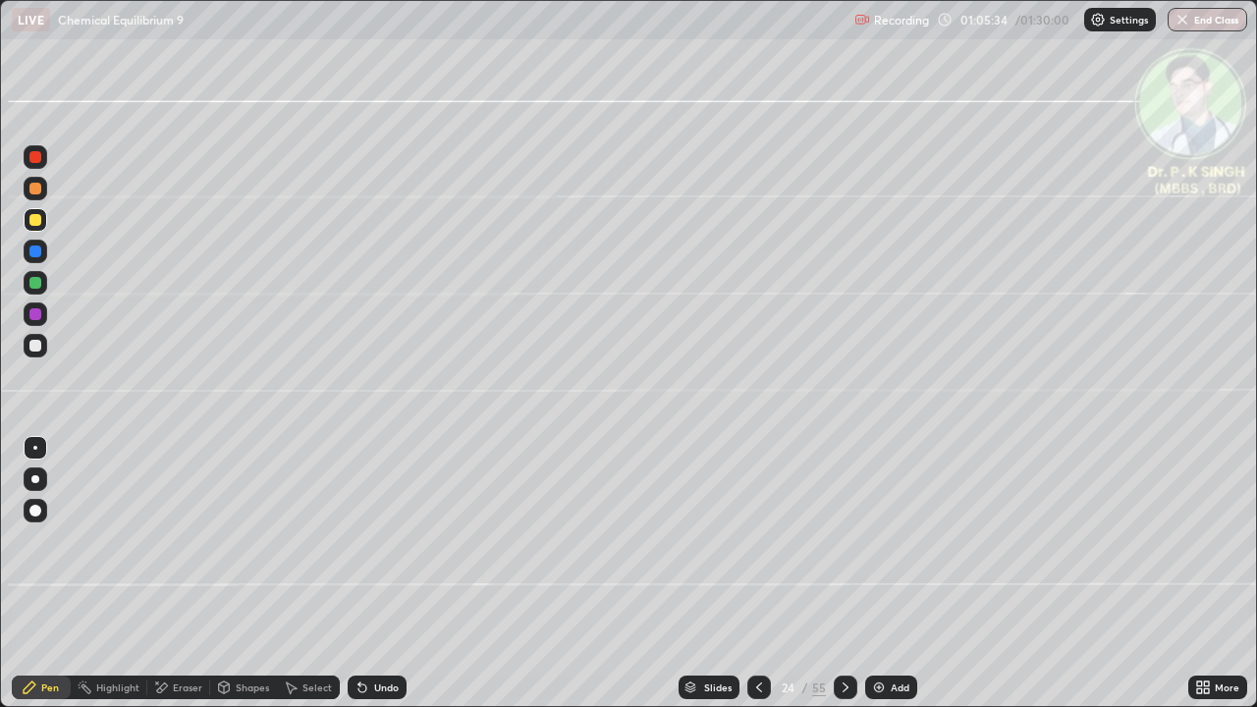
click at [761, 574] on div at bounding box center [759, 688] width 24 height 24
click at [757, 574] on icon at bounding box center [759, 688] width 16 height 16
click at [846, 574] on icon at bounding box center [846, 688] width 6 height 10
click at [840, 574] on div at bounding box center [846, 688] width 24 height 24
click at [843, 574] on div at bounding box center [846, 688] width 24 height 24
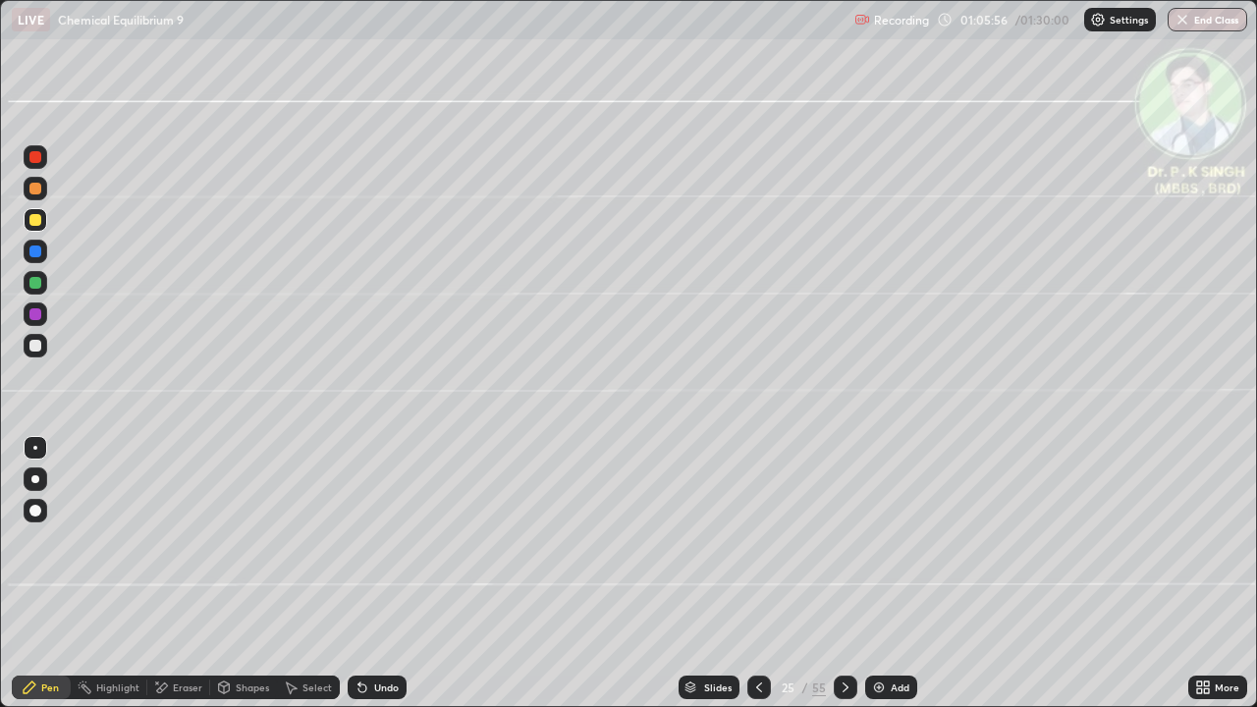
click at [841, 574] on div at bounding box center [846, 687] width 24 height 39
click at [843, 574] on icon at bounding box center [846, 688] width 16 height 16
click at [752, 574] on icon at bounding box center [759, 688] width 16 height 16
click at [753, 574] on div at bounding box center [759, 688] width 24 height 24
click at [841, 574] on icon at bounding box center [846, 688] width 16 height 16
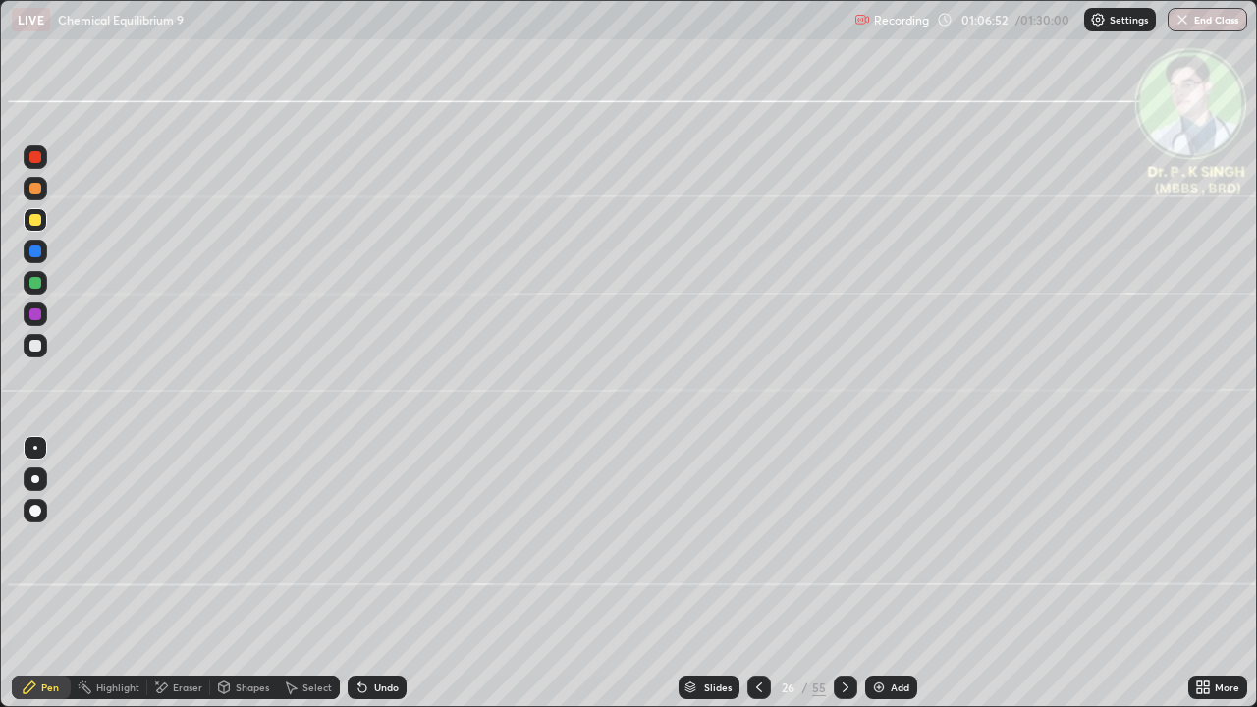
click at [757, 574] on icon at bounding box center [759, 688] width 16 height 16
click at [850, 574] on icon at bounding box center [846, 688] width 16 height 16
click at [757, 574] on icon at bounding box center [759, 688] width 16 height 16
click at [754, 574] on div at bounding box center [759, 687] width 24 height 39
click at [843, 574] on icon at bounding box center [846, 688] width 16 height 16
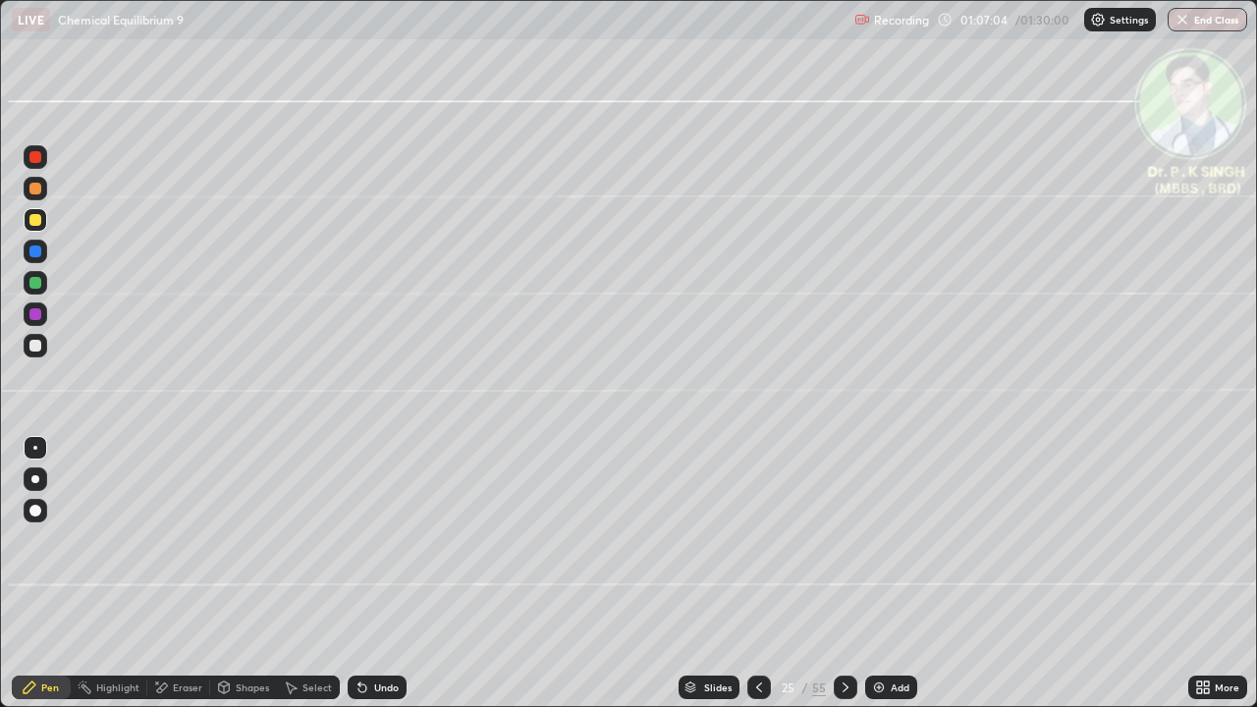
click at [40, 224] on div at bounding box center [35, 220] width 12 height 12
click at [843, 574] on icon at bounding box center [846, 688] width 16 height 16
click at [163, 574] on icon at bounding box center [162, 688] width 11 height 10
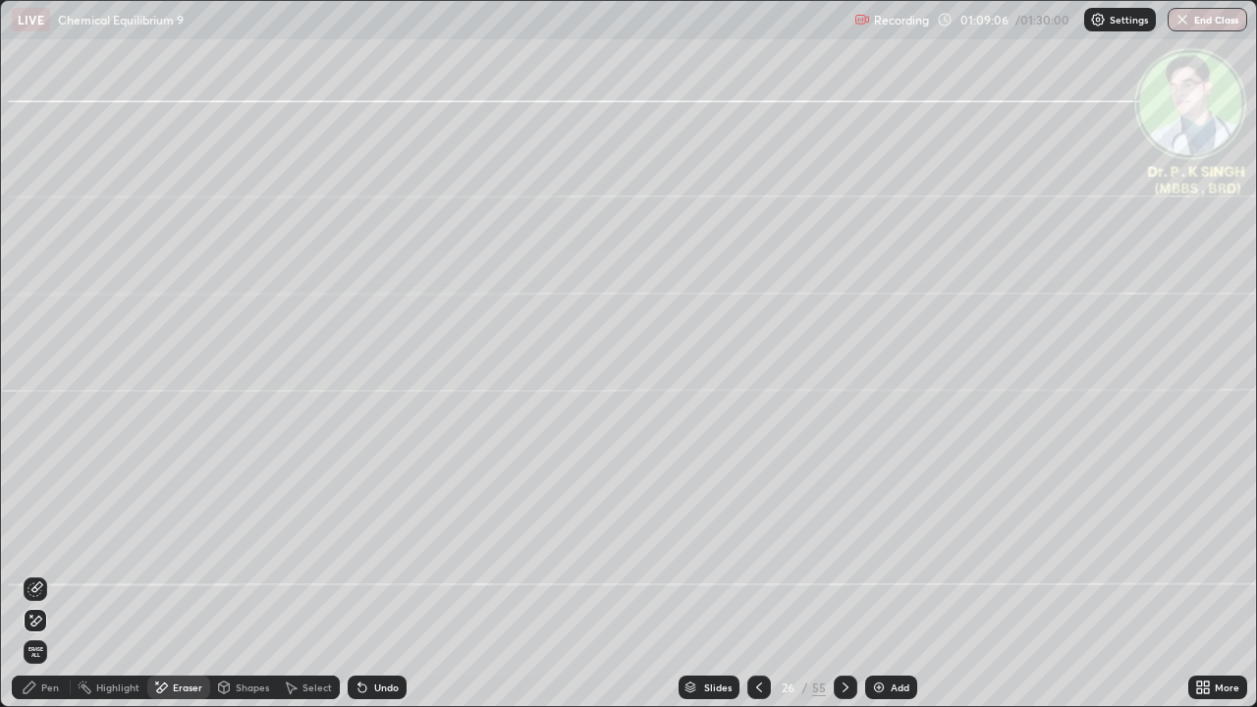
click at [41, 574] on span "Erase all" at bounding box center [36, 652] width 22 height 12
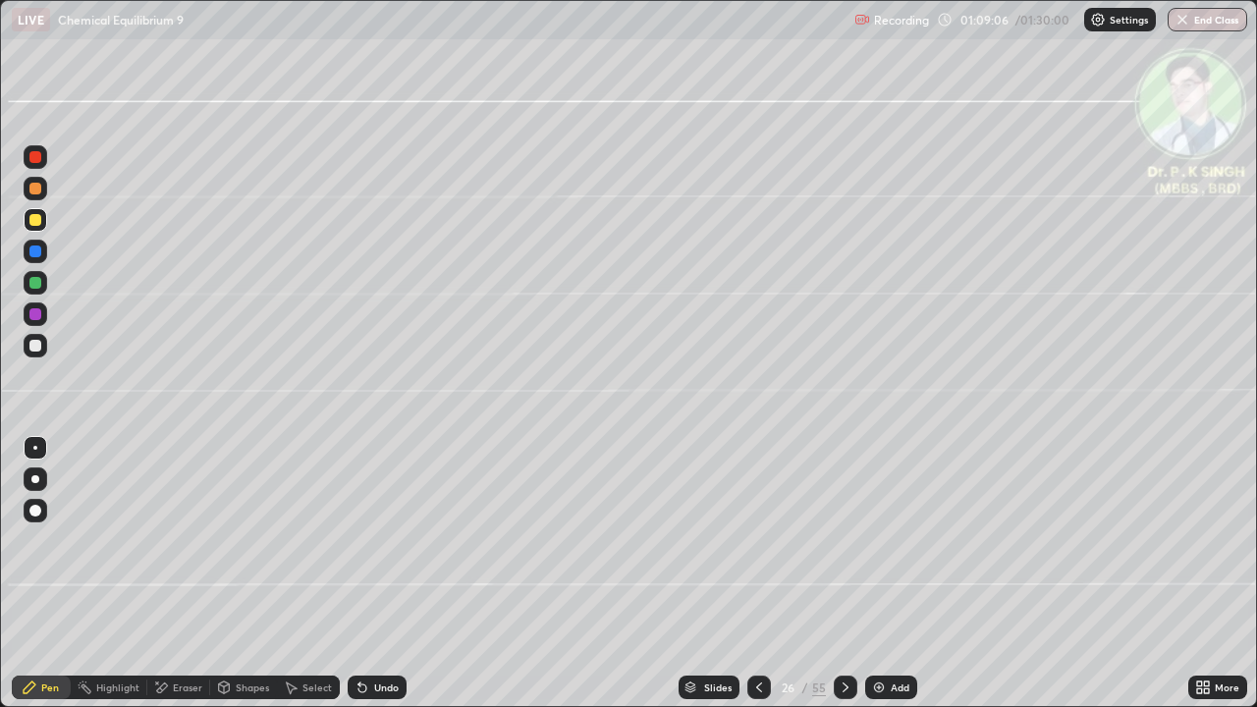
click at [33, 574] on div "Pen" at bounding box center [41, 688] width 59 height 24
click at [38, 289] on div at bounding box center [36, 283] width 24 height 24
click at [758, 574] on icon at bounding box center [759, 688] width 6 height 10
click at [755, 574] on icon at bounding box center [759, 688] width 16 height 16
click at [759, 574] on icon at bounding box center [759, 688] width 6 height 10
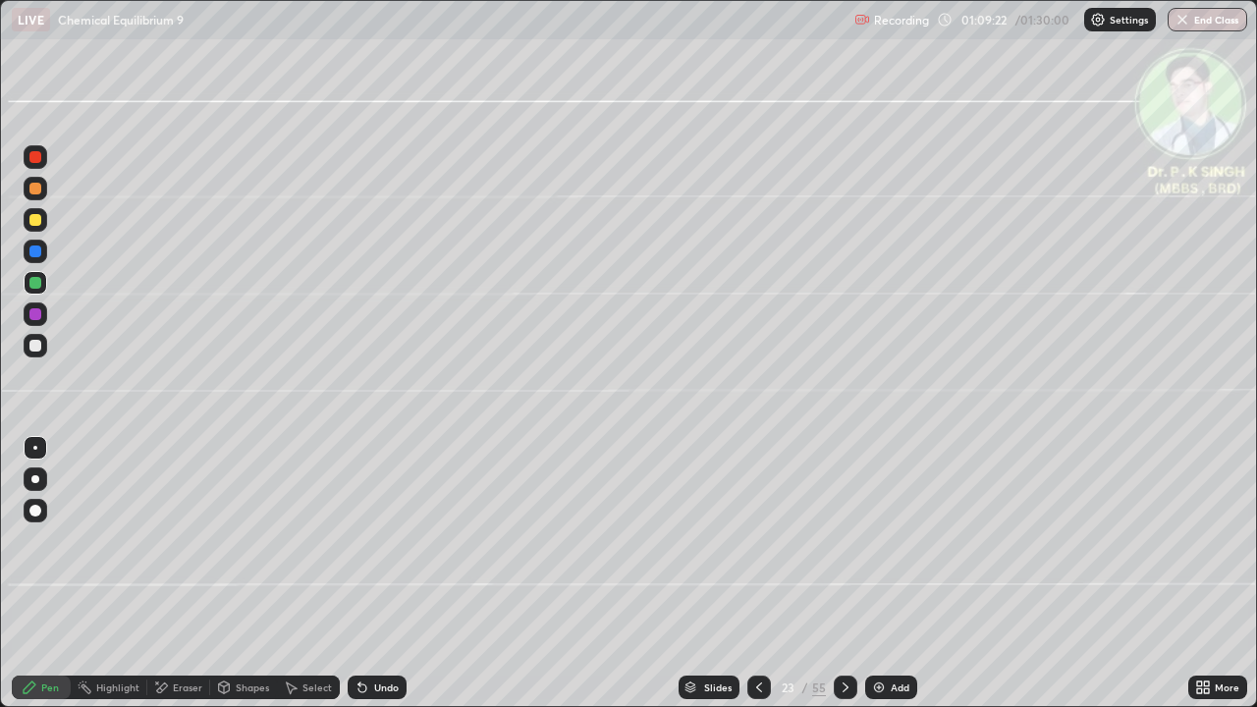
click at [757, 574] on icon at bounding box center [759, 688] width 16 height 16
click at [843, 574] on icon at bounding box center [846, 688] width 16 height 16
click at [843, 574] on div at bounding box center [846, 688] width 24 height 24
click at [834, 574] on div at bounding box center [846, 688] width 24 height 24
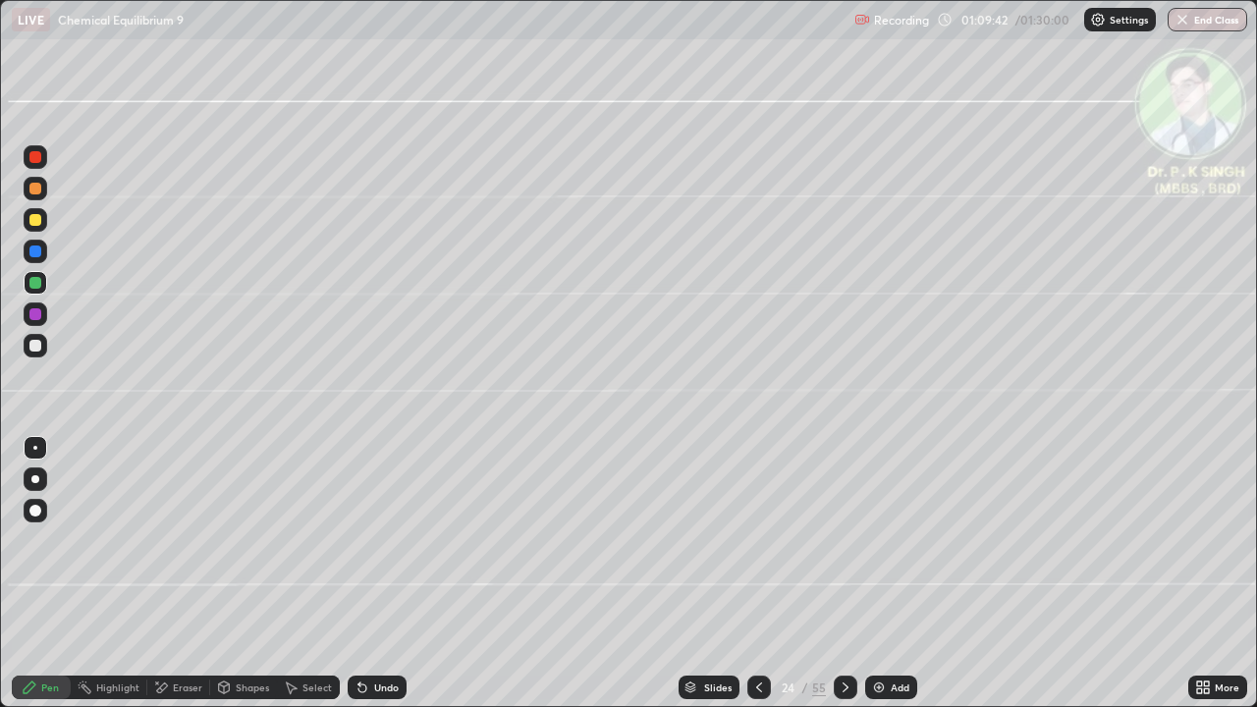
click at [842, 574] on icon at bounding box center [846, 688] width 16 height 16
click at [843, 574] on icon at bounding box center [846, 688] width 16 height 16
click at [41, 227] on div at bounding box center [36, 220] width 24 height 24
click at [170, 574] on div "Eraser" at bounding box center [178, 688] width 63 height 24
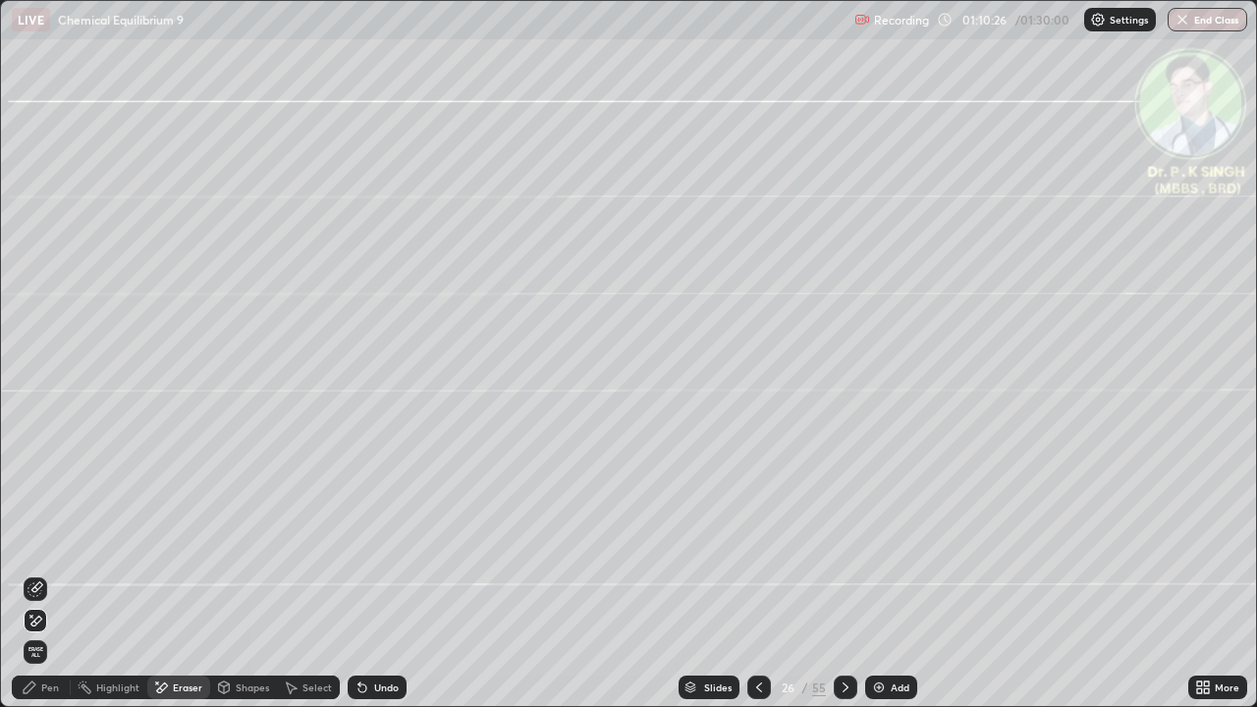
click at [40, 574] on icon at bounding box center [36, 621] width 16 height 17
click at [44, 574] on div "Pen" at bounding box center [50, 688] width 18 height 10
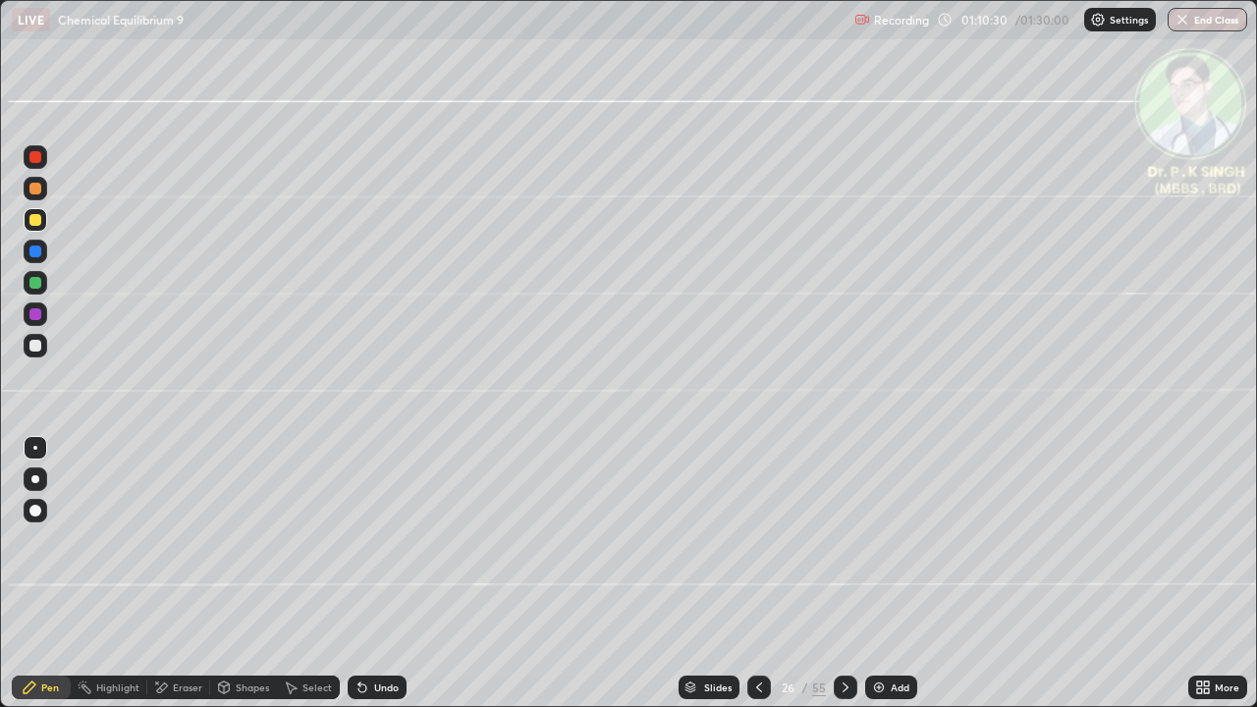
click at [38, 283] on div at bounding box center [35, 283] width 12 height 12
click at [176, 574] on div "Eraser" at bounding box center [178, 688] width 63 height 24
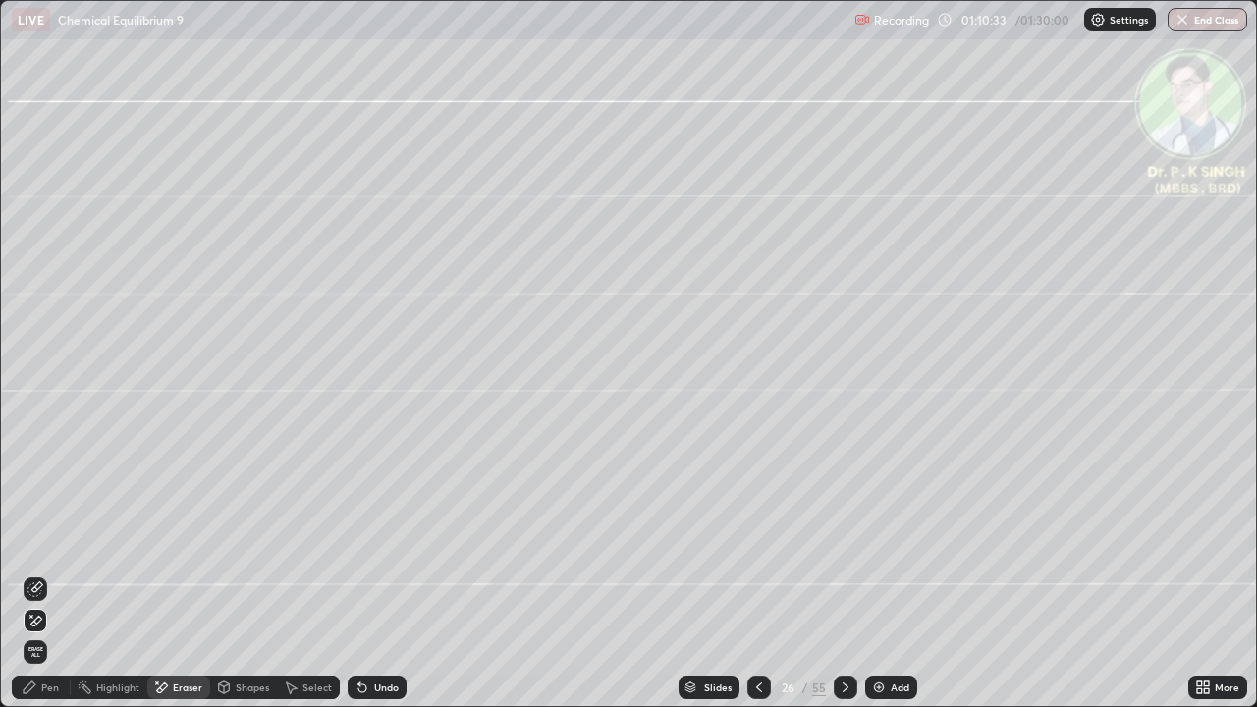
click at [40, 574] on icon at bounding box center [36, 621] width 11 height 10
click at [40, 574] on div "Pen" at bounding box center [41, 688] width 59 height 24
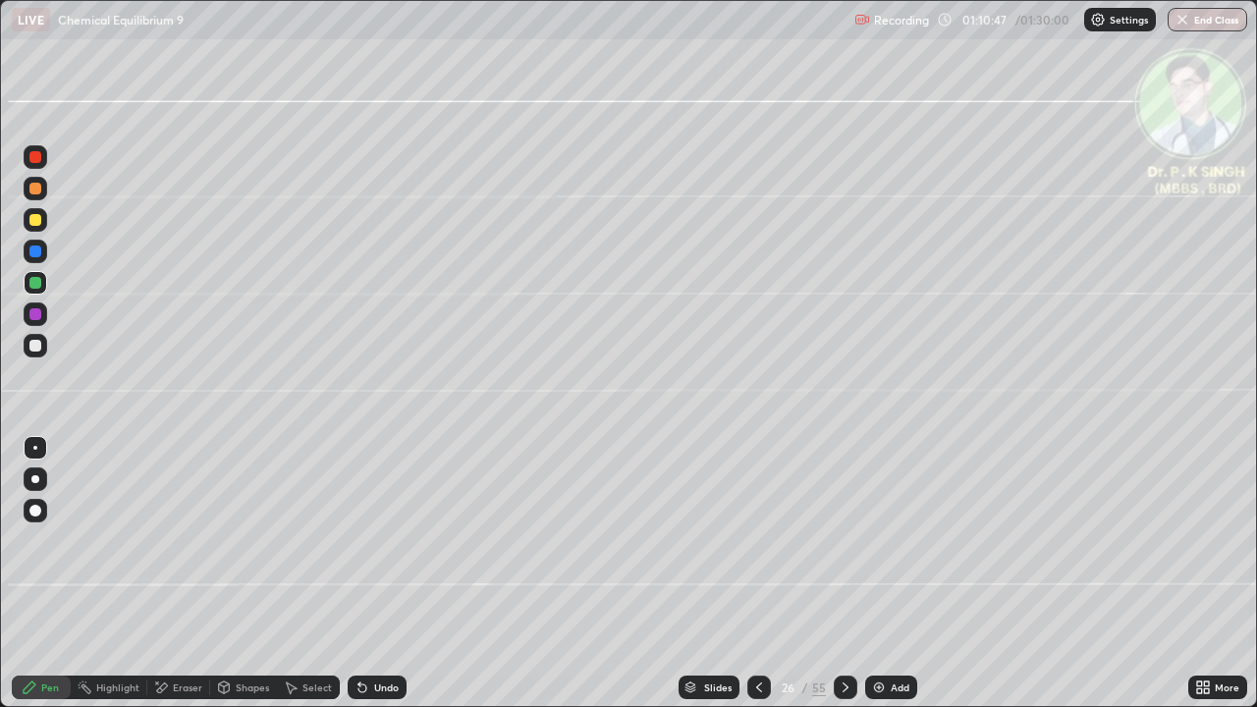
click at [37, 224] on div at bounding box center [35, 220] width 12 height 12
click at [850, 574] on div at bounding box center [846, 687] width 24 height 39
click at [757, 574] on icon at bounding box center [759, 688] width 16 height 16
click at [40, 224] on div at bounding box center [35, 220] width 12 height 12
click at [174, 574] on div "Eraser" at bounding box center [187, 688] width 29 height 10
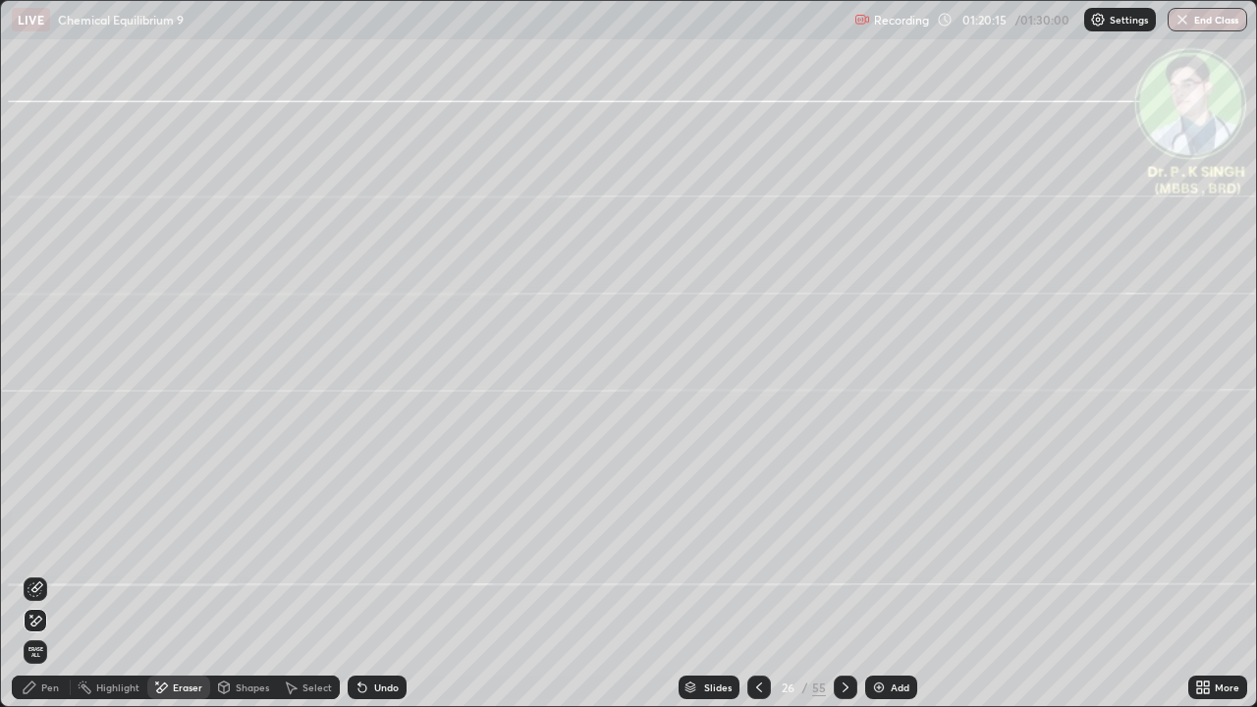
click at [37, 574] on icon at bounding box center [36, 621] width 16 height 17
click at [43, 574] on div "Pen" at bounding box center [50, 688] width 18 height 10
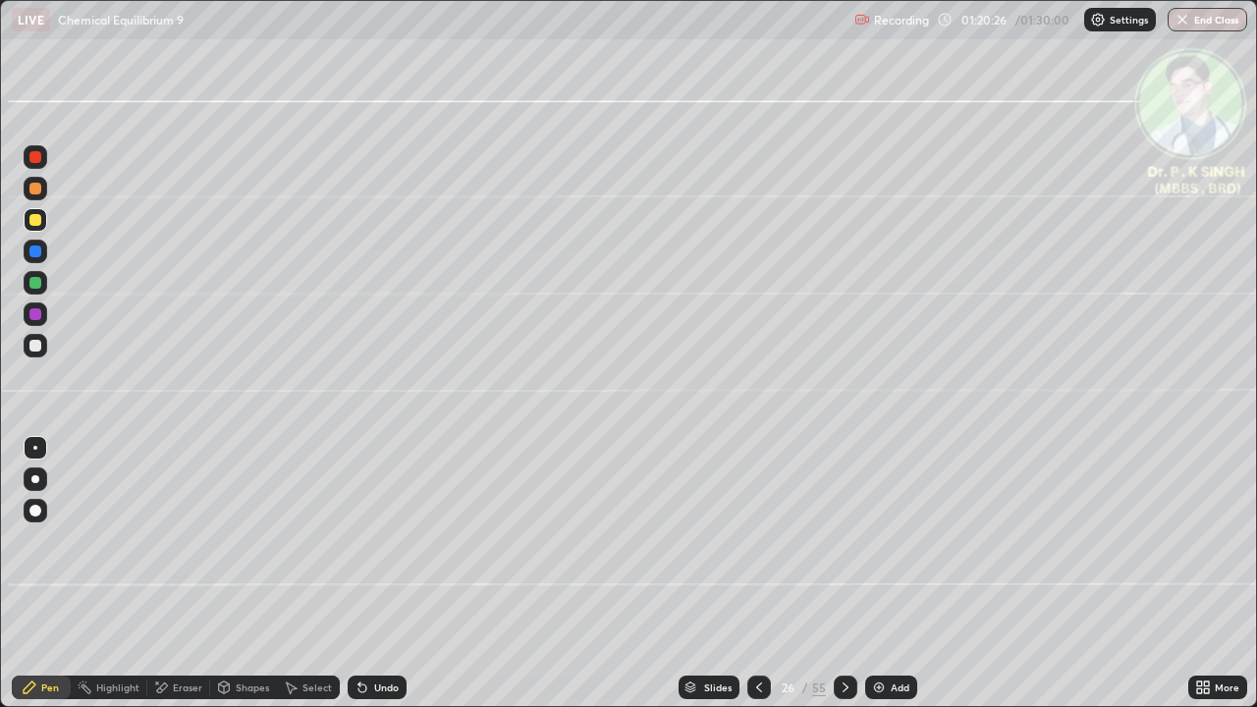
click at [170, 574] on div "Eraser" at bounding box center [178, 688] width 63 height 24
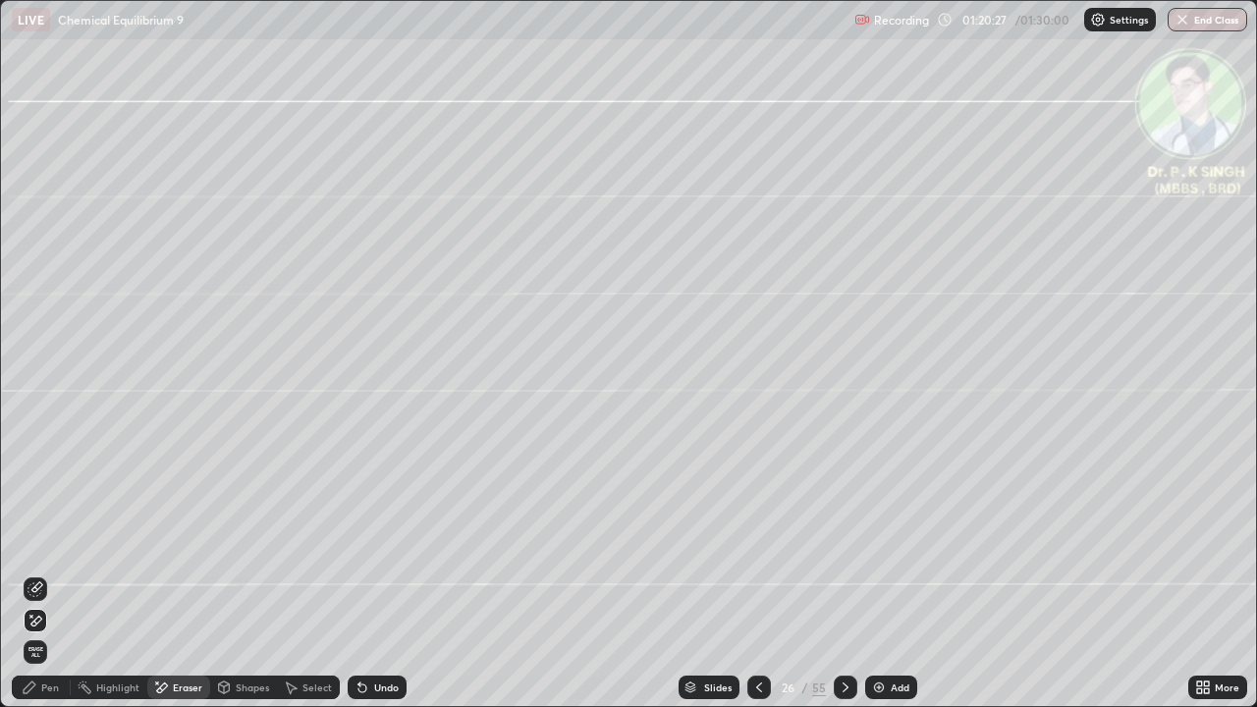
click at [44, 574] on div at bounding box center [36, 621] width 24 height 24
click at [45, 574] on div "Pen" at bounding box center [50, 688] width 18 height 10
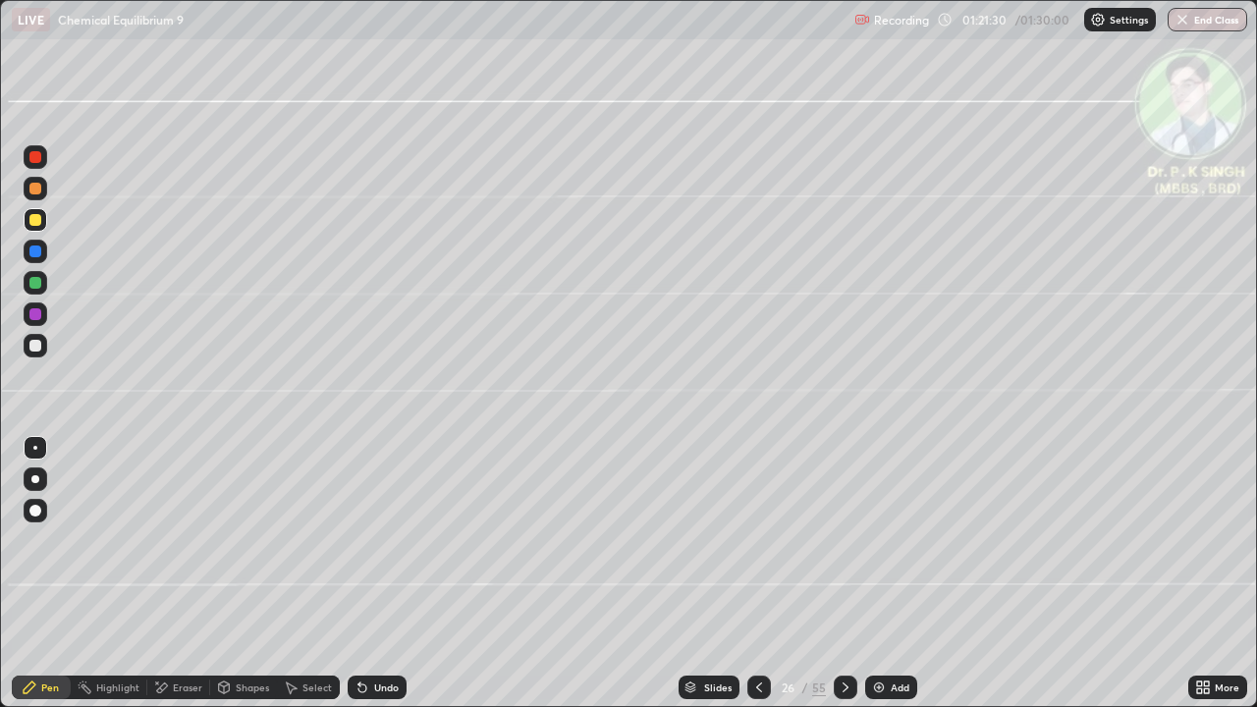
click at [852, 574] on div at bounding box center [846, 688] width 24 height 24
click at [167, 574] on icon at bounding box center [161, 688] width 16 height 17
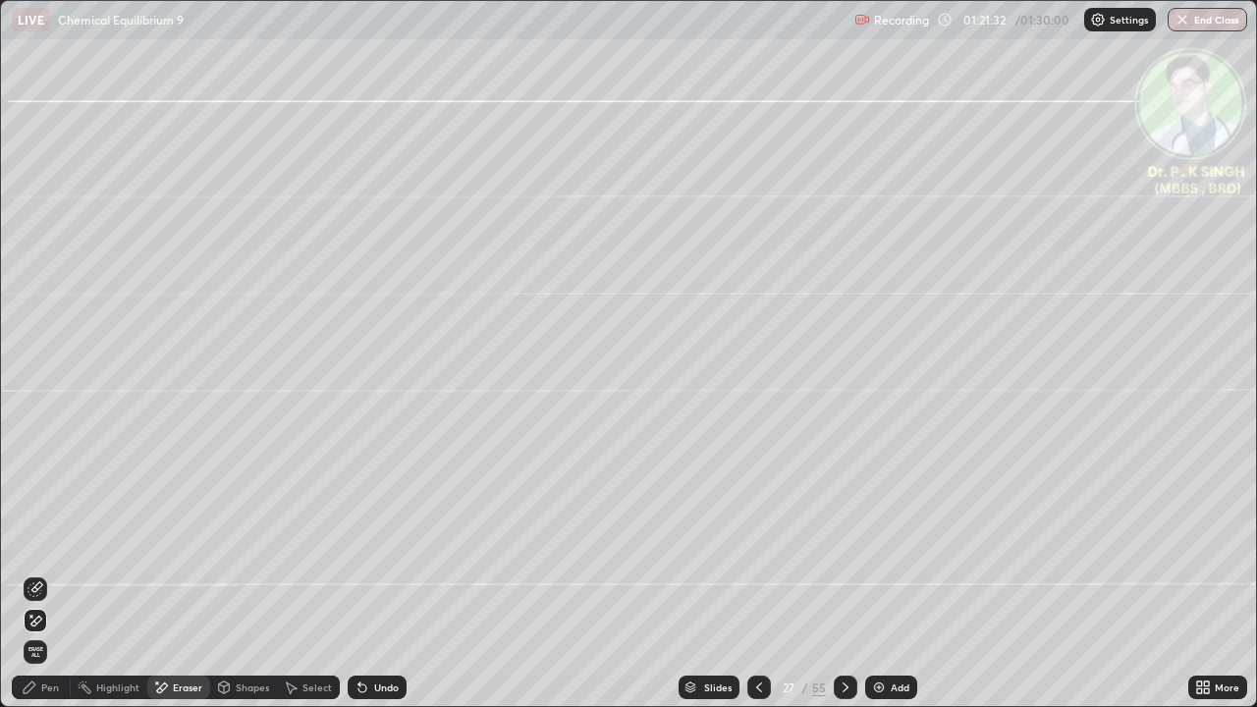
click at [41, 574] on span "Erase all" at bounding box center [36, 652] width 22 height 12
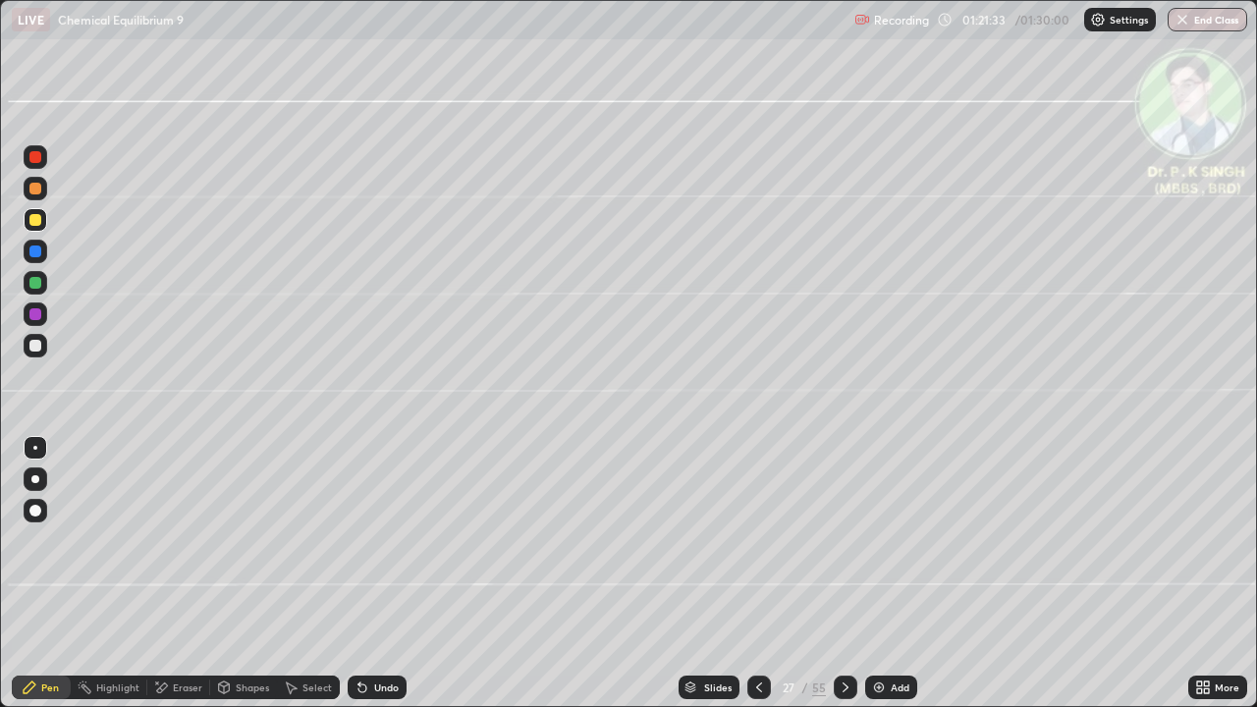
click at [41, 288] on div at bounding box center [36, 283] width 24 height 24
click at [43, 281] on div at bounding box center [36, 283] width 24 height 24
click at [165, 574] on icon at bounding box center [161, 688] width 16 height 17
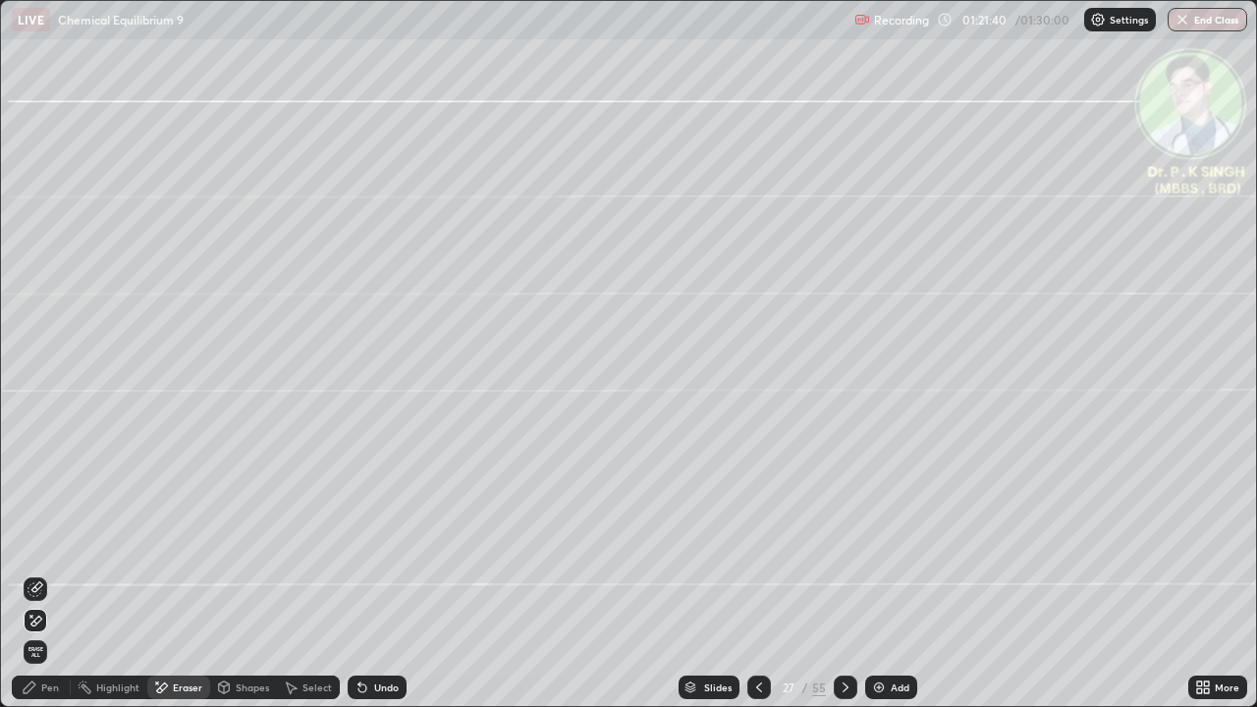
click at [35, 574] on span "Erase all" at bounding box center [36, 652] width 22 height 12
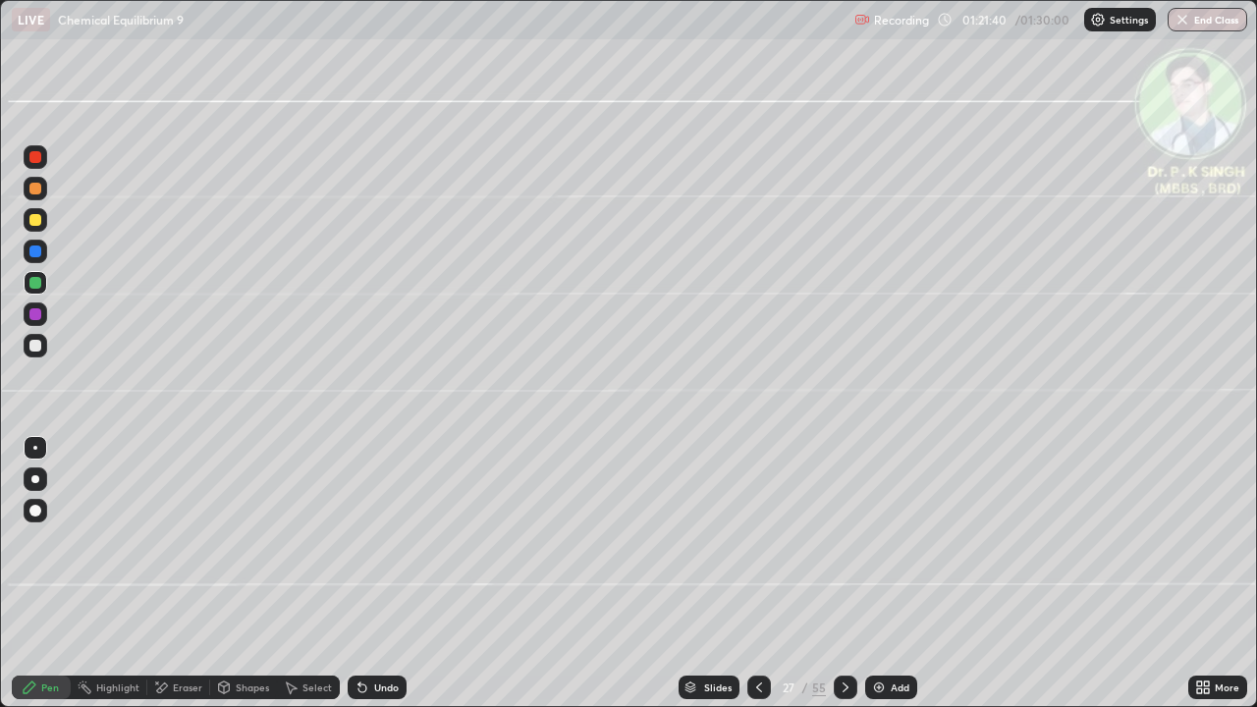
click at [39, 574] on div "Pen" at bounding box center [41, 688] width 59 height 24
click at [43, 284] on div at bounding box center [36, 283] width 24 height 24
click at [35, 253] on div at bounding box center [35, 252] width 12 height 12
click at [36, 223] on div at bounding box center [35, 220] width 12 height 12
click at [42, 228] on div at bounding box center [36, 220] width 24 height 24
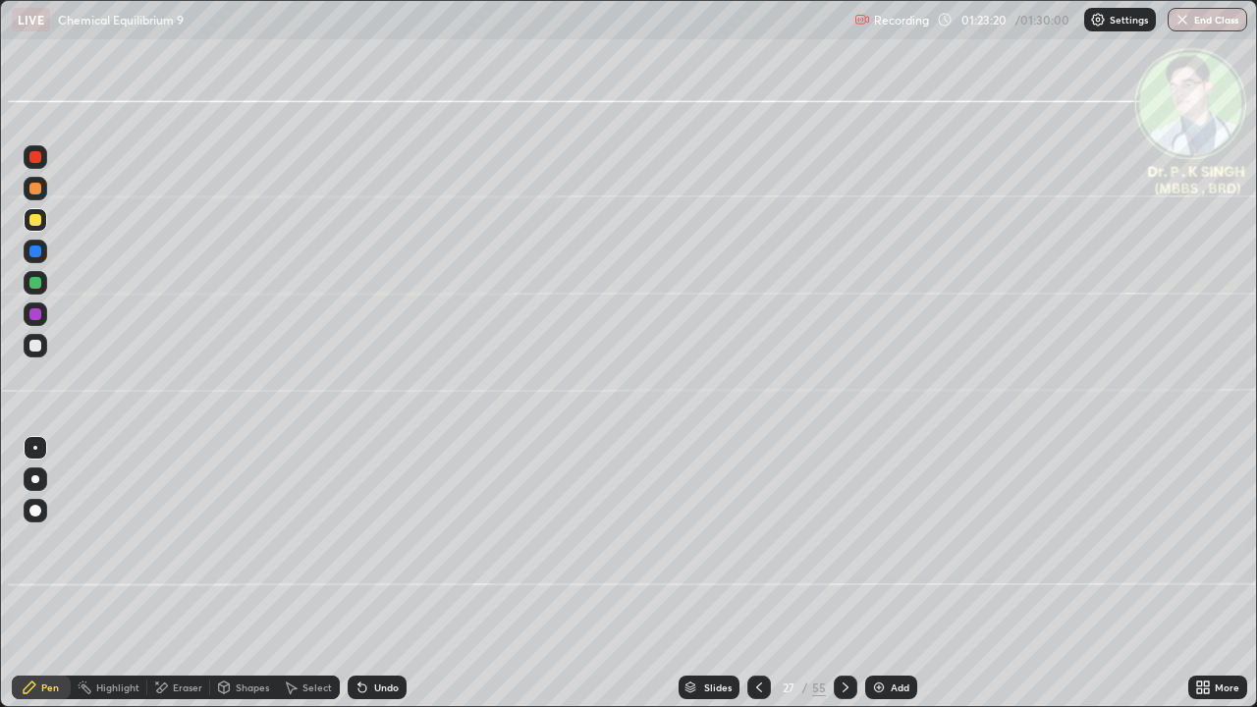
click at [37, 218] on div at bounding box center [35, 220] width 12 height 12
click at [843, 574] on icon at bounding box center [846, 688] width 16 height 16
click at [35, 279] on div at bounding box center [35, 283] width 12 height 12
click at [219, 574] on icon at bounding box center [224, 688] width 11 height 12
click at [182, 574] on div "Eraser" at bounding box center [187, 688] width 29 height 10
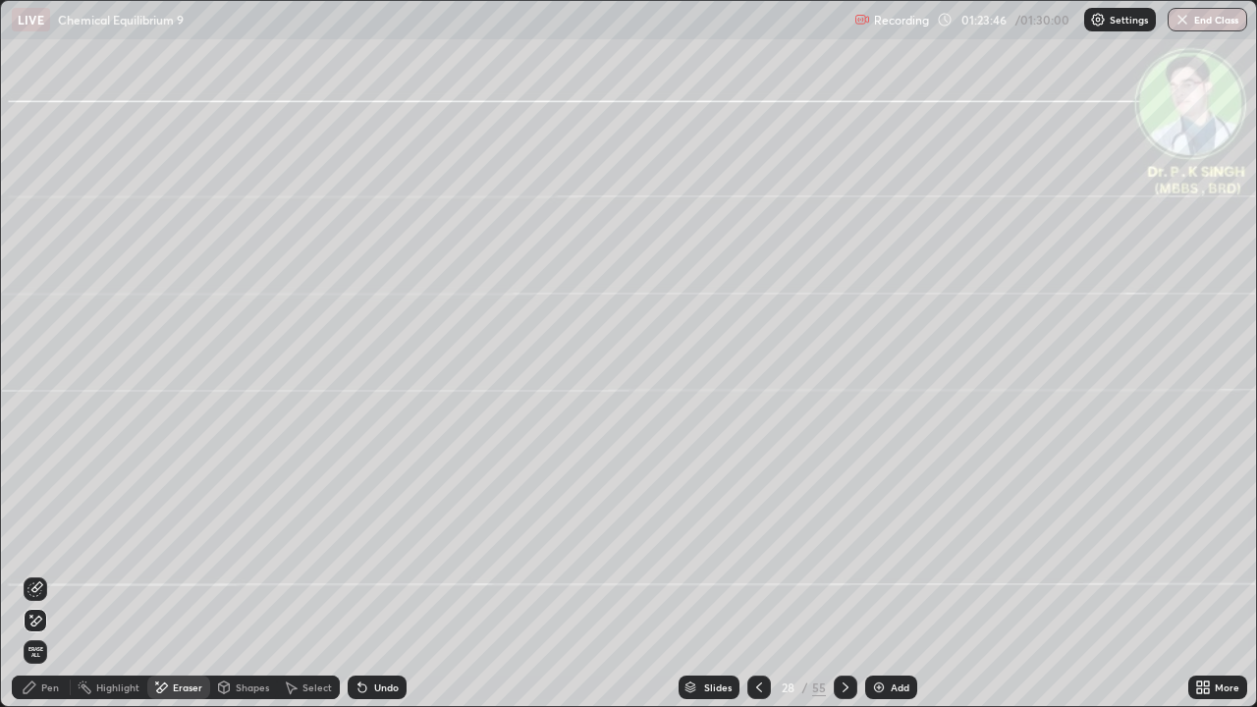
click at [39, 574] on icon at bounding box center [36, 589] width 16 height 16
click at [53, 574] on div "Pen" at bounding box center [41, 688] width 59 height 24
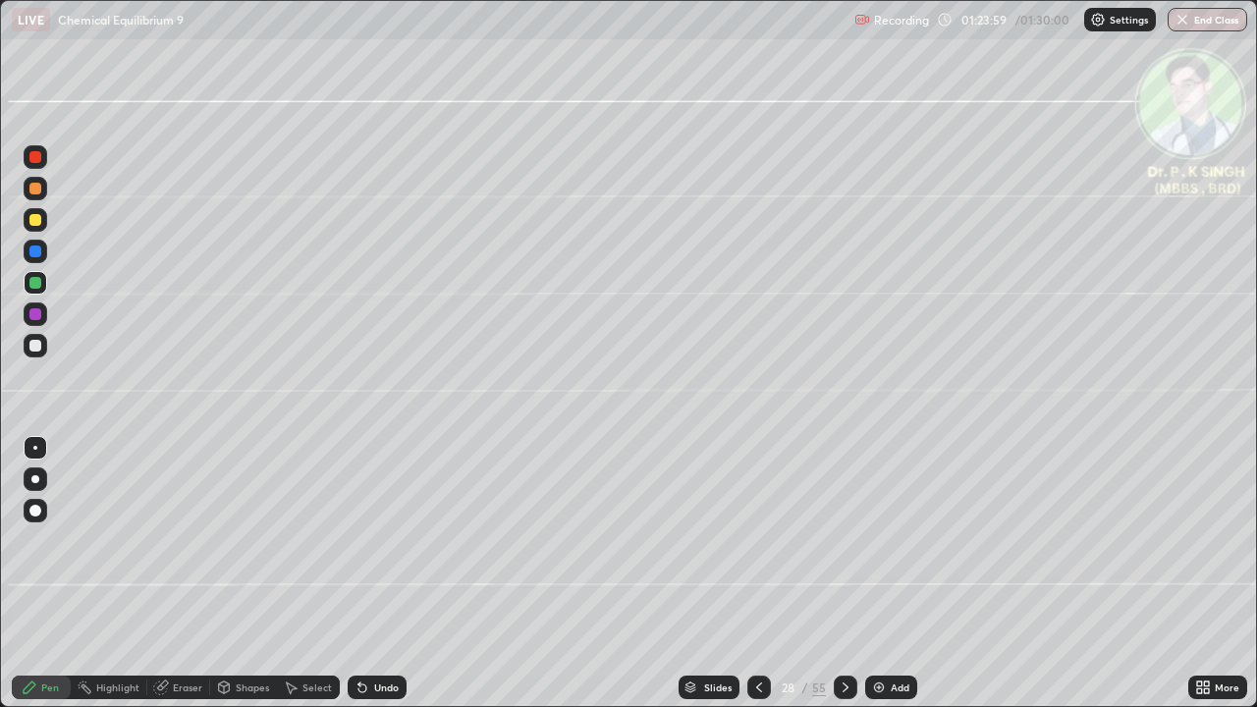
click at [42, 226] on div at bounding box center [36, 220] width 24 height 24
click at [35, 221] on div at bounding box center [35, 220] width 12 height 12
click at [33, 253] on div at bounding box center [35, 252] width 12 height 12
click at [36, 230] on div at bounding box center [36, 220] width 24 height 24
click at [845, 574] on icon at bounding box center [846, 688] width 16 height 16
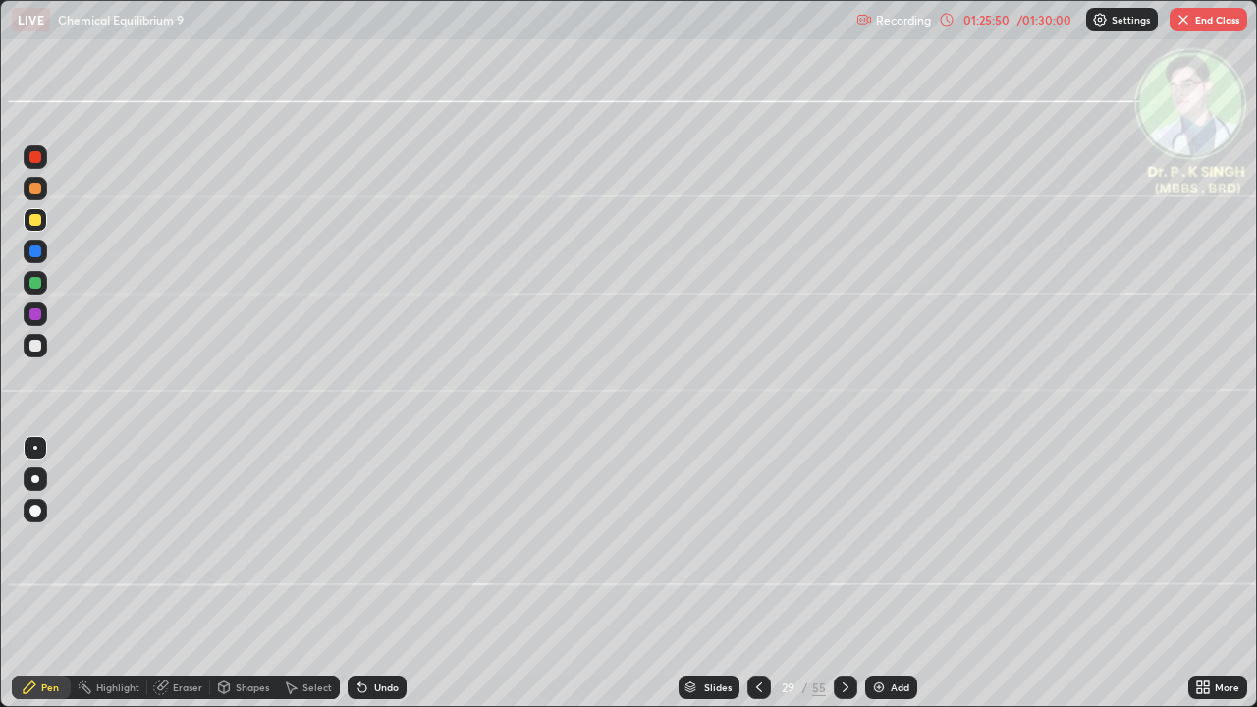
click at [759, 574] on div at bounding box center [759, 688] width 24 height 24
click at [841, 574] on icon at bounding box center [846, 688] width 16 height 16
click at [1209, 21] on button "End Class" at bounding box center [1209, 20] width 78 height 24
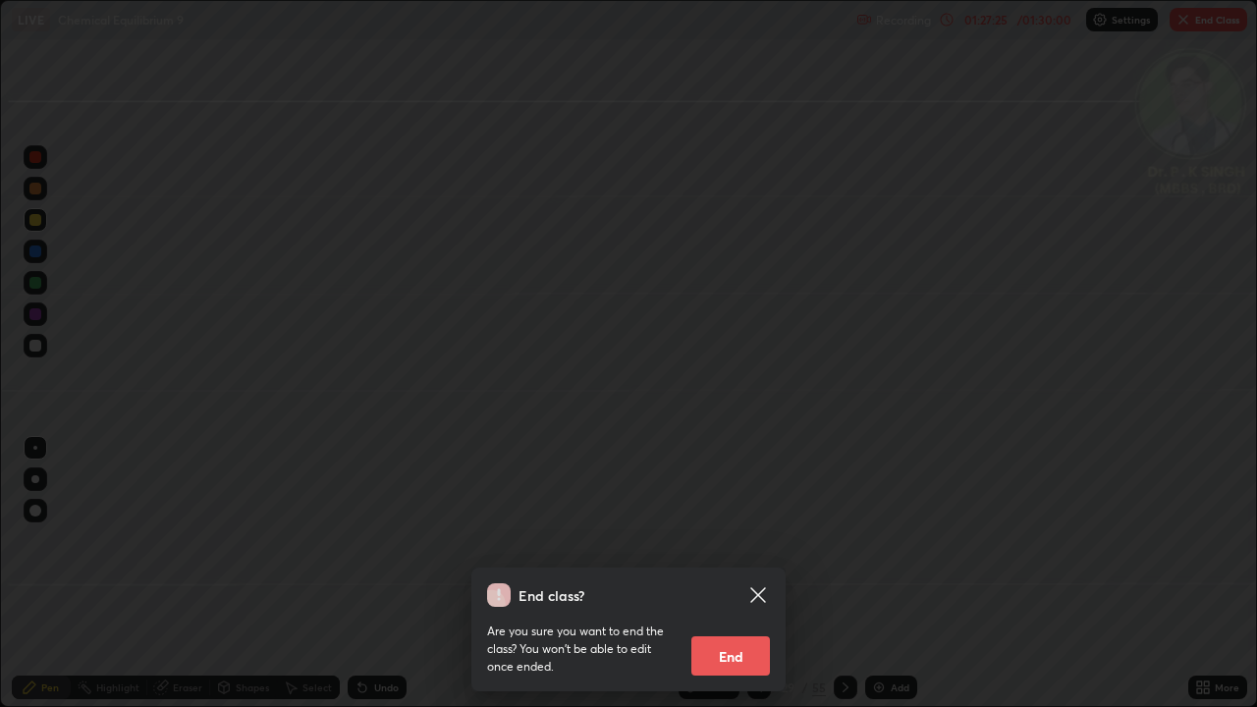
click at [714, 574] on button "End" at bounding box center [730, 655] width 79 height 39
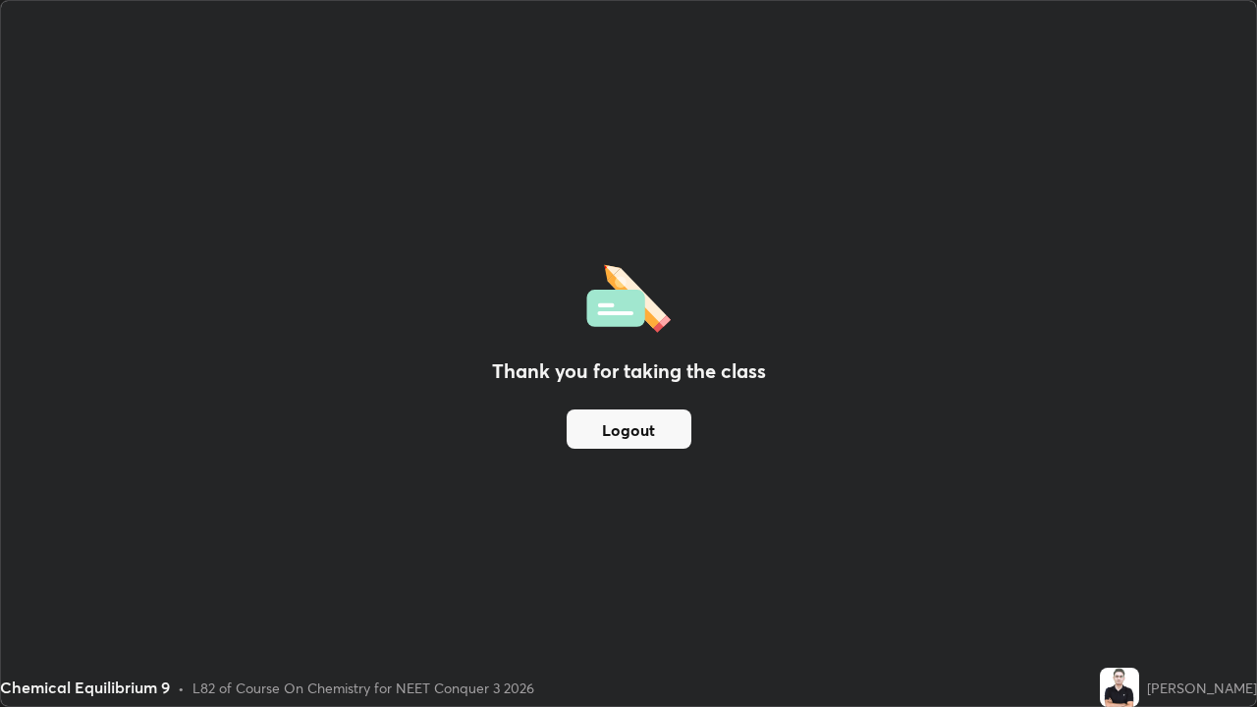
click at [669, 447] on button "Logout" at bounding box center [629, 429] width 125 height 39
click at [648, 441] on button "Logout" at bounding box center [629, 429] width 125 height 39
click at [646, 439] on button "Logout" at bounding box center [629, 429] width 125 height 39
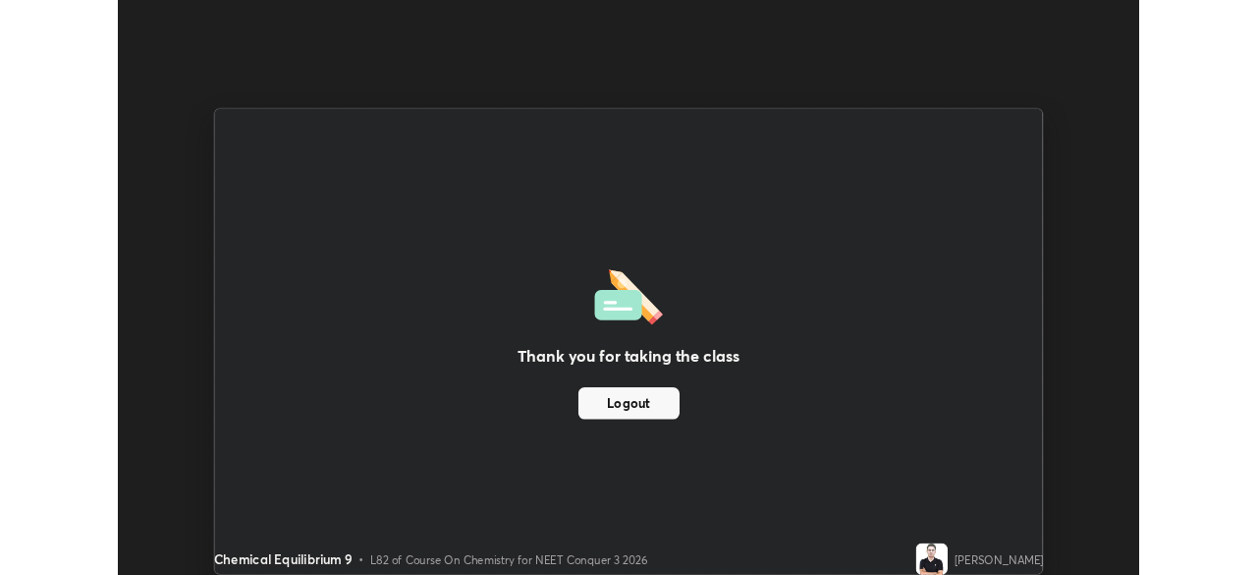
scroll to position [97642, 96959]
